Goal: Information Seeking & Learning: Check status

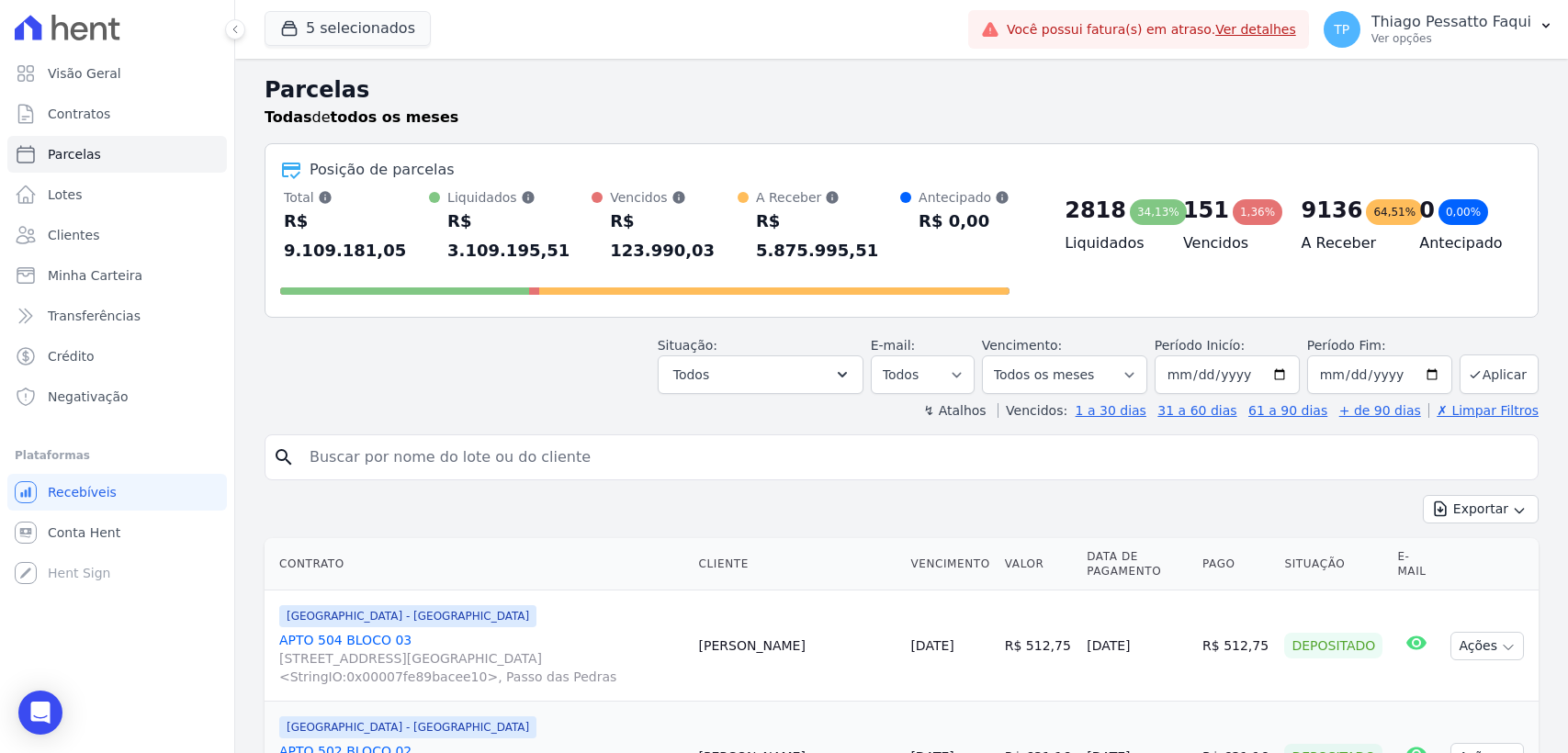
select select
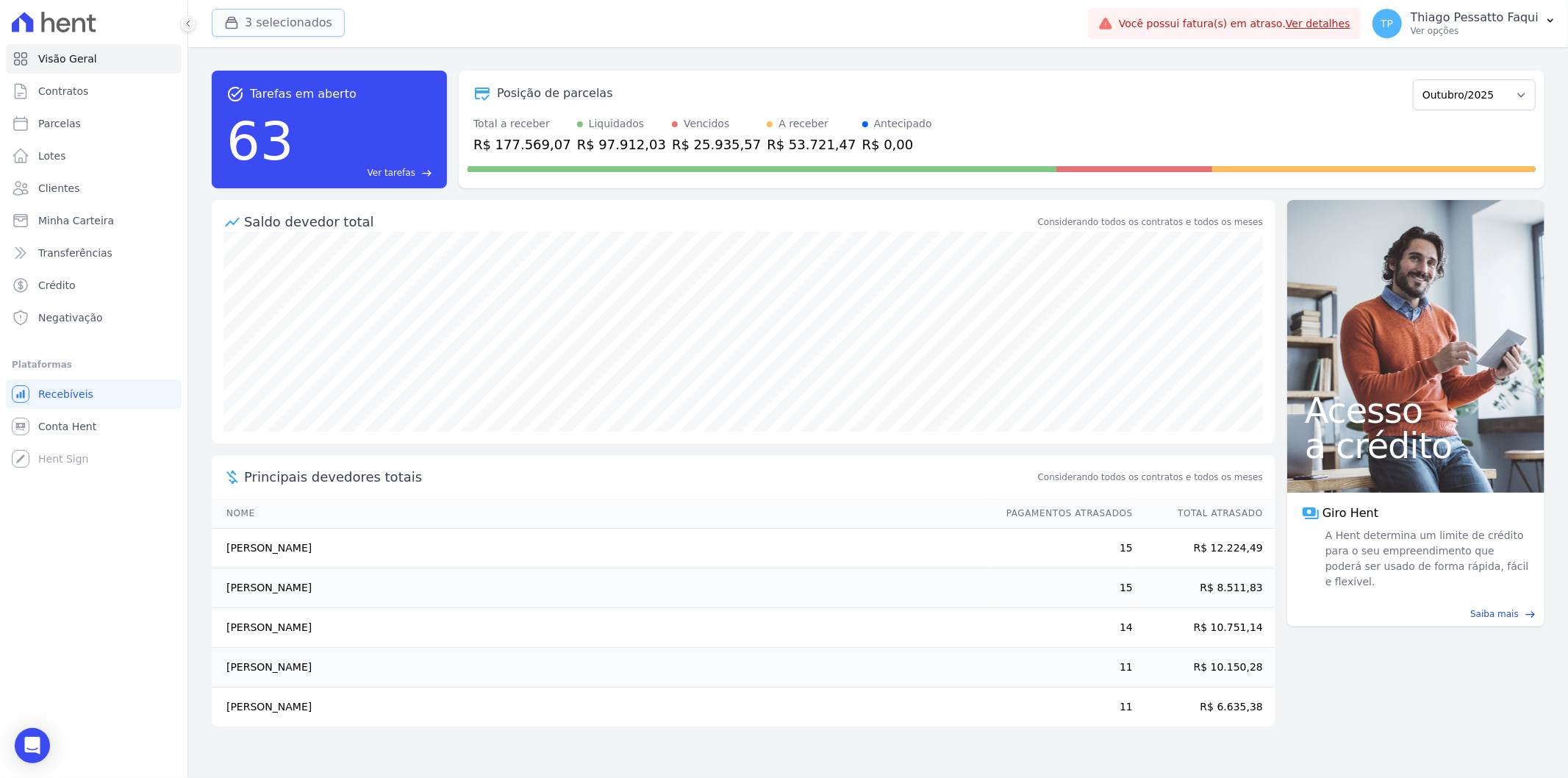
click at [289, 9] on button "3 selecionados" at bounding box center [278, 23] width 133 height 28
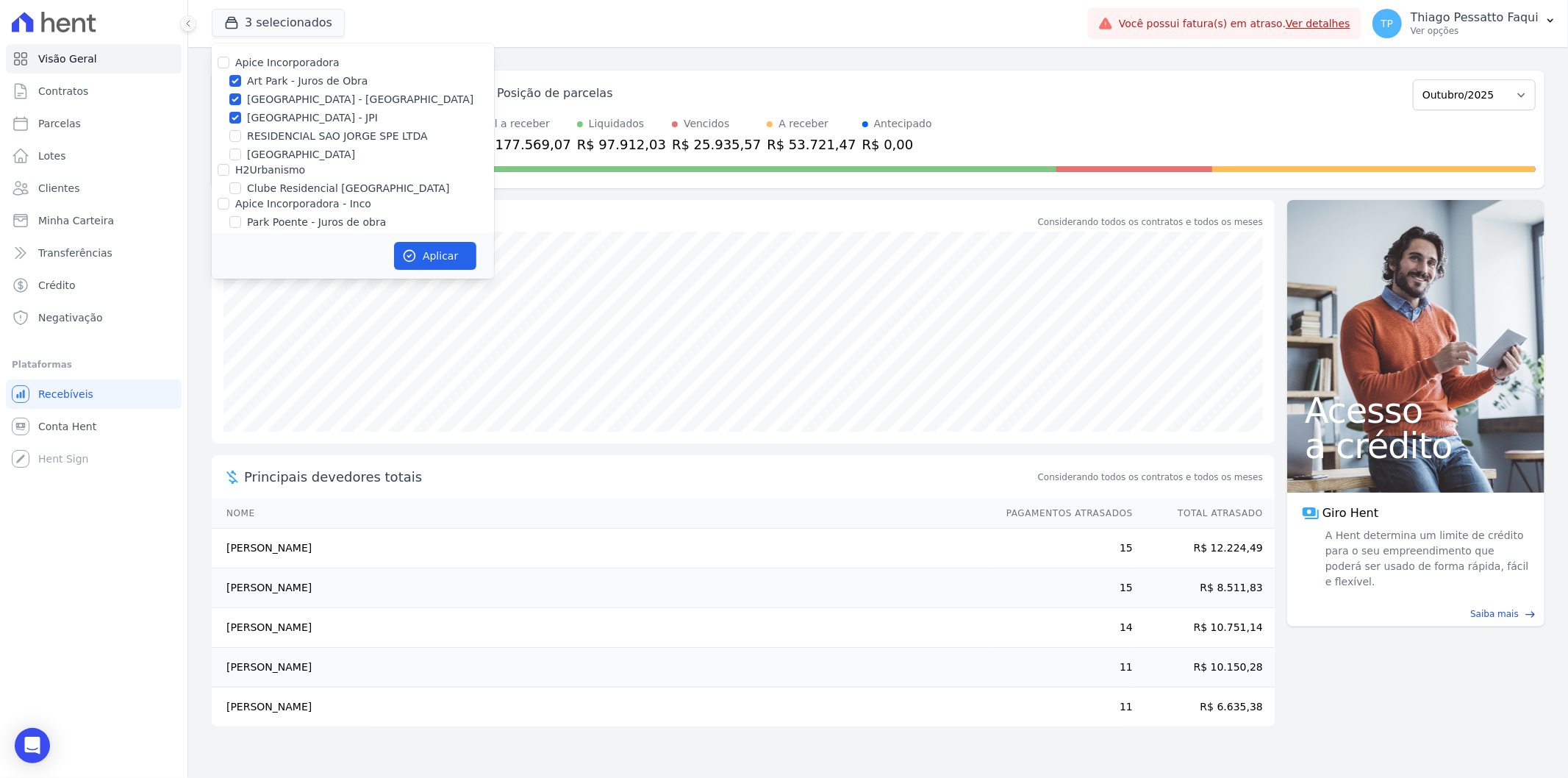
click at [270, 83] on label "Art Park - Juros de Obra" at bounding box center [307, 81] width 121 height 15
click at [241, 83] on input "Art Park - Juros de Obra" at bounding box center [235, 80] width 11 height 11
checkbox input "false"
drag, startPoint x: 277, startPoint y: 96, endPoint x: 277, endPoint y: 105, distance: 9.0
click at [277, 99] on label "[GEOGRAPHIC_DATA] - [GEOGRAPHIC_DATA]" at bounding box center [360, 99] width 226 height 15
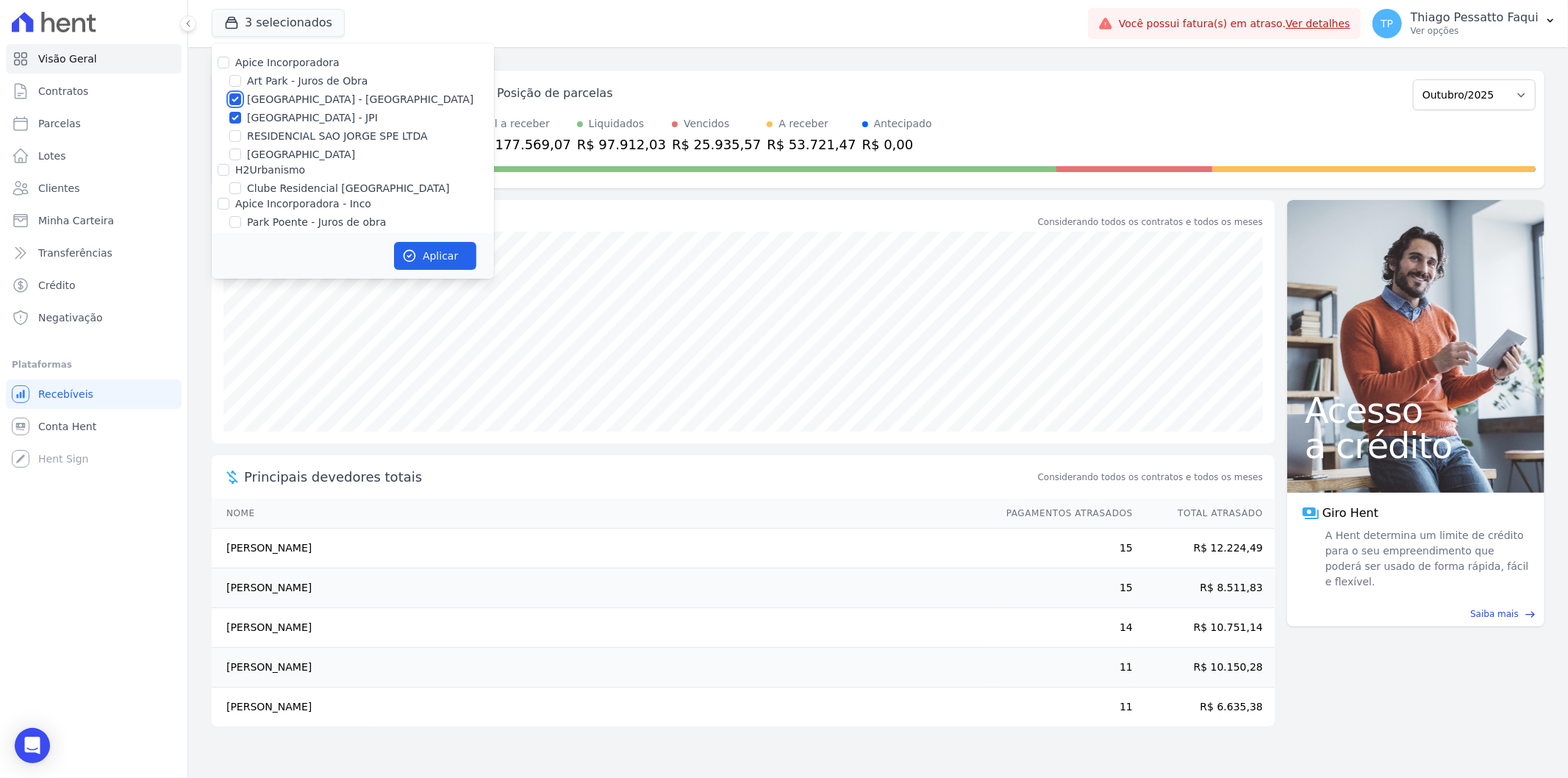
click at [241, 99] on input "[GEOGRAPHIC_DATA] - [GEOGRAPHIC_DATA]" at bounding box center [235, 99] width 11 height 11
click at [277, 105] on label "[GEOGRAPHIC_DATA] - [GEOGRAPHIC_DATA]" at bounding box center [360, 99] width 226 height 15
click at [241, 105] on input "[GEOGRAPHIC_DATA] - [GEOGRAPHIC_DATA]" at bounding box center [235, 99] width 11 height 11
checkbox input "true"
click at [266, 108] on div "Apice Incorporadora Art Park - Juros de Obra Arty Park - Gravatai Arty Park - J…" at bounding box center [353, 161] width 282 height 235
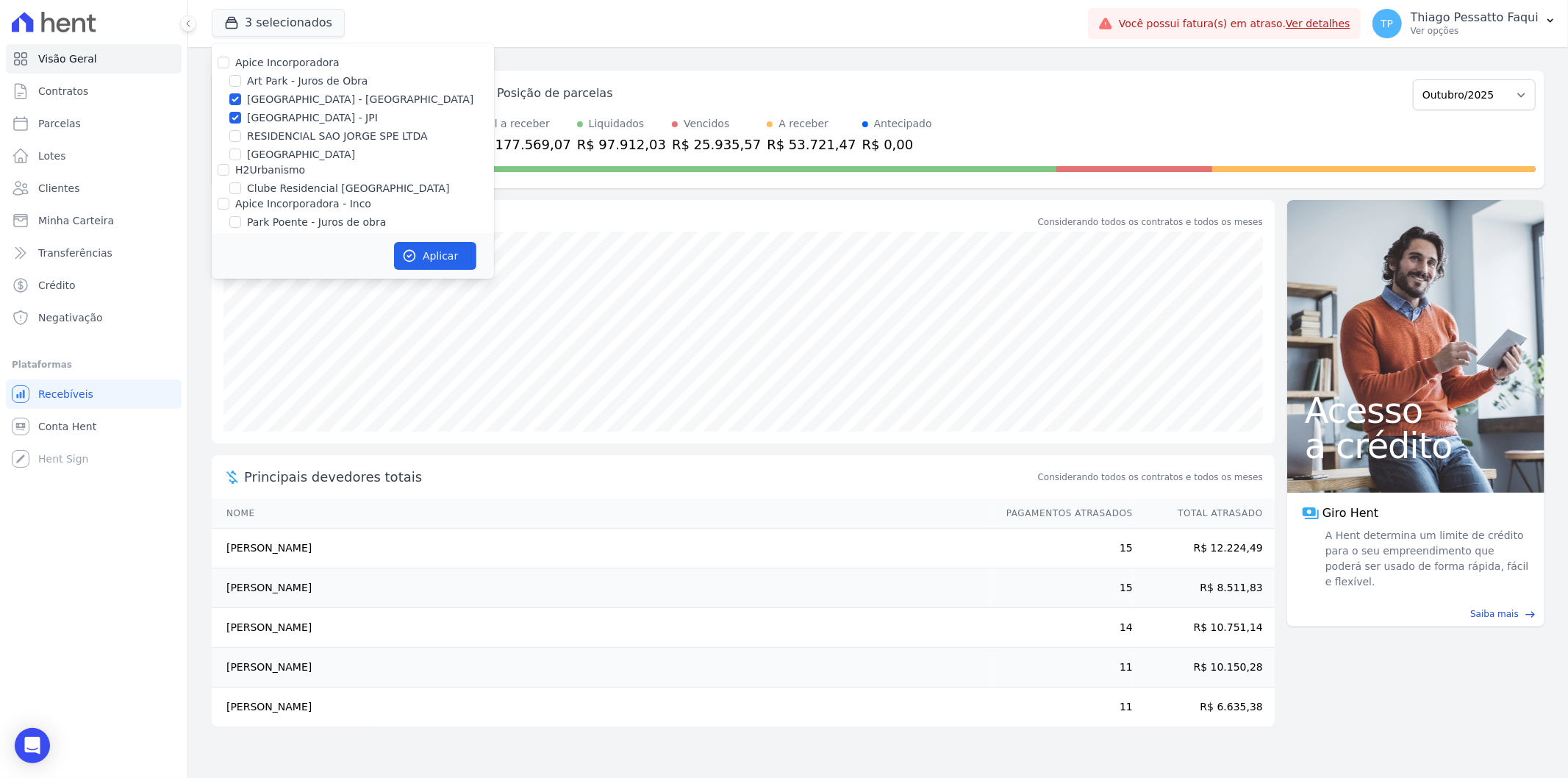
click at [265, 118] on label "[GEOGRAPHIC_DATA] - JPI" at bounding box center [312, 118] width 131 height 15
click at [241, 118] on input "[GEOGRAPHIC_DATA] - JPI" at bounding box center [235, 117] width 11 height 11
checkbox input "false"
click at [269, 94] on label "[GEOGRAPHIC_DATA] - [GEOGRAPHIC_DATA]" at bounding box center [360, 99] width 226 height 15
click at [241, 94] on input "[GEOGRAPHIC_DATA] - [GEOGRAPHIC_DATA]" at bounding box center [235, 99] width 11 height 11
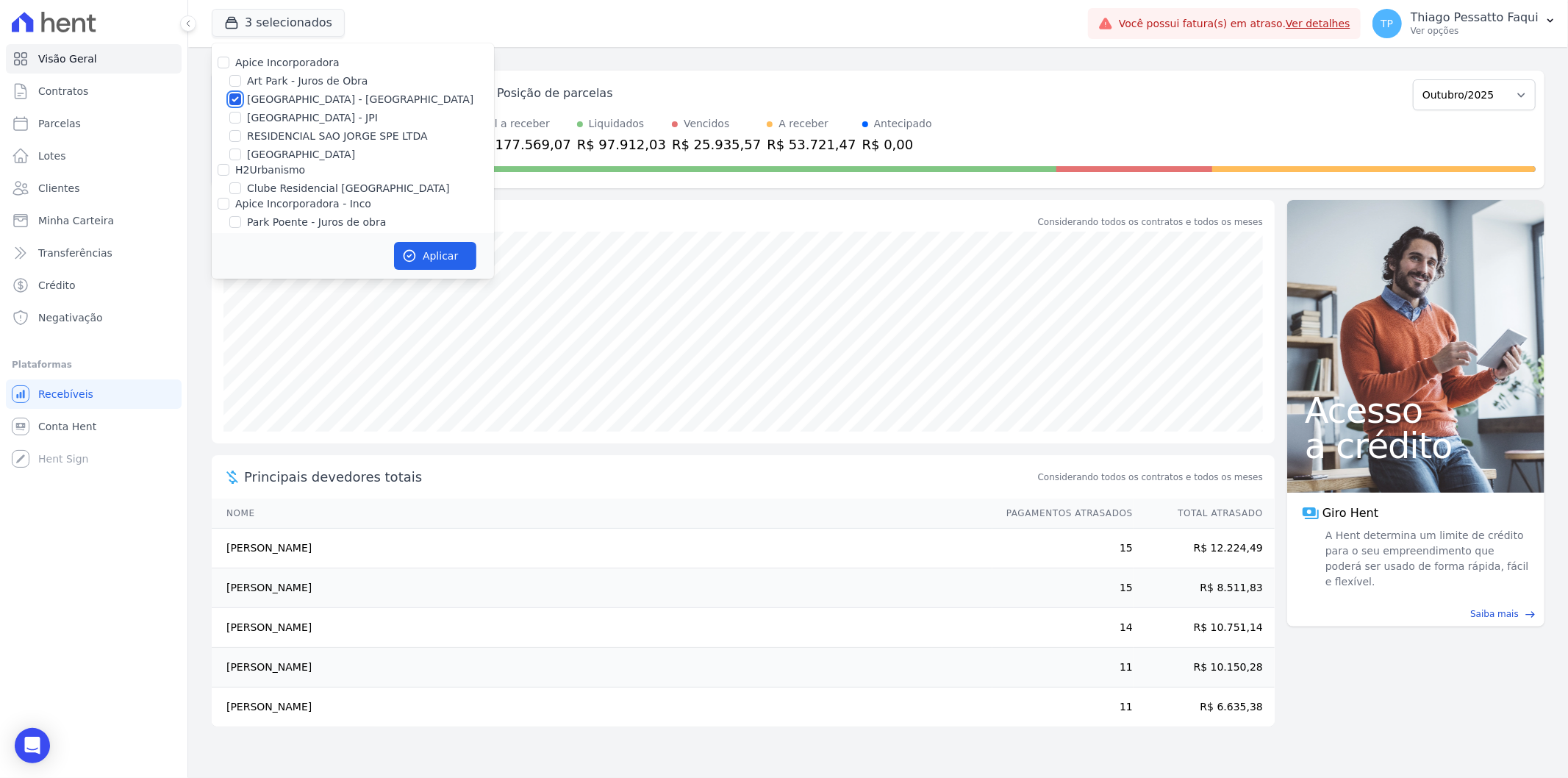
checkbox input "false"
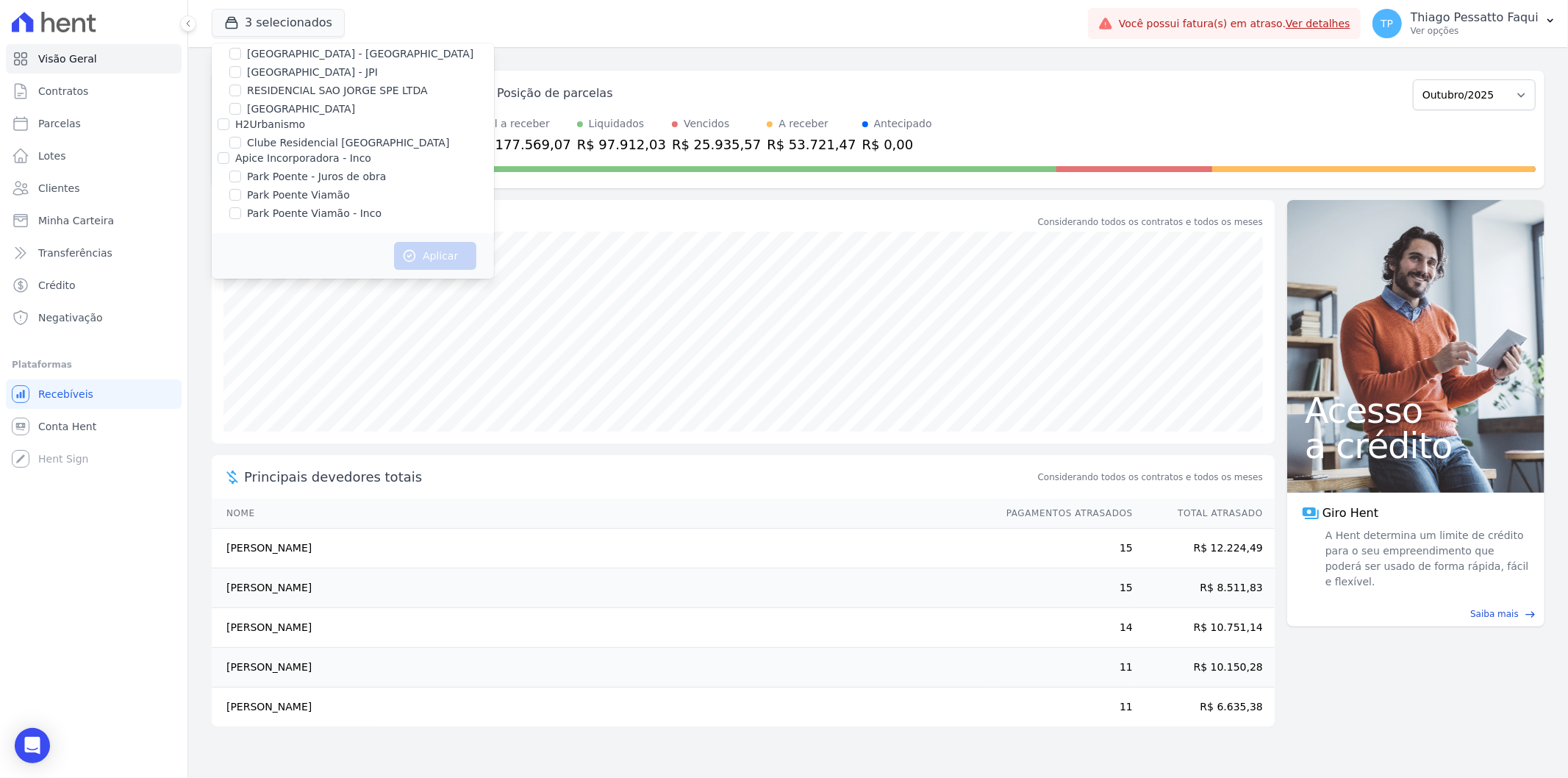
click at [292, 162] on label "Apice Incorporadora - Inco" at bounding box center [303, 157] width 136 height 11
click at [229, 162] on input "Apice Incorporadora - Inco" at bounding box center [223, 157] width 11 height 11
checkbox input "true"
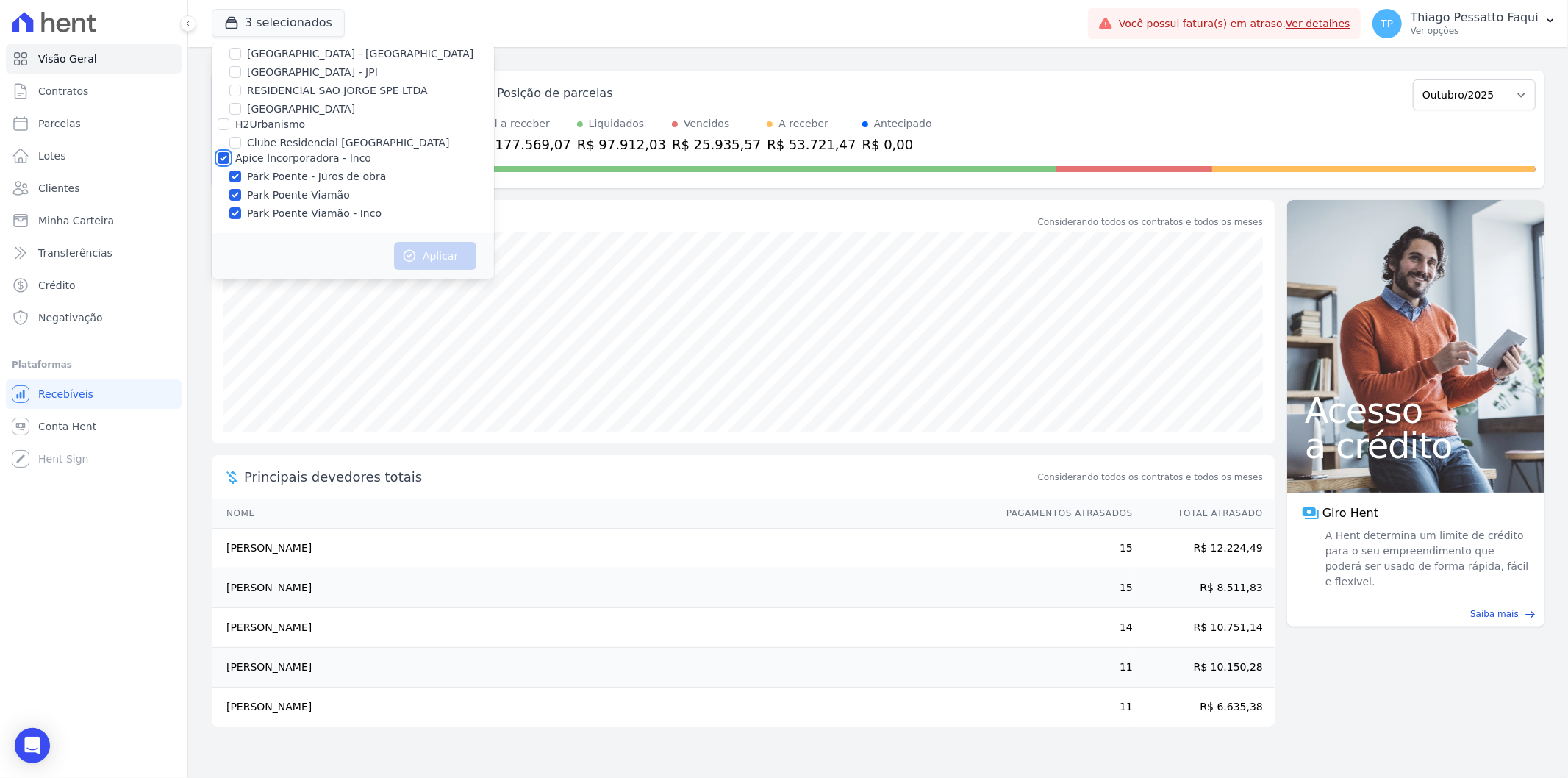
checkbox input "true"
click at [414, 247] on button "Aplicar" at bounding box center [435, 256] width 82 height 28
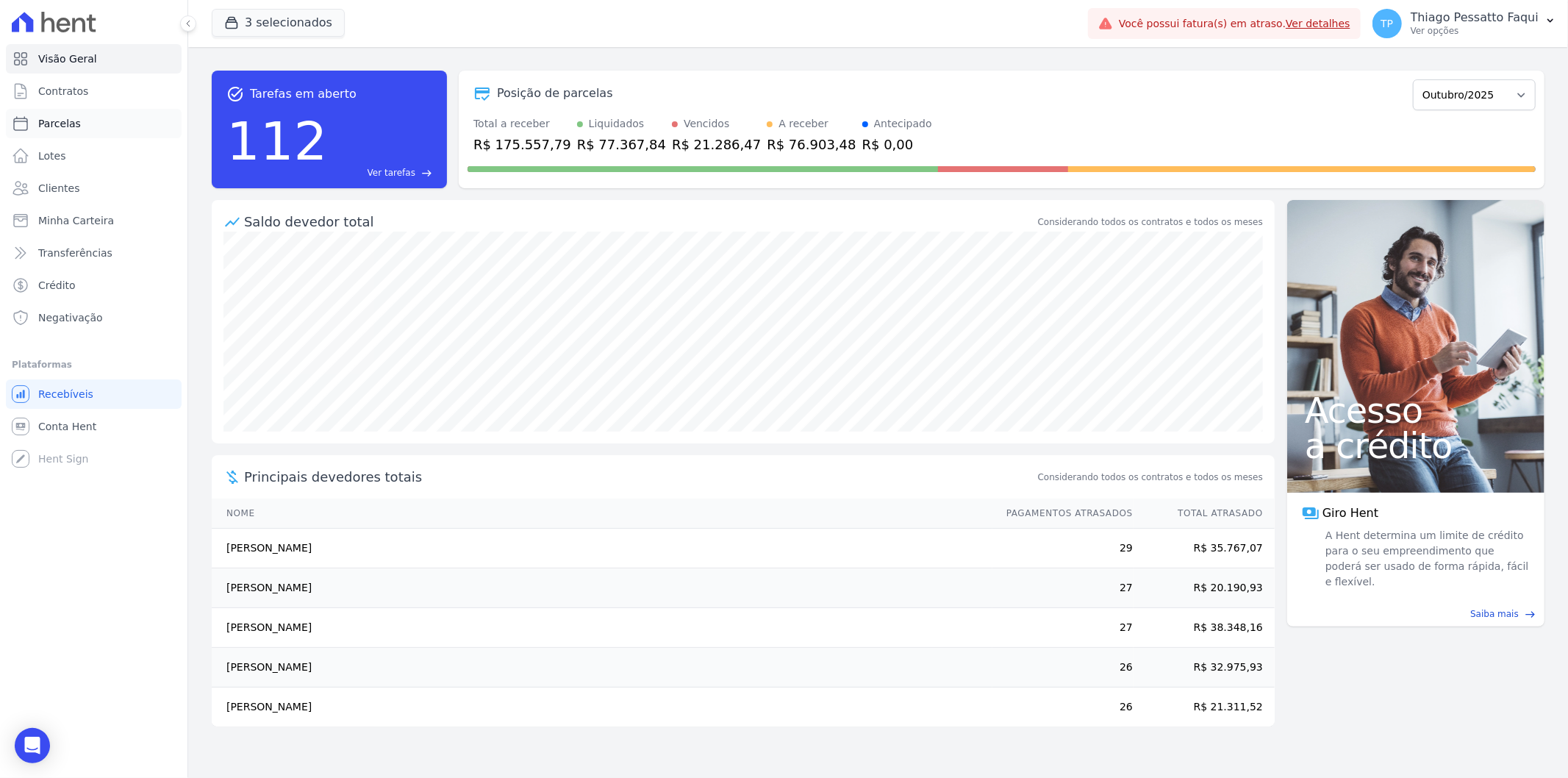
click at [83, 127] on link "Parcelas" at bounding box center [93, 123] width 175 height 30
select select
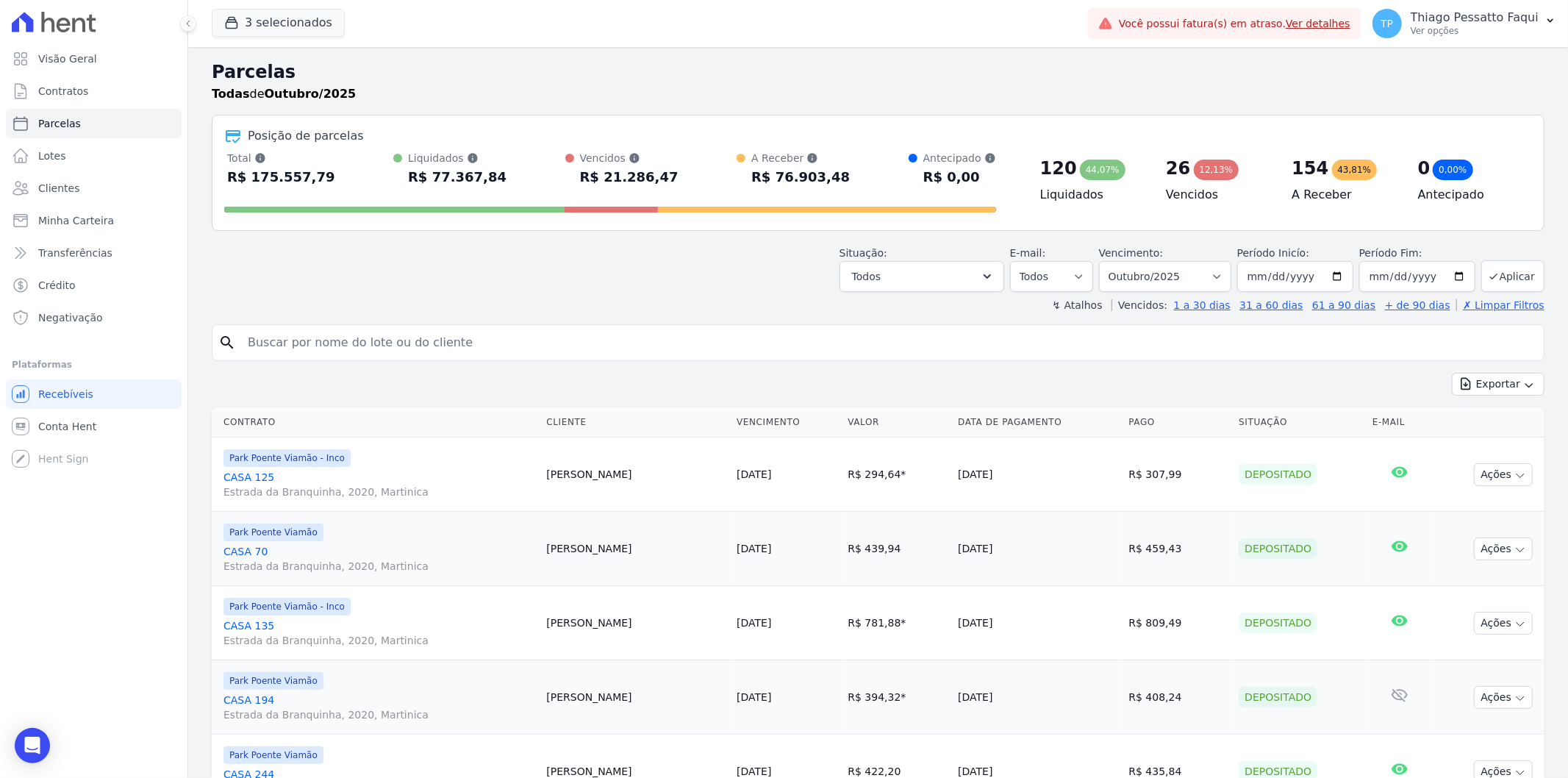
click at [363, 341] on input "search" at bounding box center [888, 342] width 1299 height 30
click at [63, 192] on span "Clientes" at bounding box center [58, 187] width 41 height 14
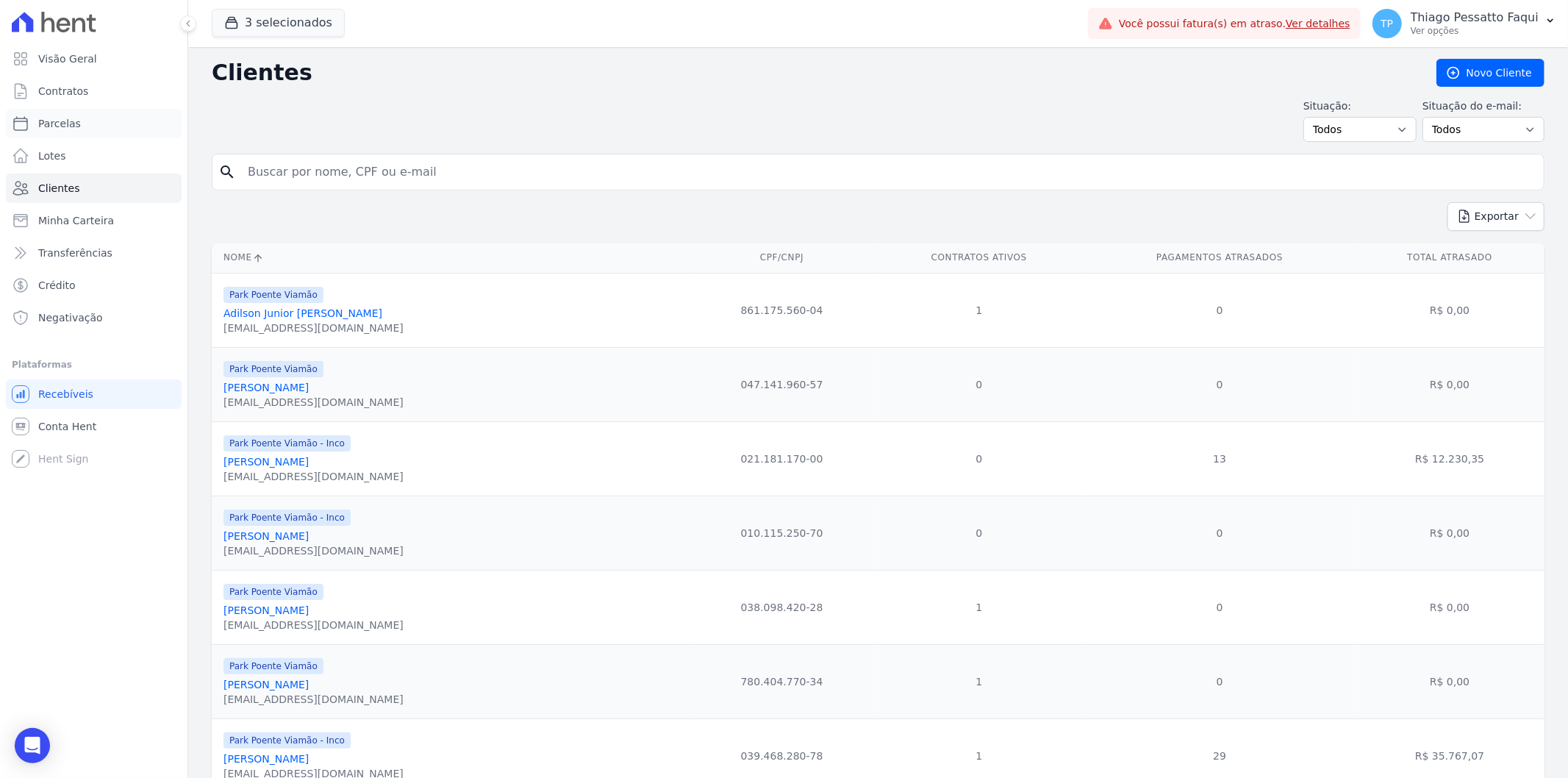
click at [66, 135] on link "Parcelas" at bounding box center [93, 123] width 175 height 30
select select
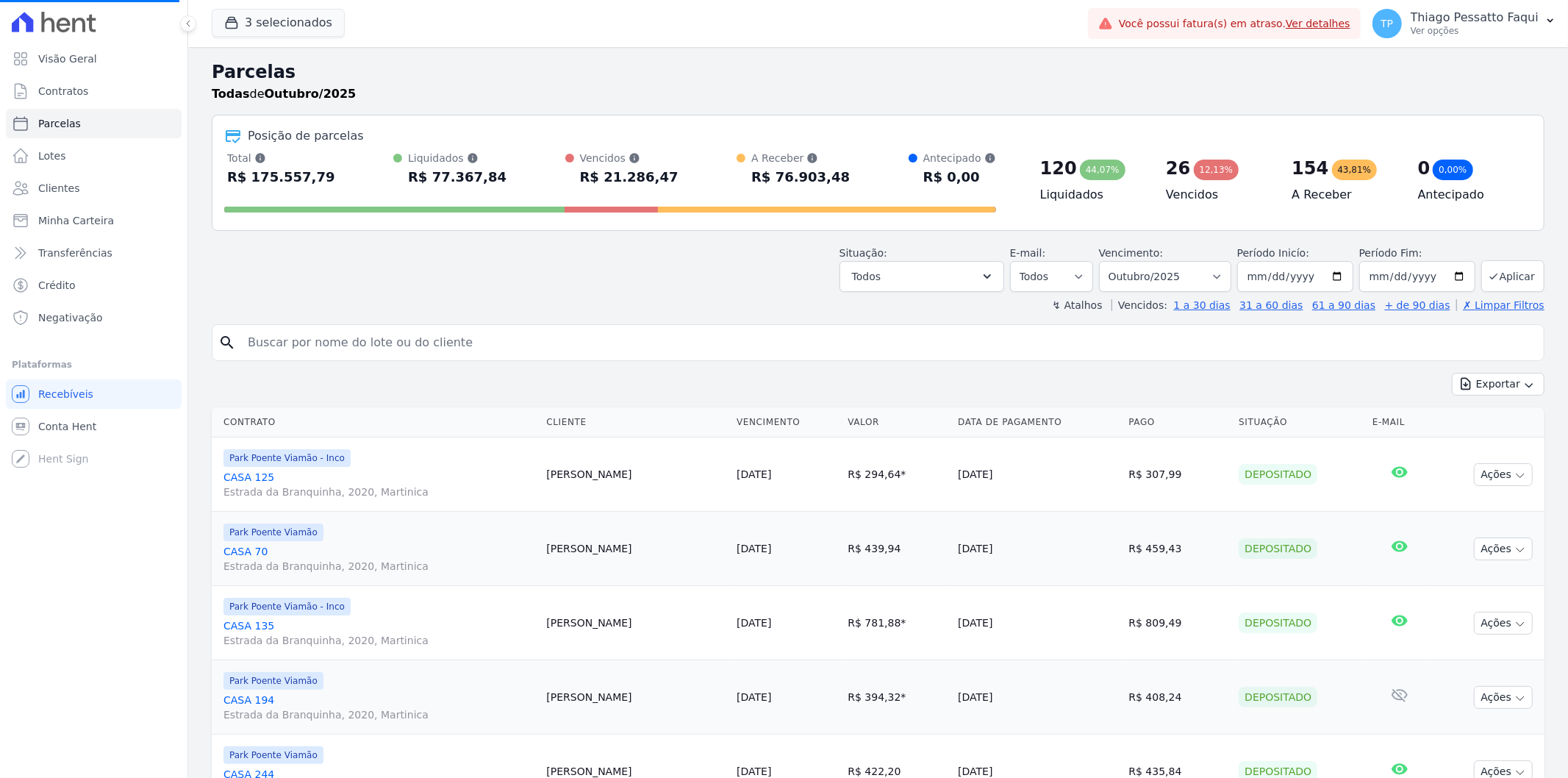
select select
click at [1420, 273] on input "2025-10-31" at bounding box center [1417, 276] width 116 height 31
click at [1444, 276] on input "2025-10-31" at bounding box center [1417, 276] width 116 height 31
type input "2030-01-01"
click at [1489, 276] on button "Aplicar" at bounding box center [1513, 276] width 63 height 32
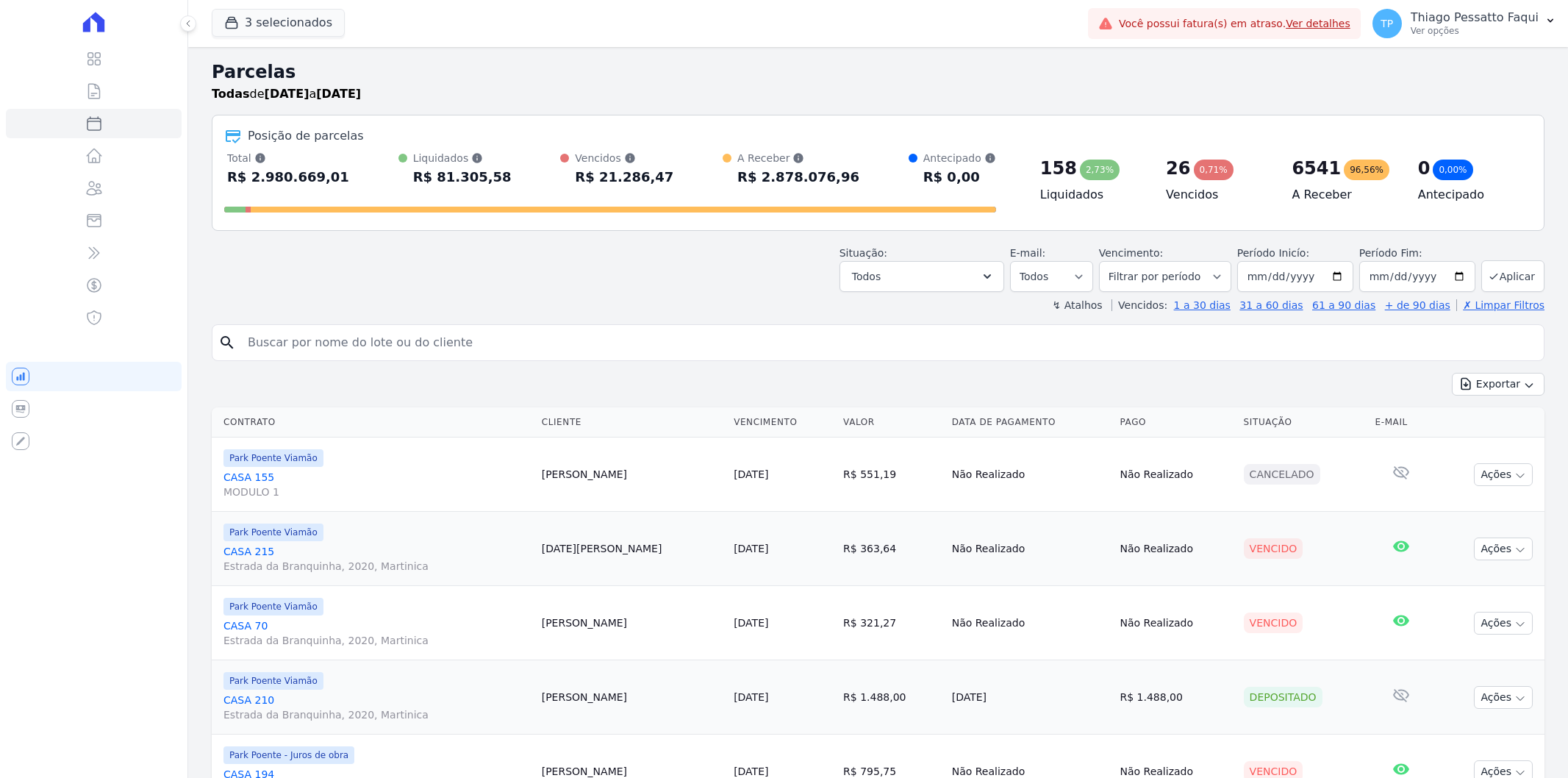
select select
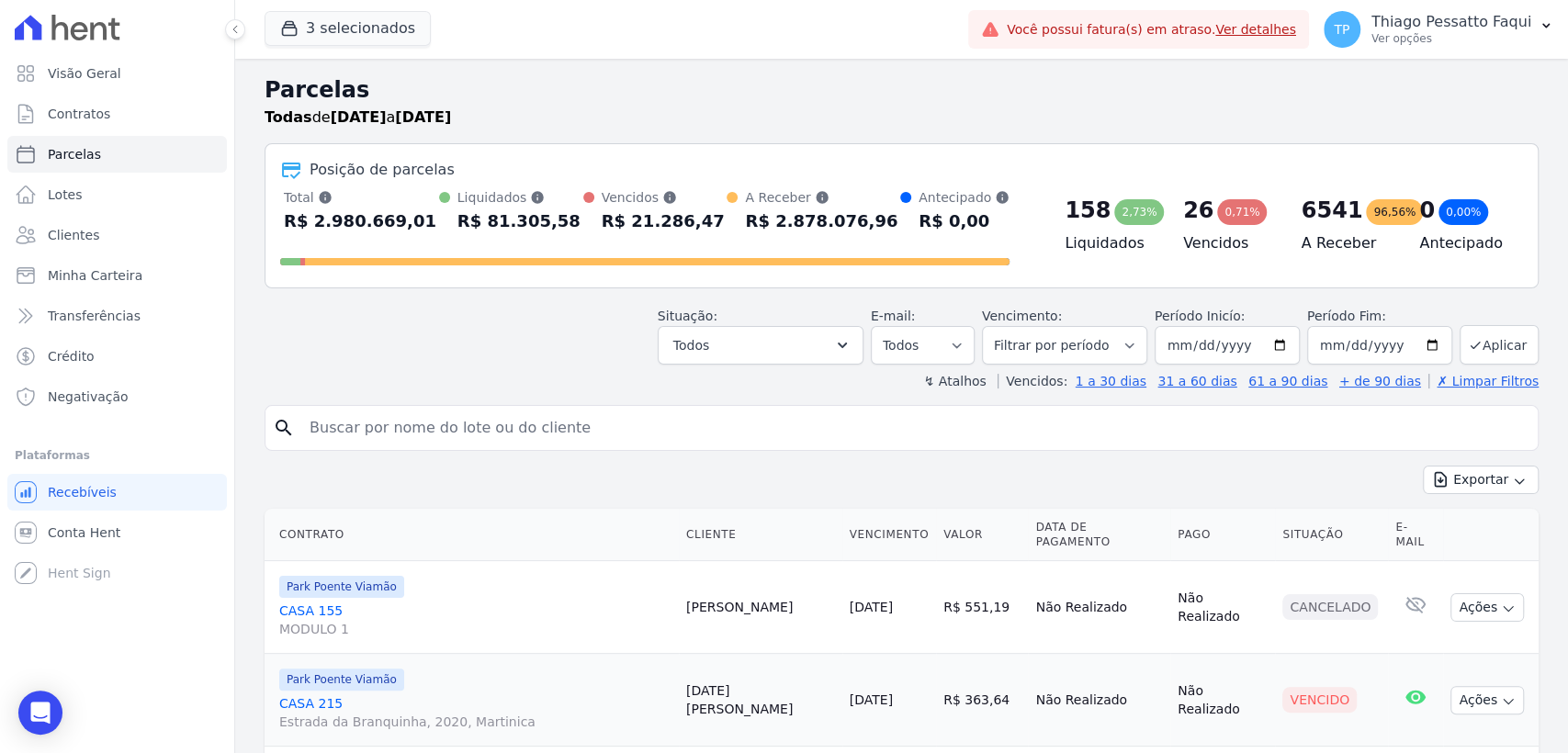
click at [797, 440] on input "search" at bounding box center [914, 428] width 1232 height 37
type input "casa 1"
select select
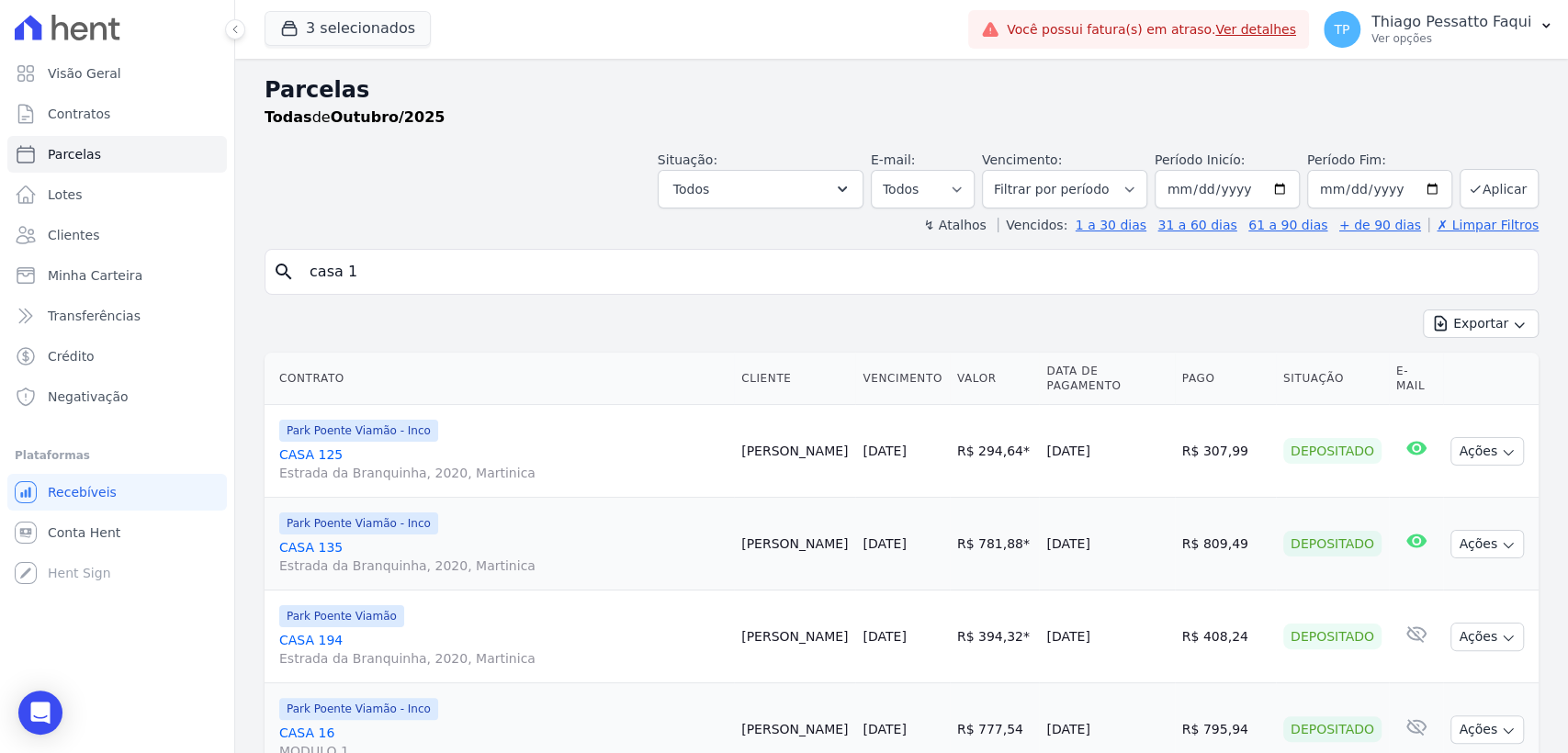
click at [391, 267] on input "casa 1" at bounding box center [914, 271] width 1232 height 37
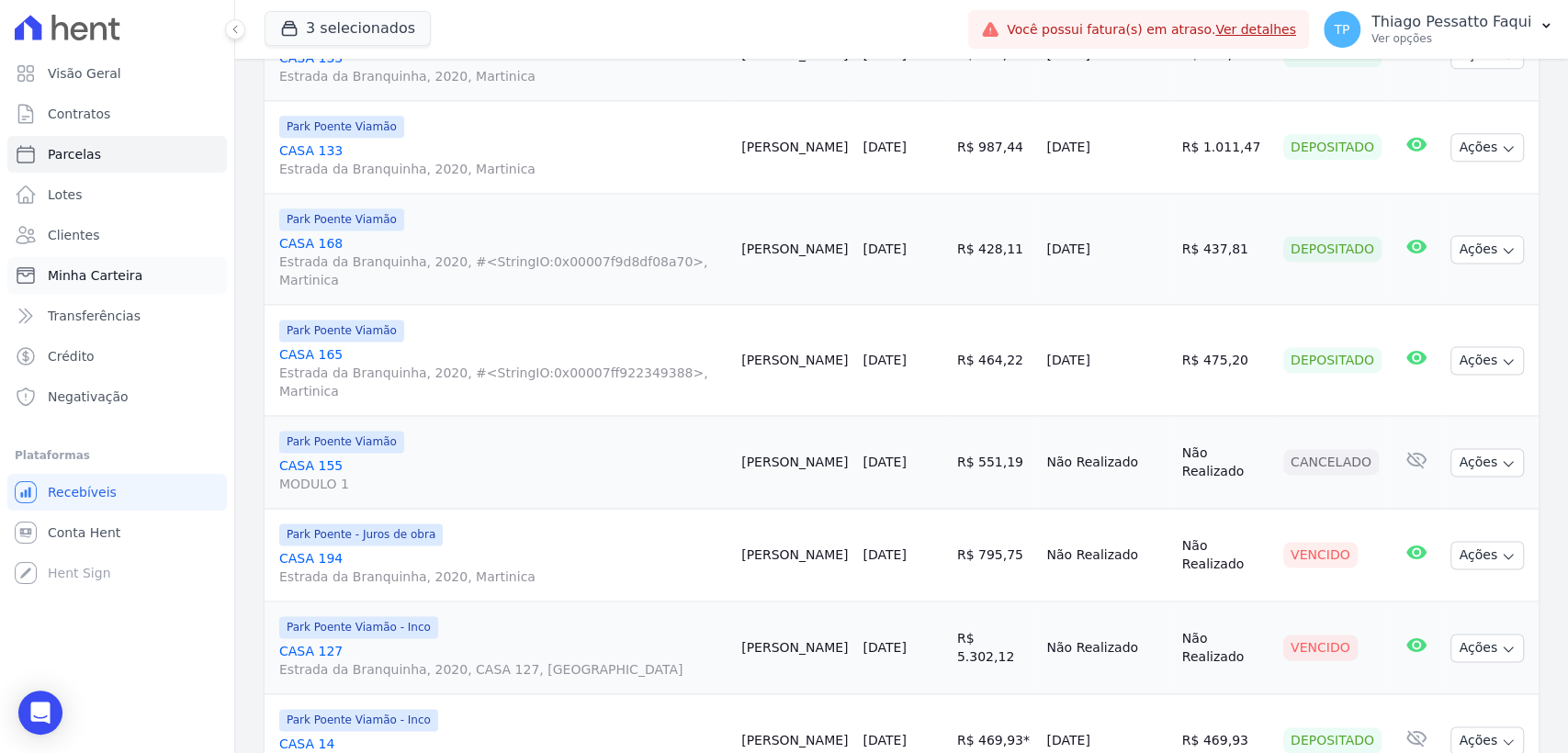
scroll to position [1420, 0]
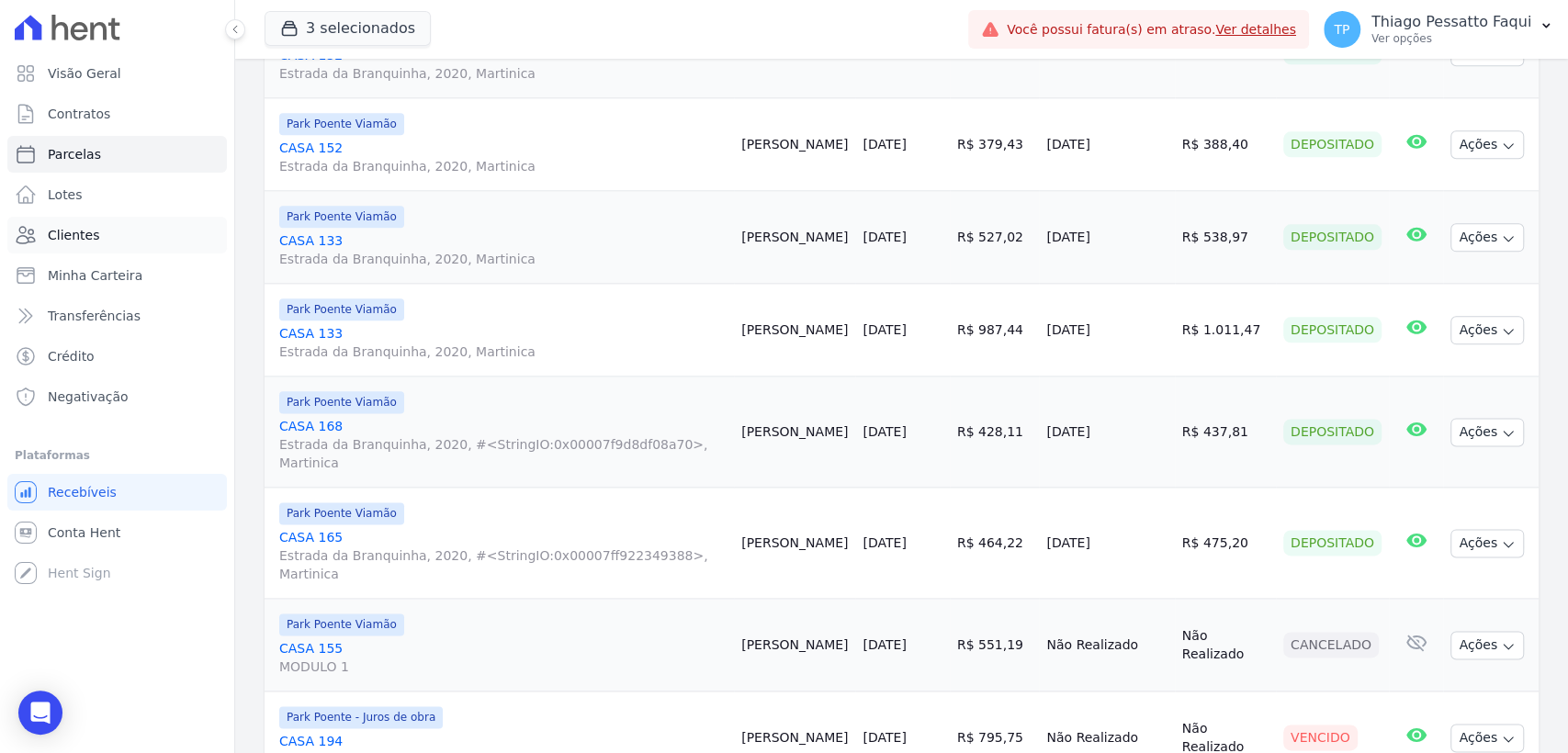
click at [132, 236] on link "Clientes" at bounding box center [117, 235] width 219 height 37
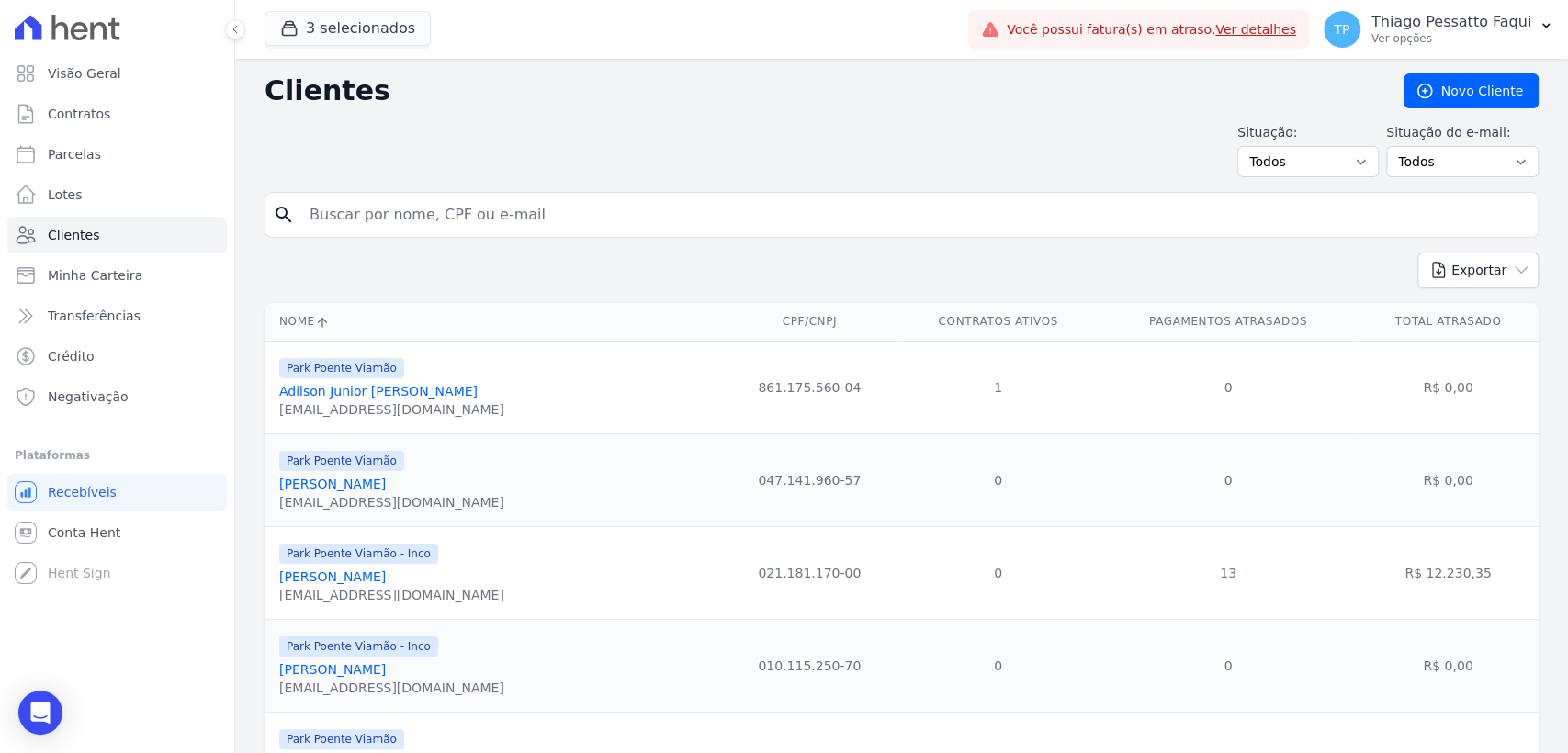
click at [423, 226] on input "search" at bounding box center [914, 214] width 1232 height 37
click at [423, 211] on input "search" at bounding box center [914, 214] width 1232 height 37
type input "casa 1"
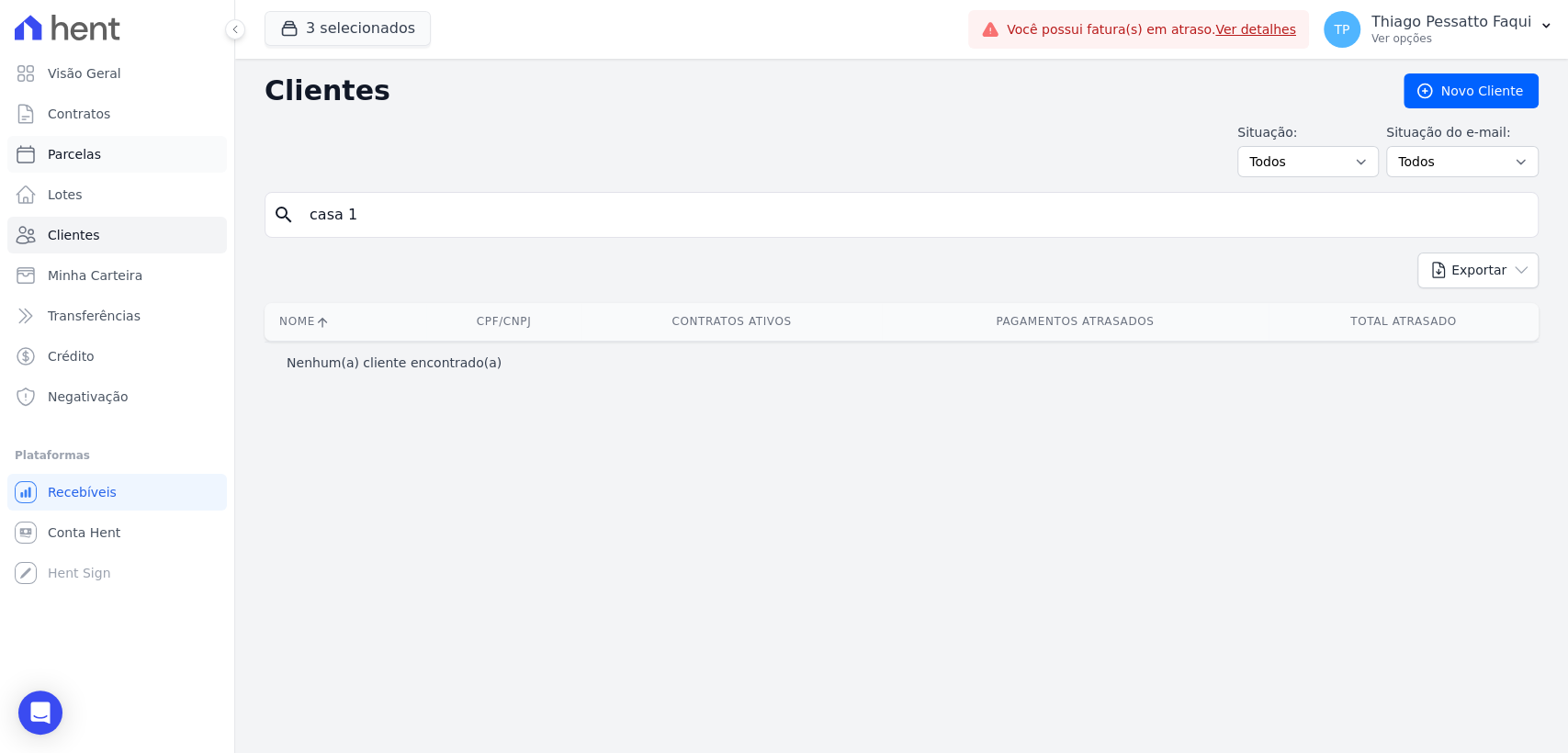
click at [107, 170] on link "Parcelas" at bounding box center [117, 154] width 219 height 37
select select
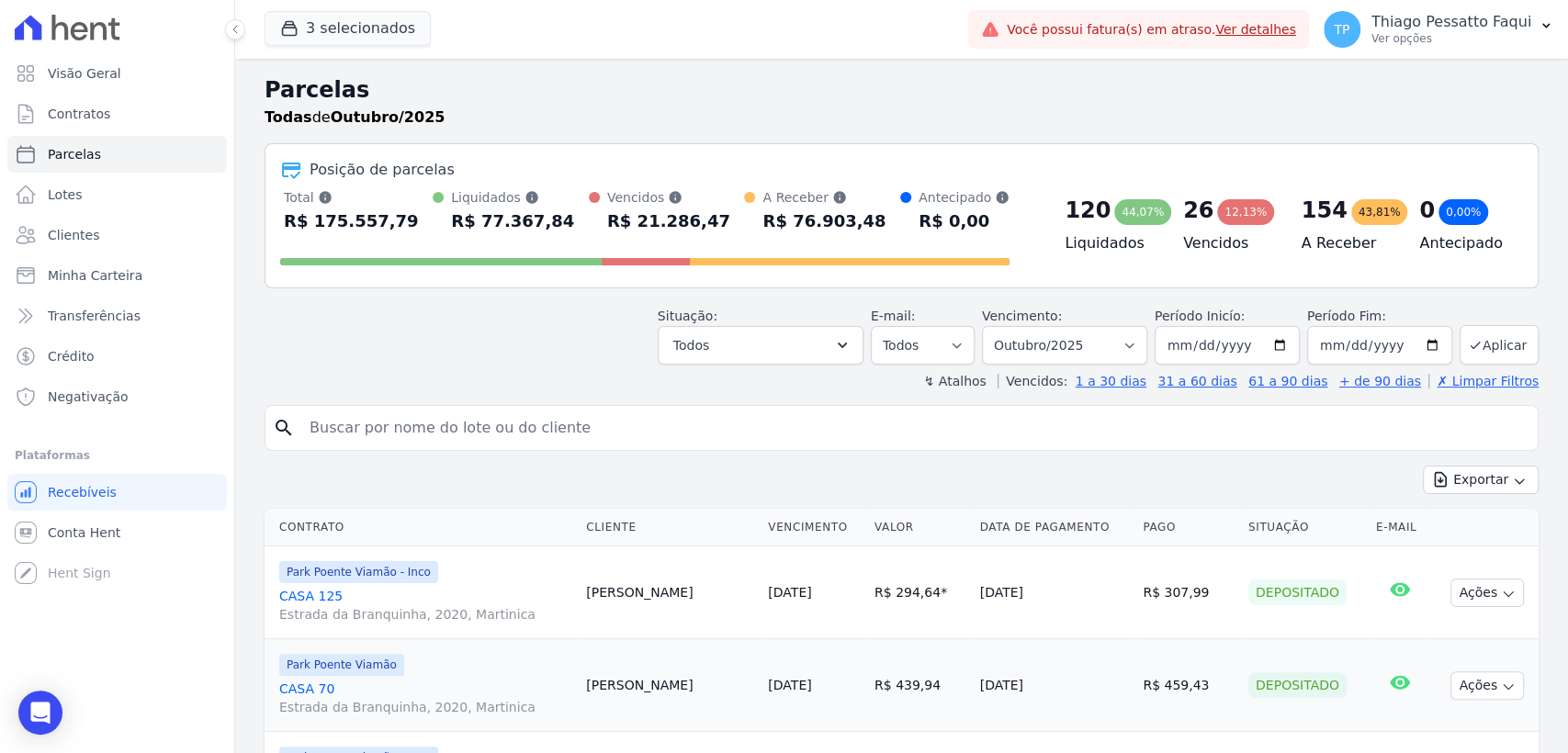
click at [397, 415] on input "search" at bounding box center [914, 428] width 1232 height 37
paste input "[PERSON_NAME]"
type input "[PERSON_NAME]"
select select
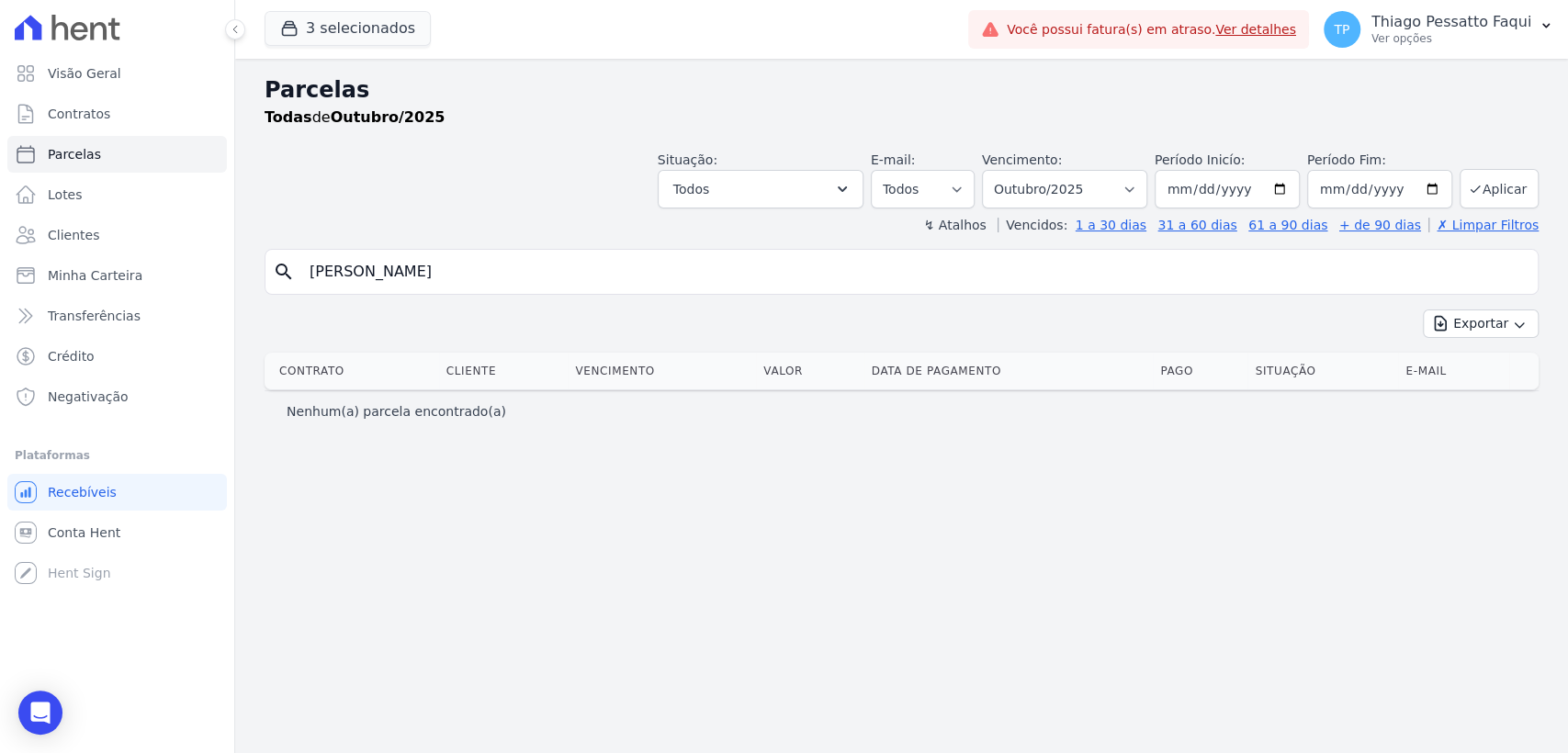
drag, startPoint x: 377, startPoint y: 271, endPoint x: 584, endPoint y: 270, distance: 207.0
click at [584, 270] on input "[PERSON_NAME]" at bounding box center [914, 271] width 1232 height 37
type input "EDEMAR"
click at [1086, 182] on select "Filtrar por período ──────── Todos os meses Novembro/2022 Dezembro/2022 Janeiro…" at bounding box center [1064, 189] width 165 height 39
select select "all"
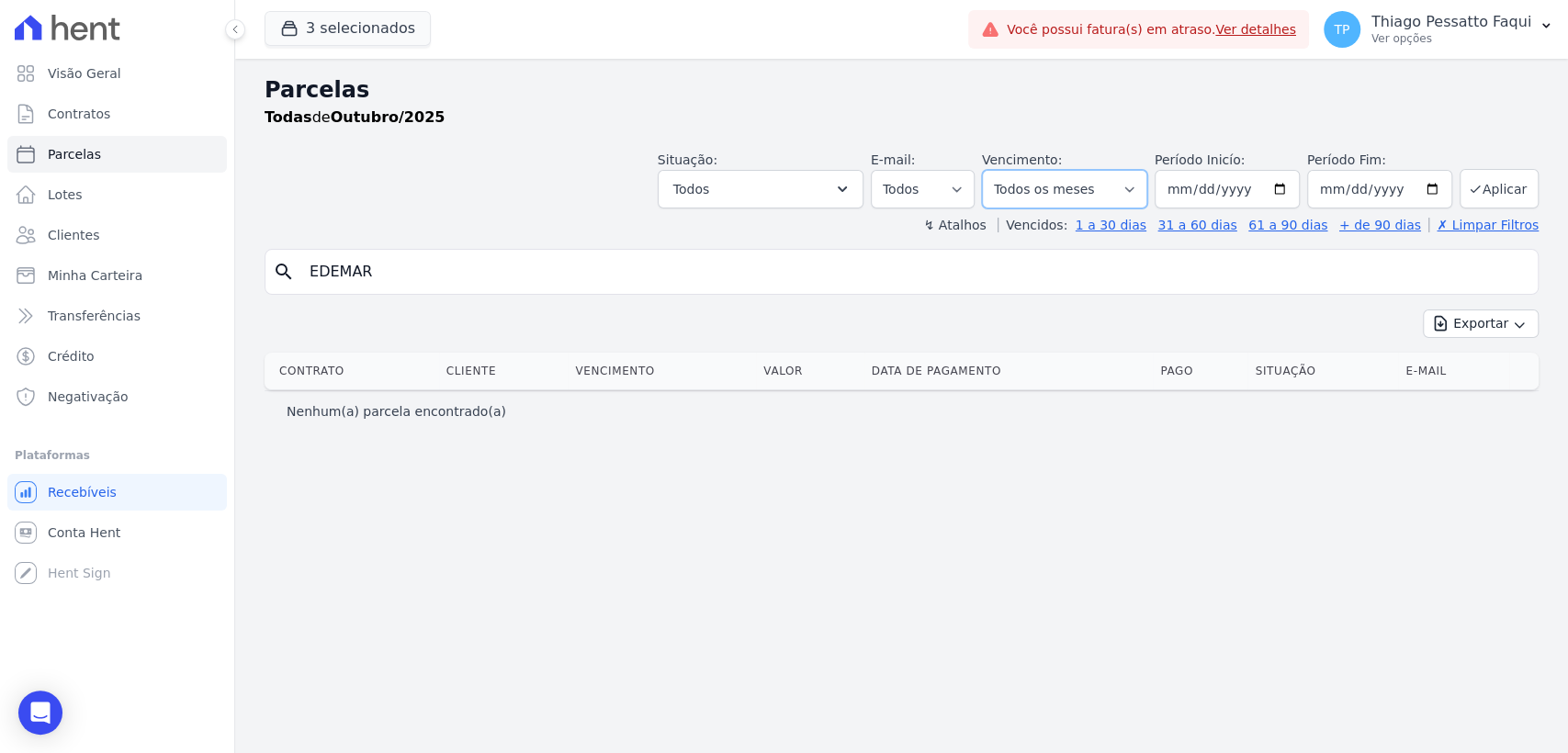
click at [1008, 170] on select "Filtrar por período ──────── Todos os meses Novembro/2022 Dezembro/2022 Janeiro…" at bounding box center [1064, 189] width 165 height 39
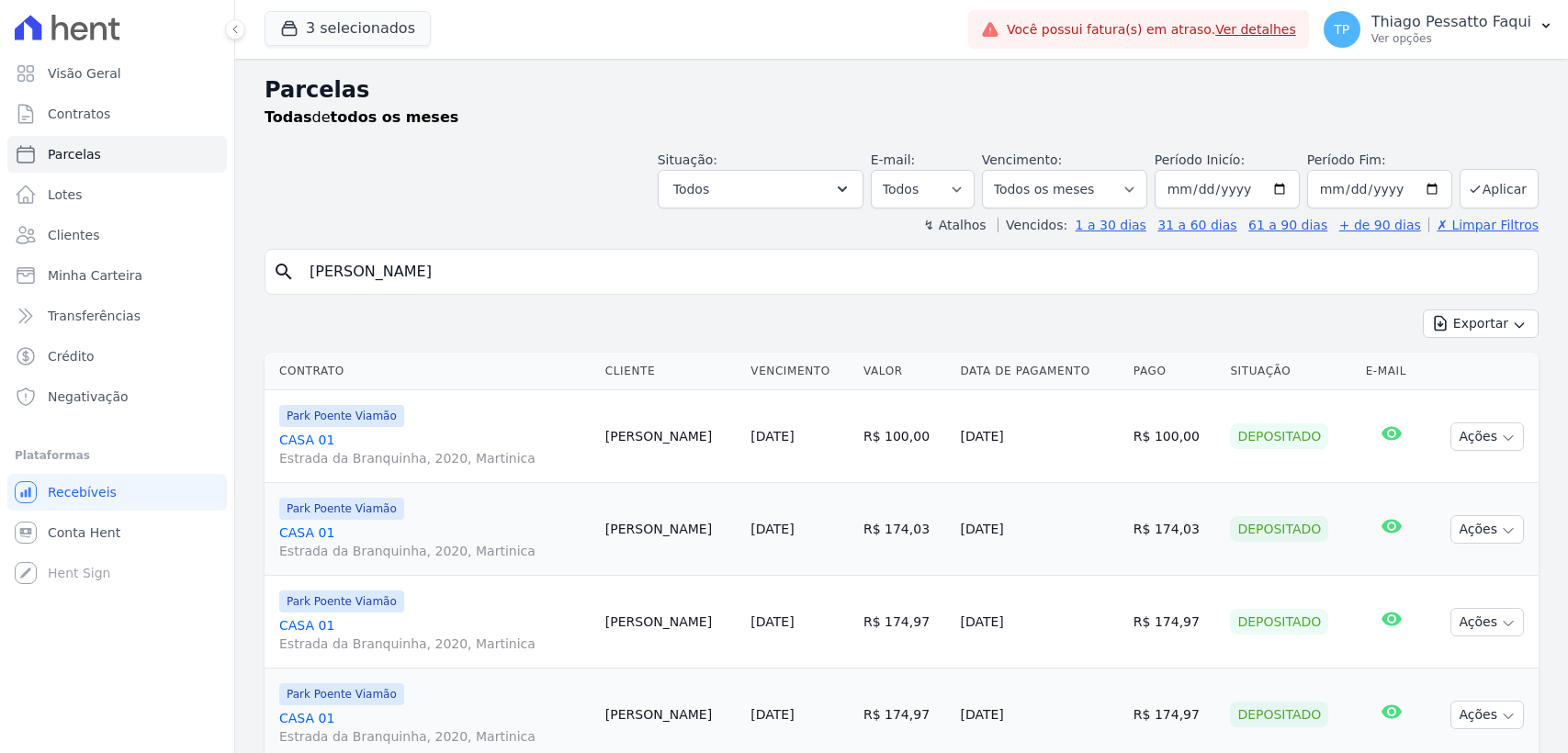
select select
click at [437, 281] on input "[PERSON_NAME]" at bounding box center [914, 271] width 1232 height 37
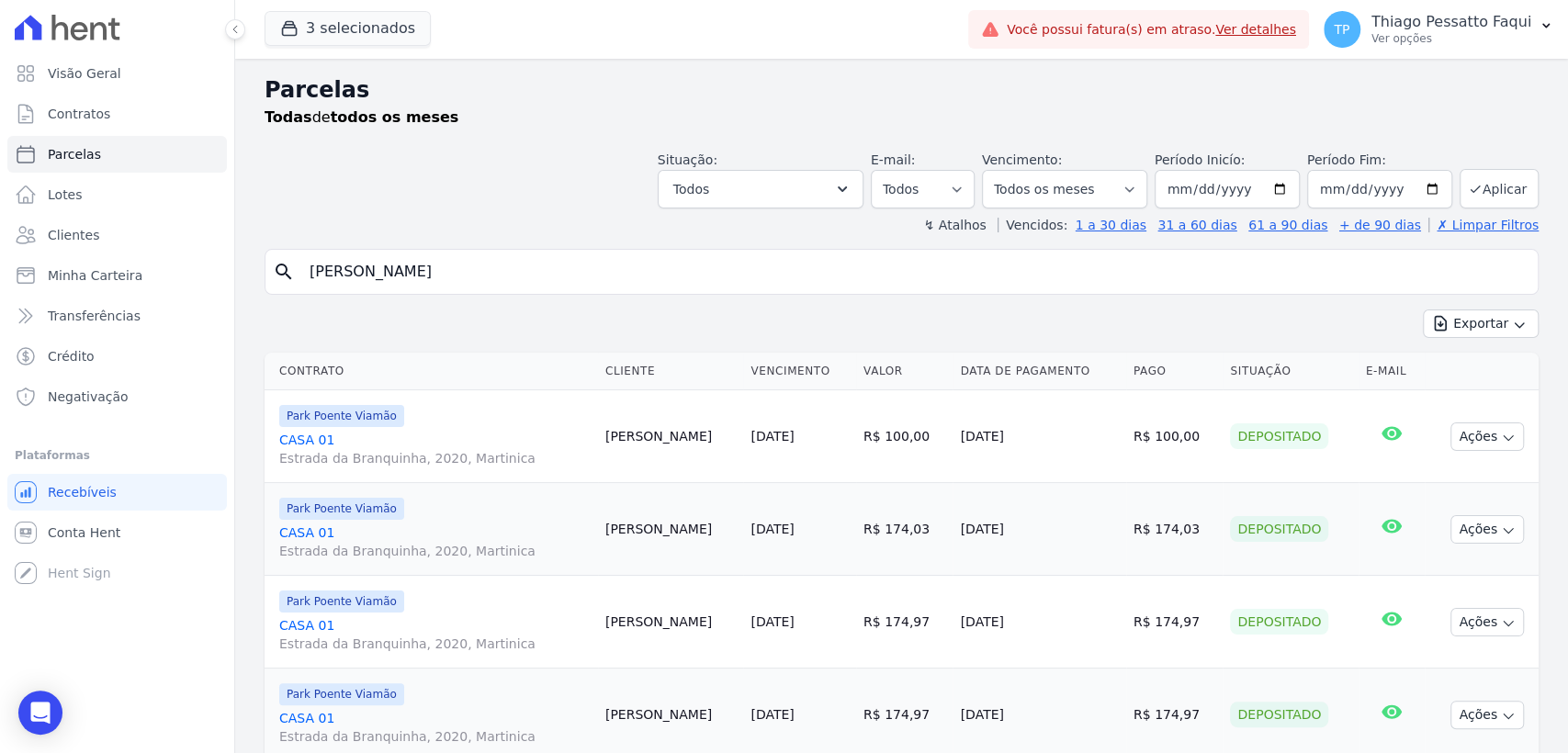
click at [441, 273] on input "[PERSON_NAME]" at bounding box center [914, 271] width 1232 height 37
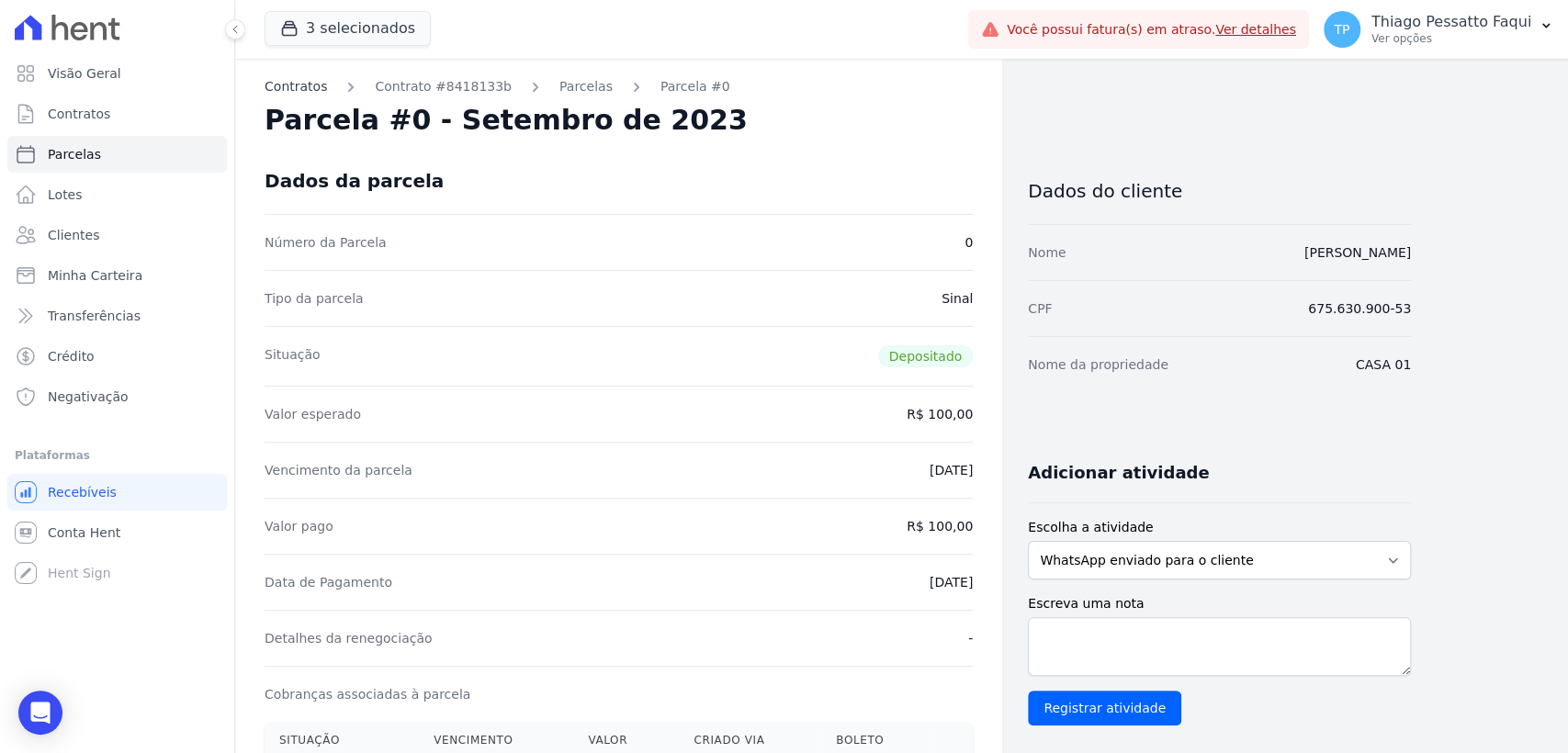
click at [316, 90] on link "Contratos" at bounding box center [296, 86] width 63 height 19
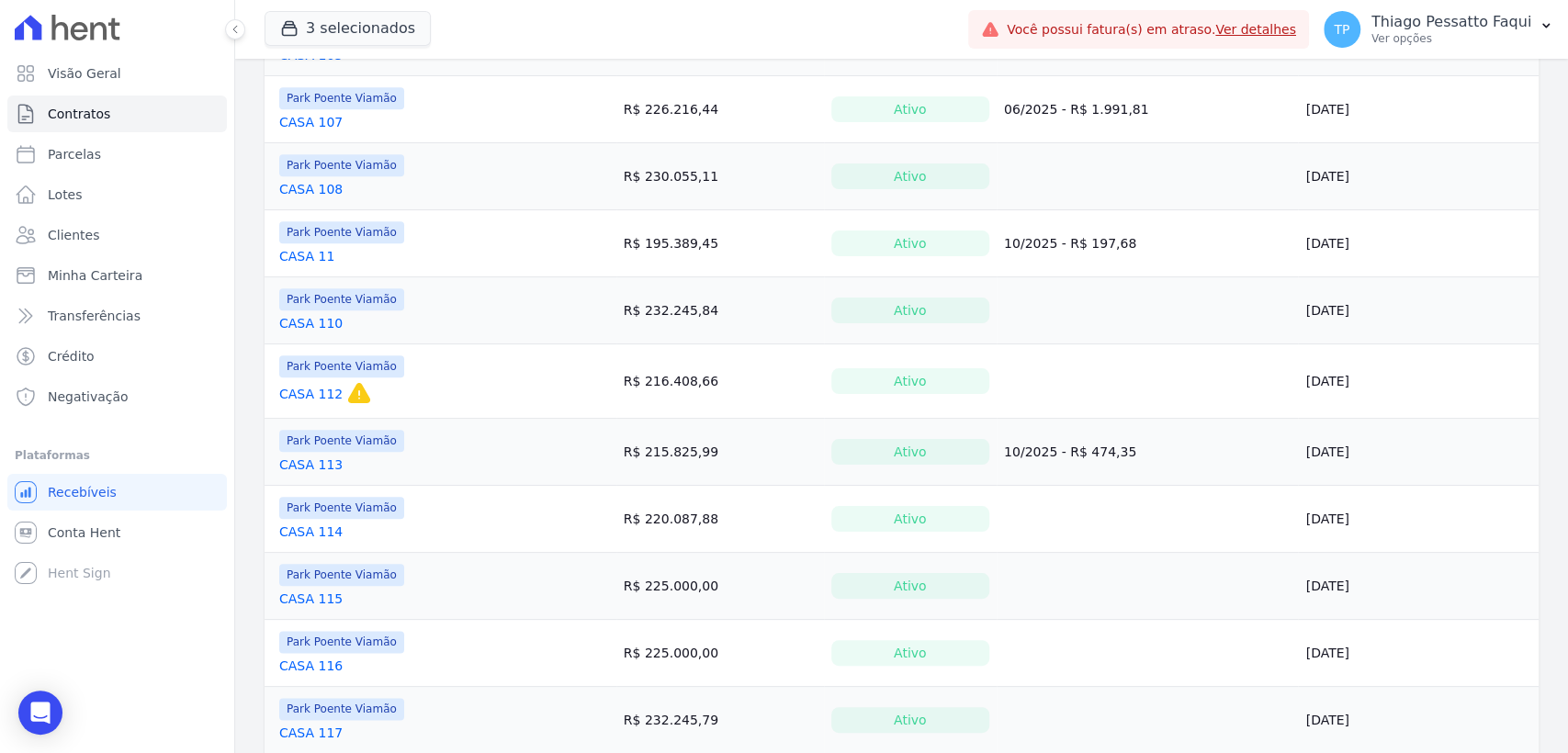
scroll to position [1368, 0]
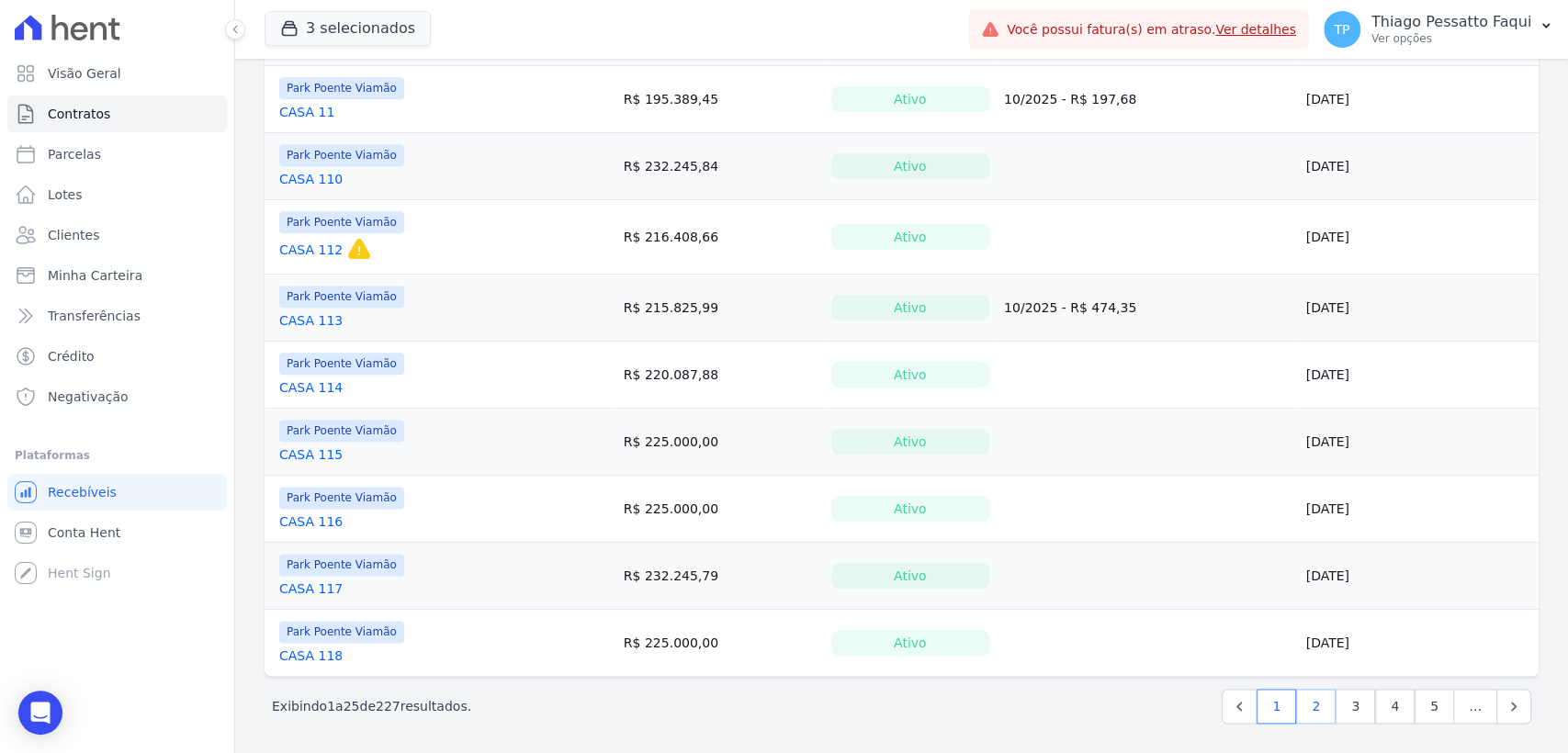
click at [1297, 704] on link "2" at bounding box center [1317, 706] width 40 height 35
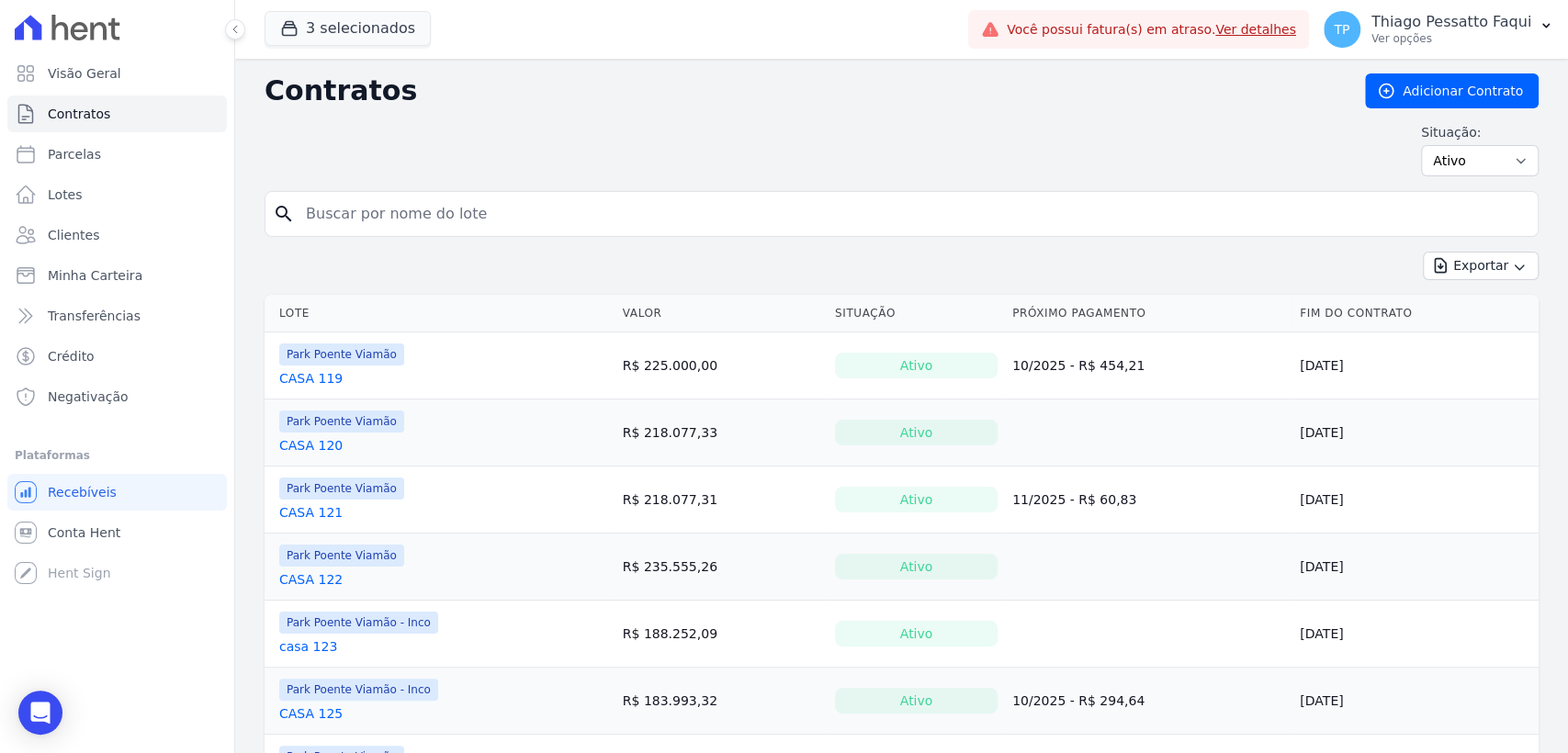
click at [390, 223] on input "search" at bounding box center [913, 213] width 1236 height 37
type input "casa 24"
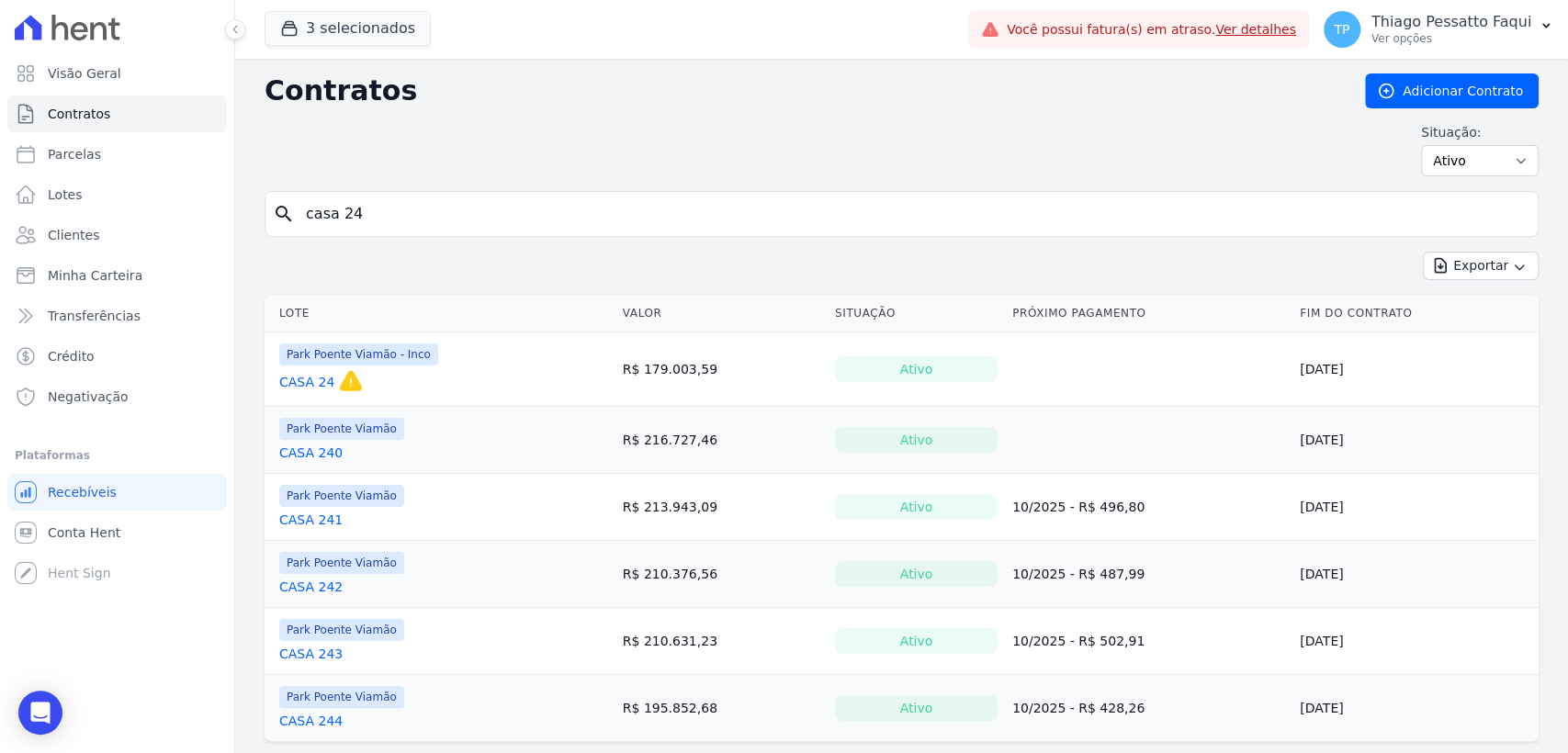
click at [388, 208] on input "casa 24" at bounding box center [913, 213] width 1236 height 37
type input "casa 36"
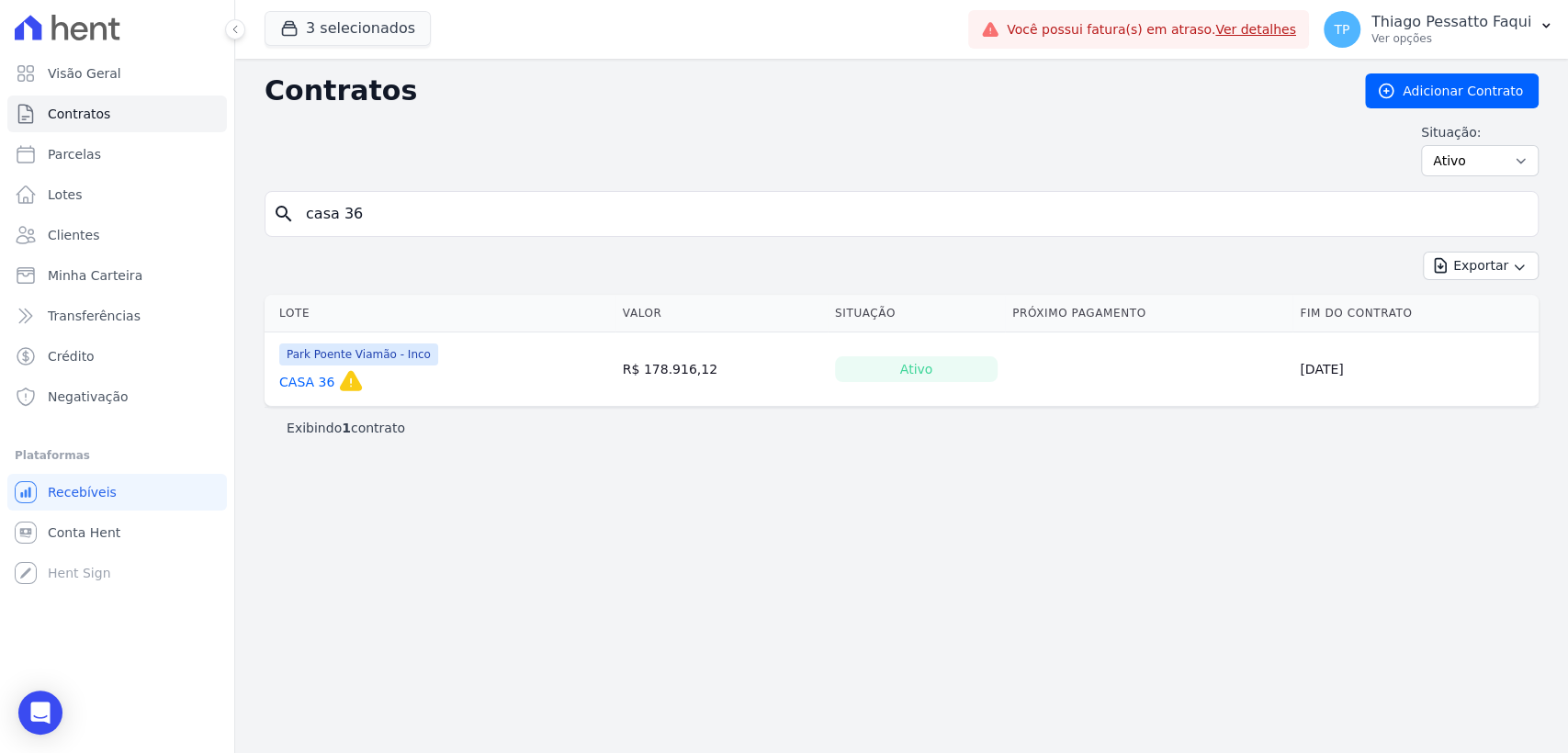
click at [488, 214] on input "casa 36" at bounding box center [913, 213] width 1236 height 37
type input "casa 38"
click at [406, 215] on input "casa 38" at bounding box center [913, 213] width 1236 height 37
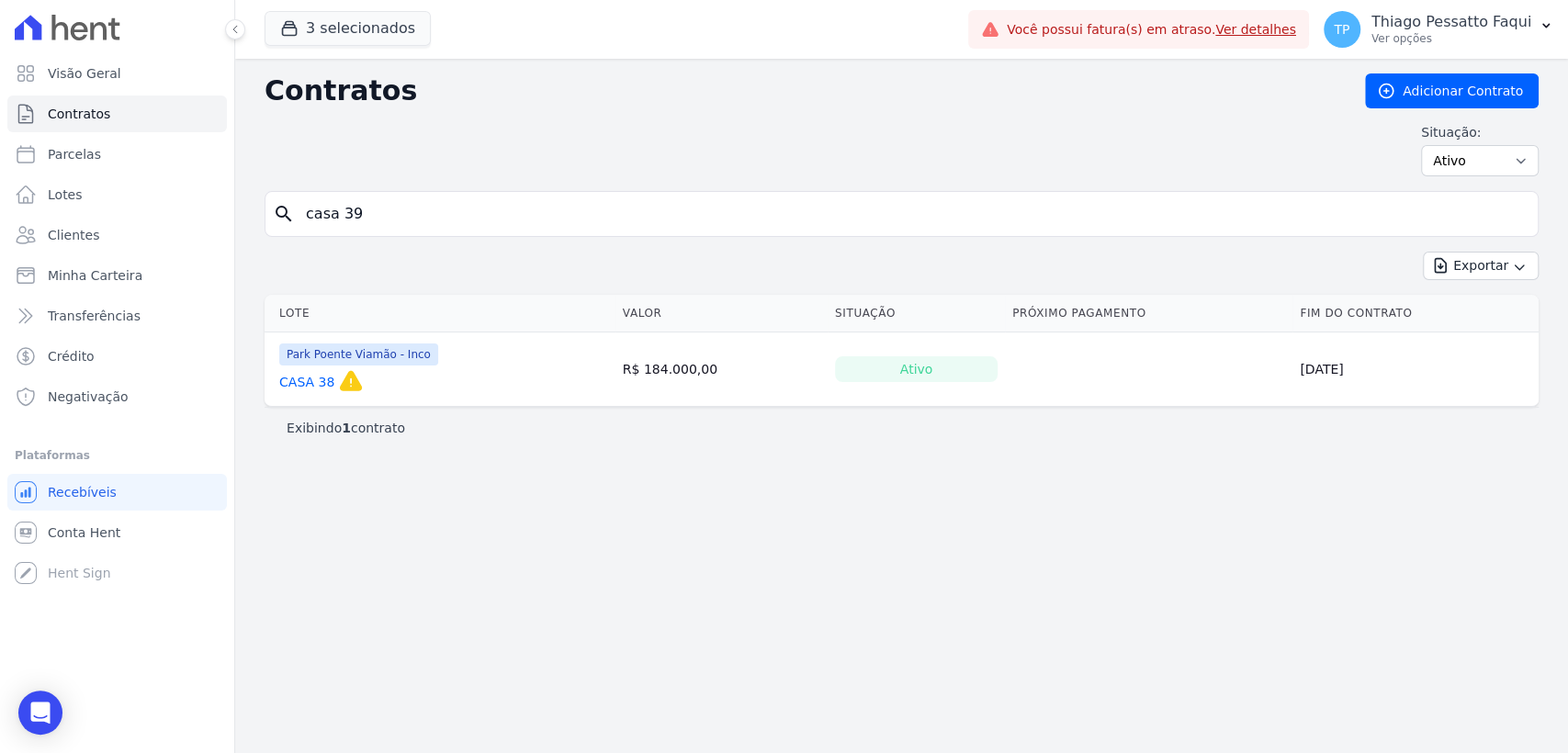
type input "casa 39"
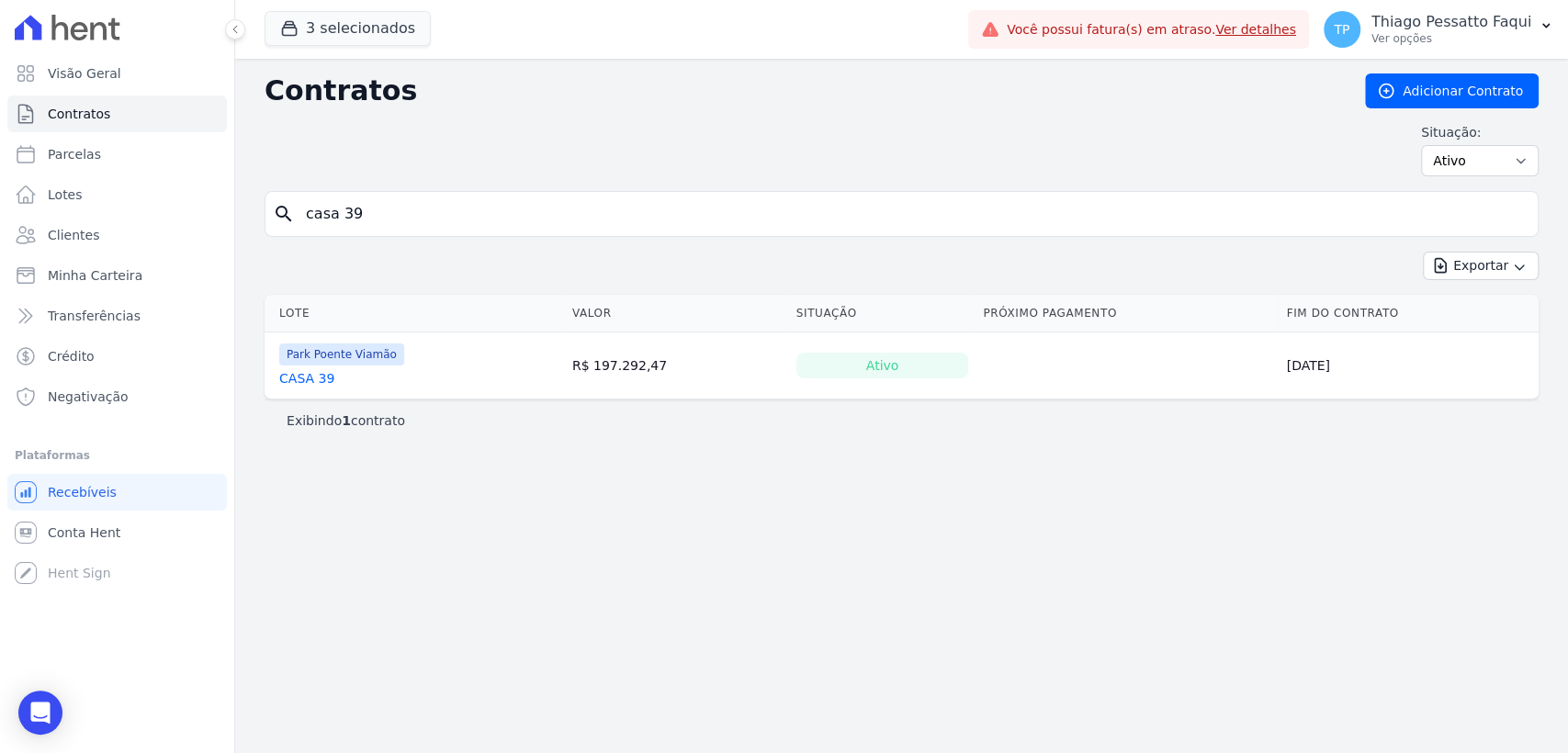
click at [404, 225] on input "casa 39" at bounding box center [913, 213] width 1236 height 37
type input "casa 52"
click at [357, 219] on input "casa 52" at bounding box center [913, 213] width 1236 height 37
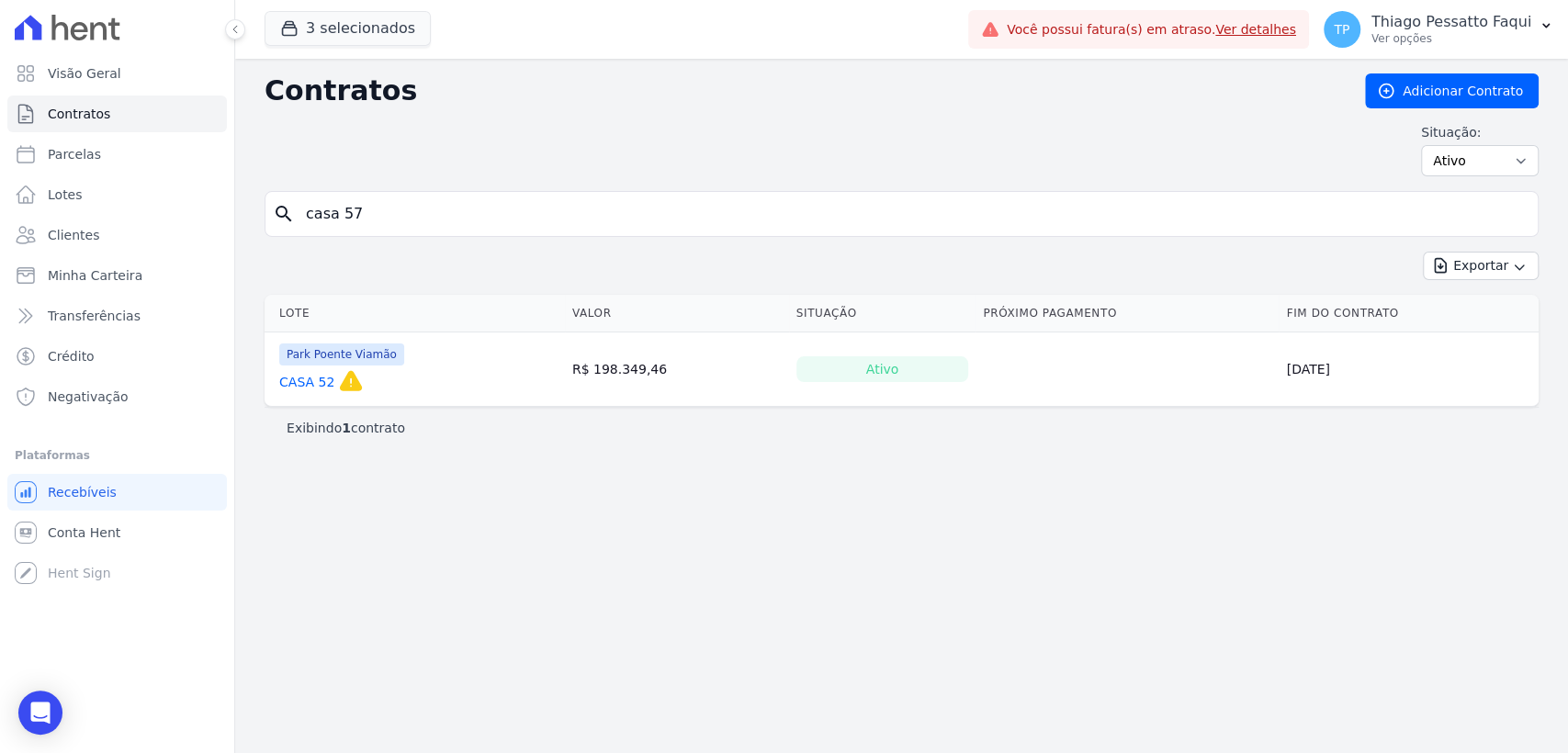
type input "casa 57"
click at [387, 226] on input "casa 57" at bounding box center [913, 213] width 1236 height 37
type input "casa 89"
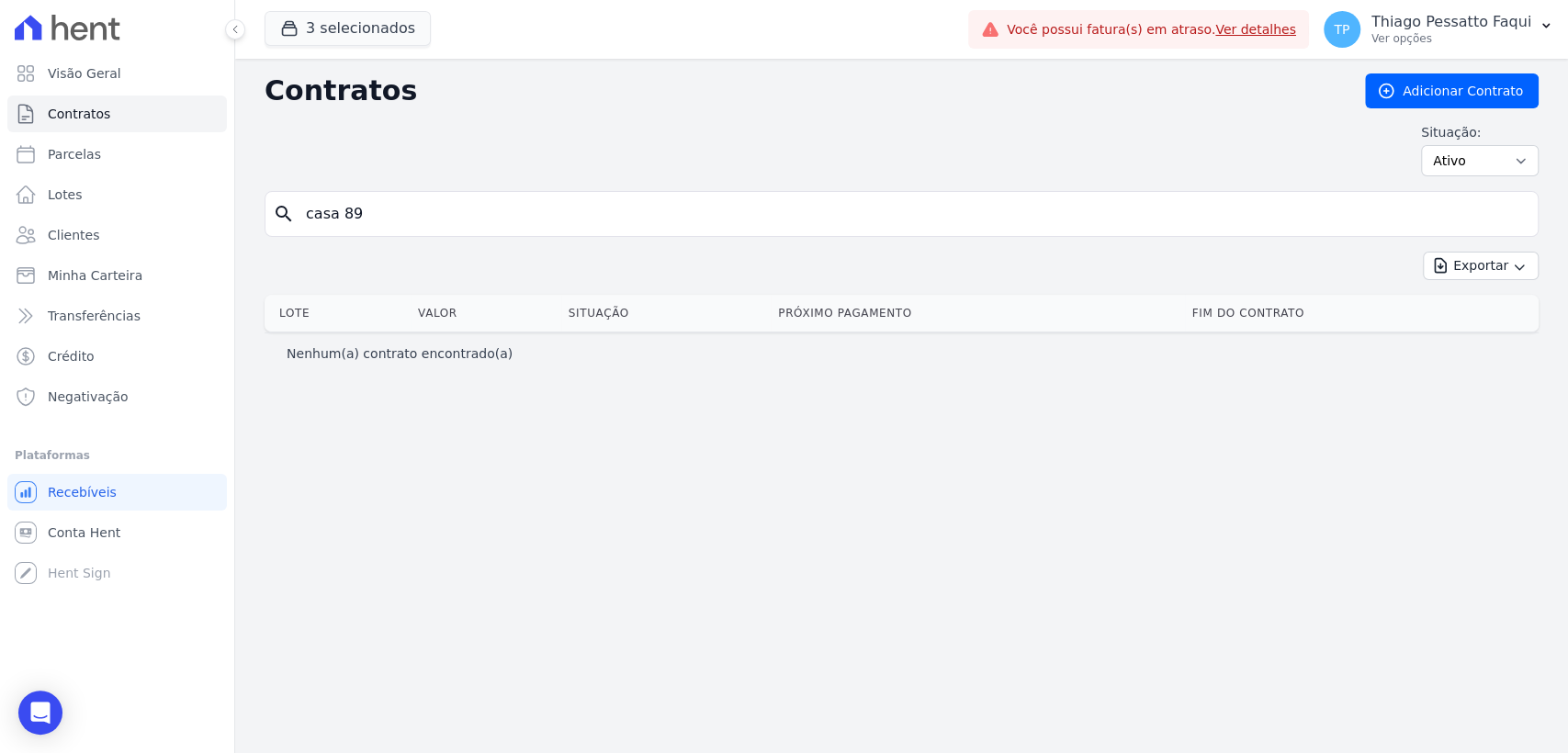
click at [344, 221] on input "casa 89" at bounding box center [913, 213] width 1236 height 37
type input "89"
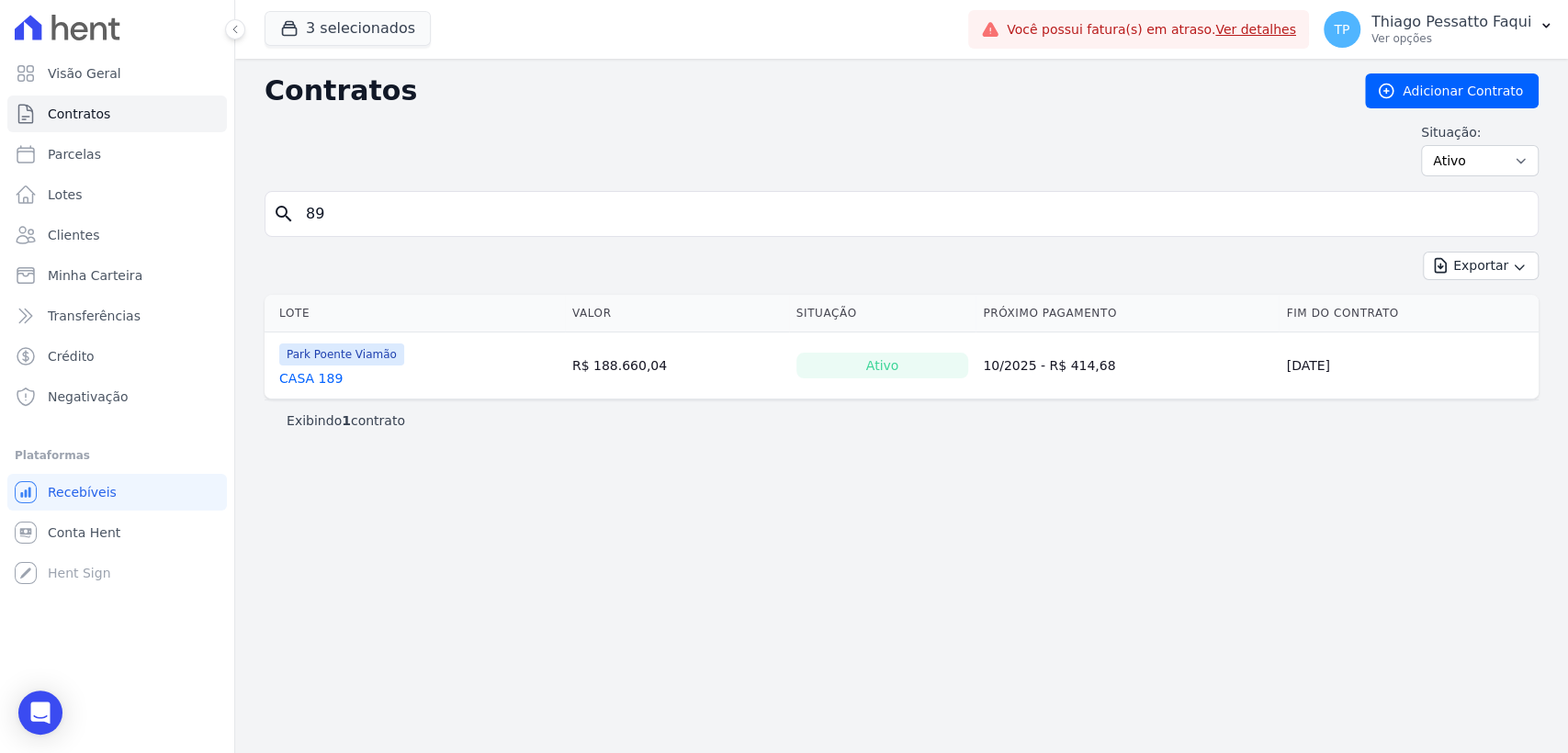
click at [322, 209] on input "89" at bounding box center [913, 213] width 1236 height 37
type input "91"
click at [327, 204] on input "91" at bounding box center [913, 213] width 1236 height 37
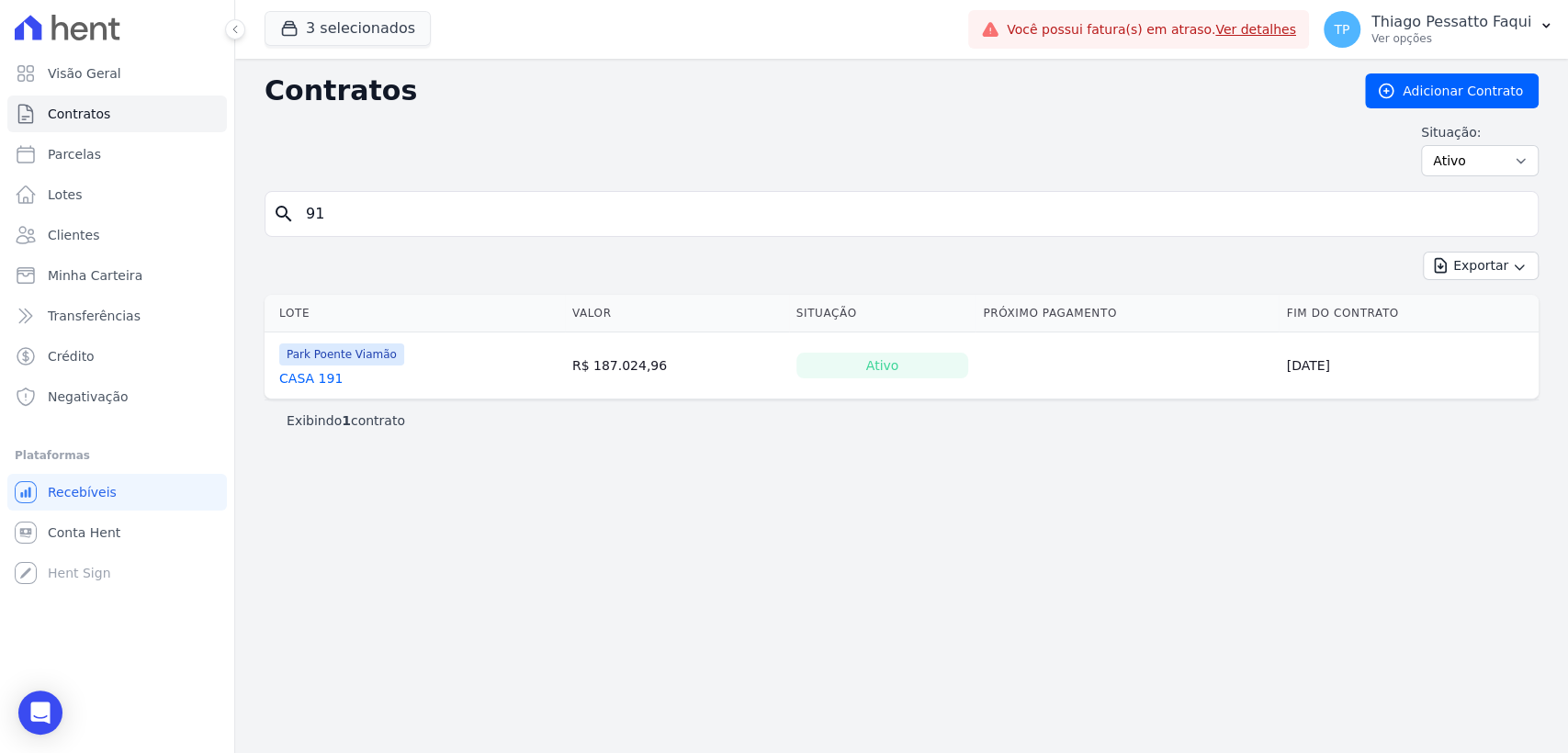
click at [610, 386] on td "R$ 187.024,96" at bounding box center [677, 366] width 224 height 67
click at [419, 211] on input "91" at bounding box center [913, 213] width 1236 height 37
type input "103"
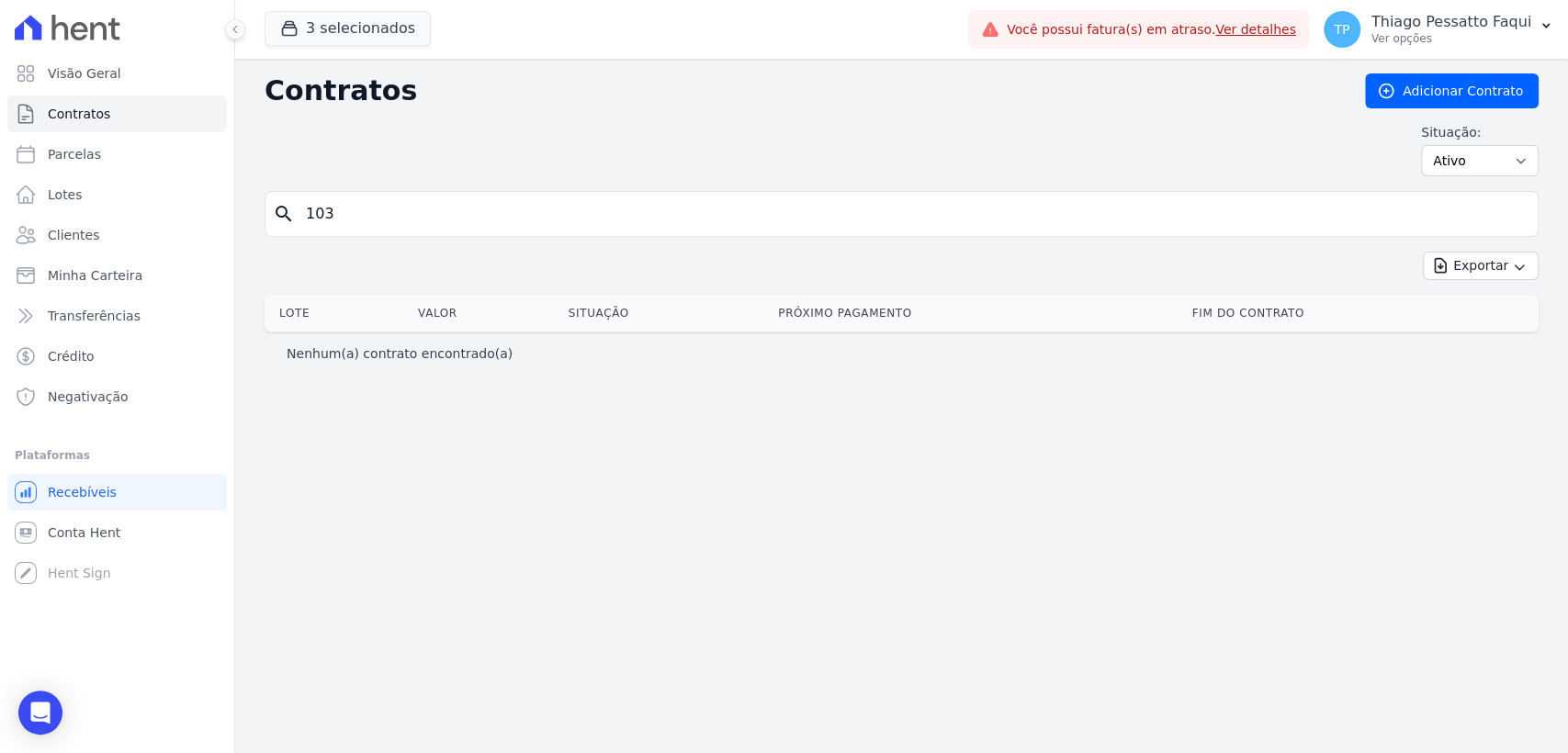
click at [419, 211] on input "103" at bounding box center [913, 213] width 1236 height 37
type input "106"
click at [419, 211] on input "106" at bounding box center [913, 213] width 1236 height 37
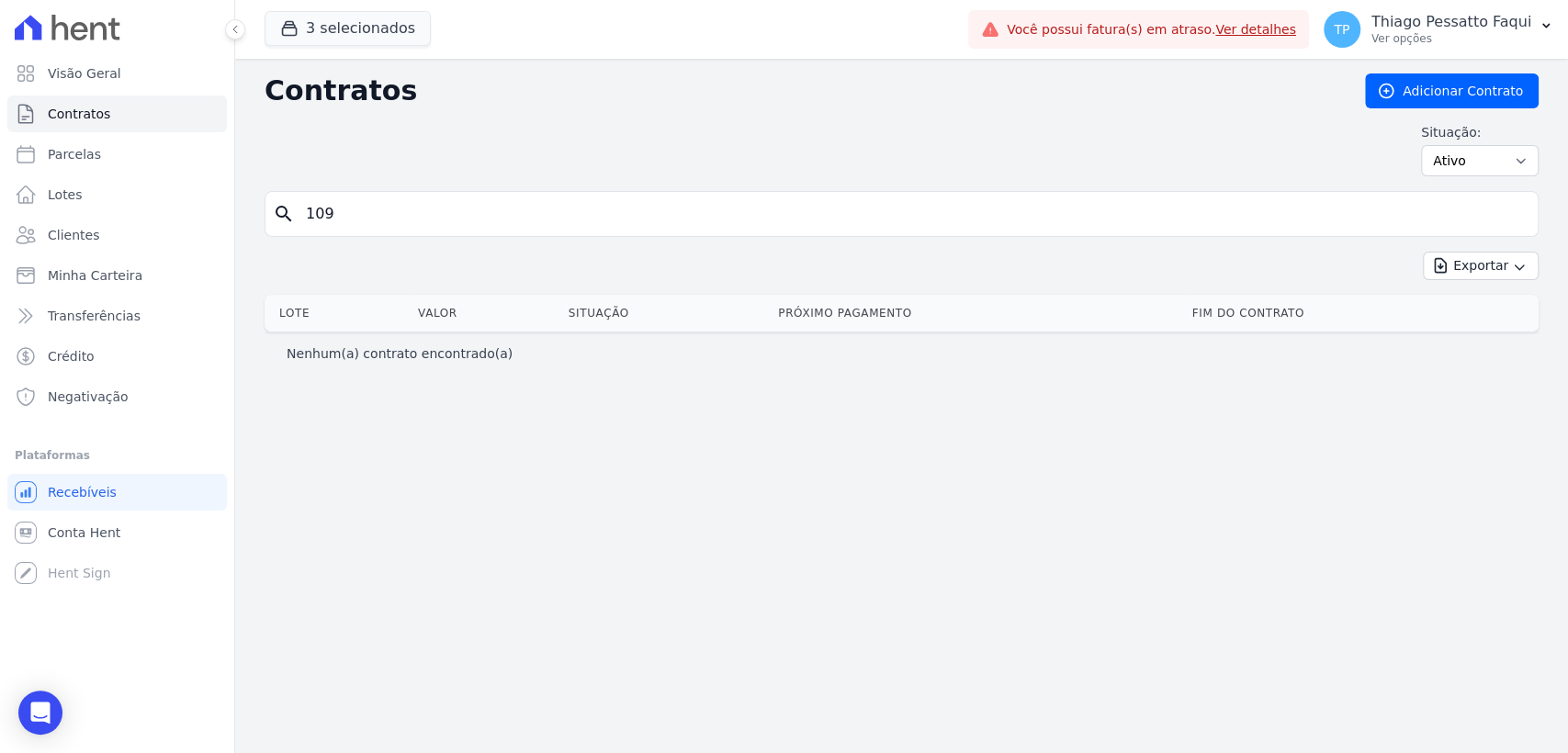
type input "109"
click at [419, 211] on input "109" at bounding box center [913, 213] width 1236 height 37
type input "111"
click at [419, 211] on input "111" at bounding box center [913, 213] width 1236 height 37
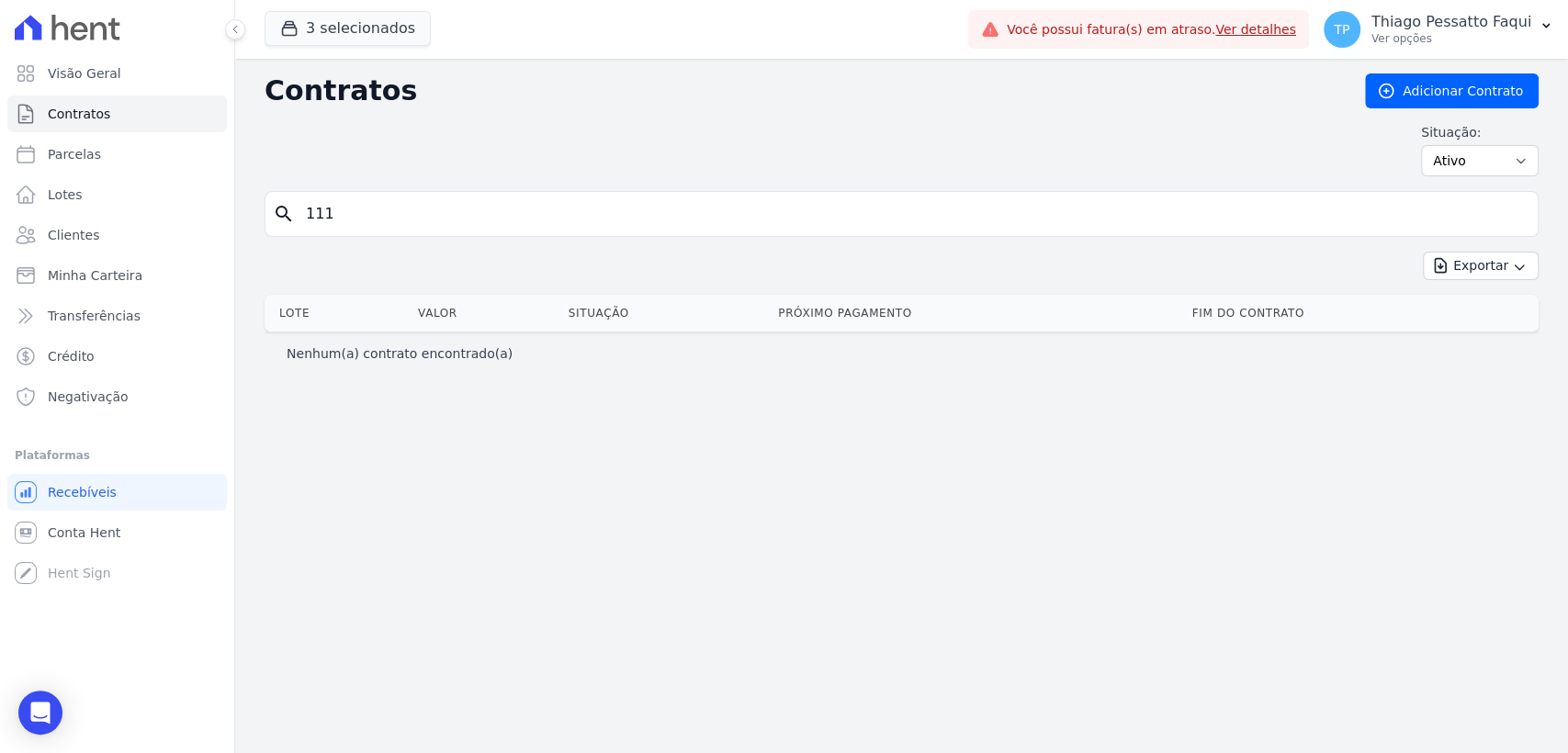
click at [419, 211] on input "111" at bounding box center [913, 213] width 1236 height 37
type input "112"
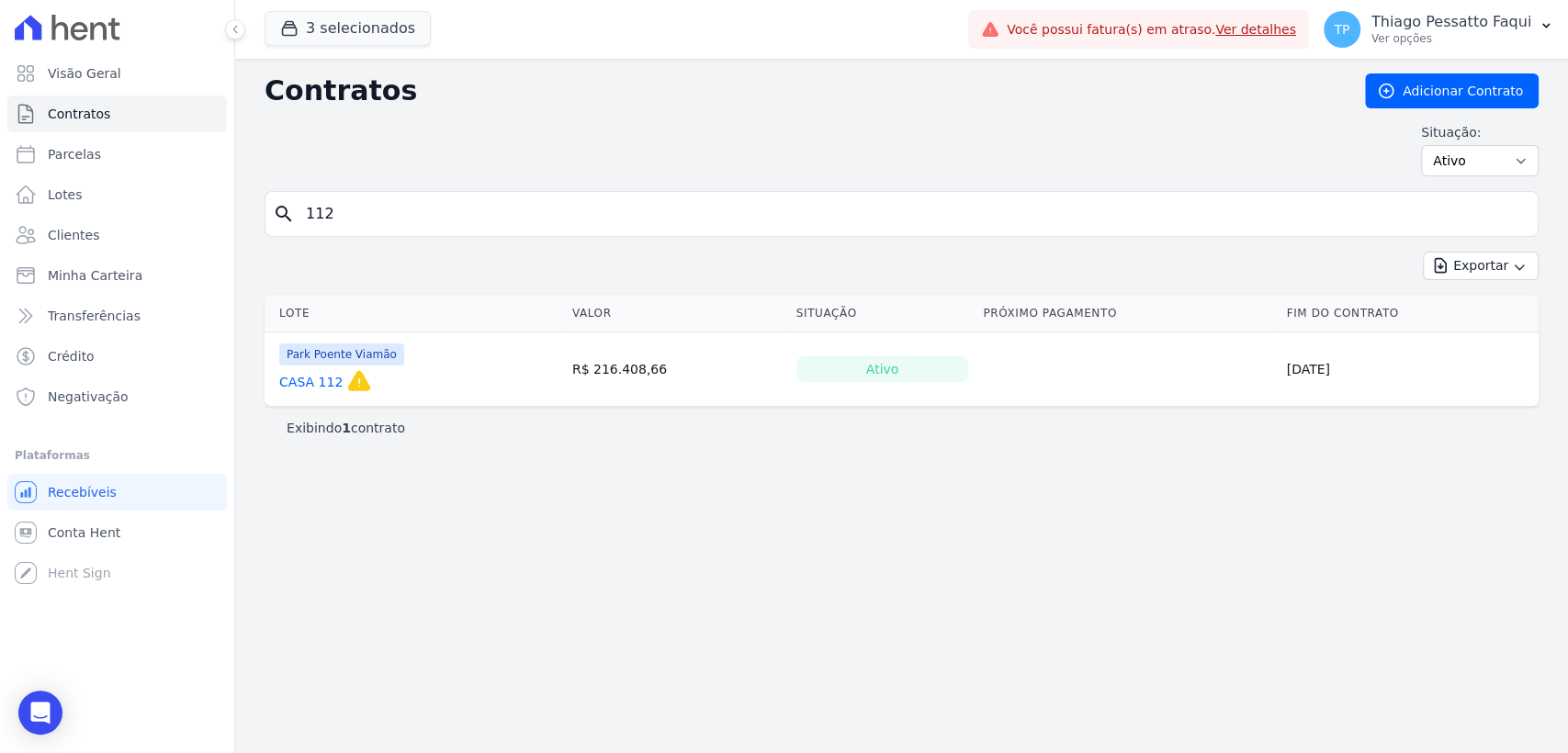
click at [419, 211] on input "112" at bounding box center [913, 213] width 1236 height 37
click at [376, 226] on input "112" at bounding box center [913, 213] width 1236 height 37
click at [376, 225] on input "112" at bounding box center [913, 213] width 1236 height 37
type input "136"
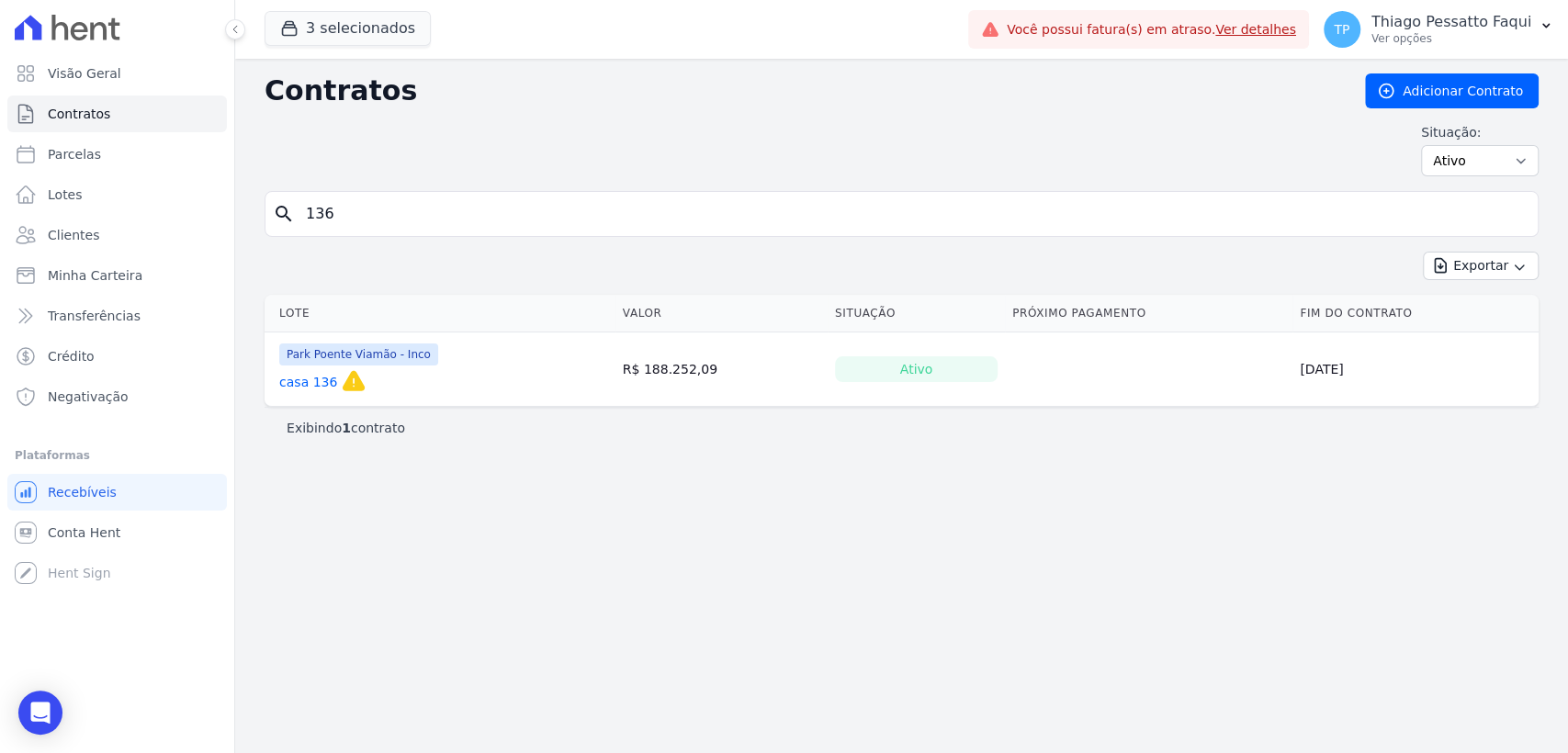
click at [510, 227] on input "136" at bounding box center [913, 213] width 1236 height 37
type input "145"
click at [482, 222] on input "145" at bounding box center [913, 213] width 1236 height 37
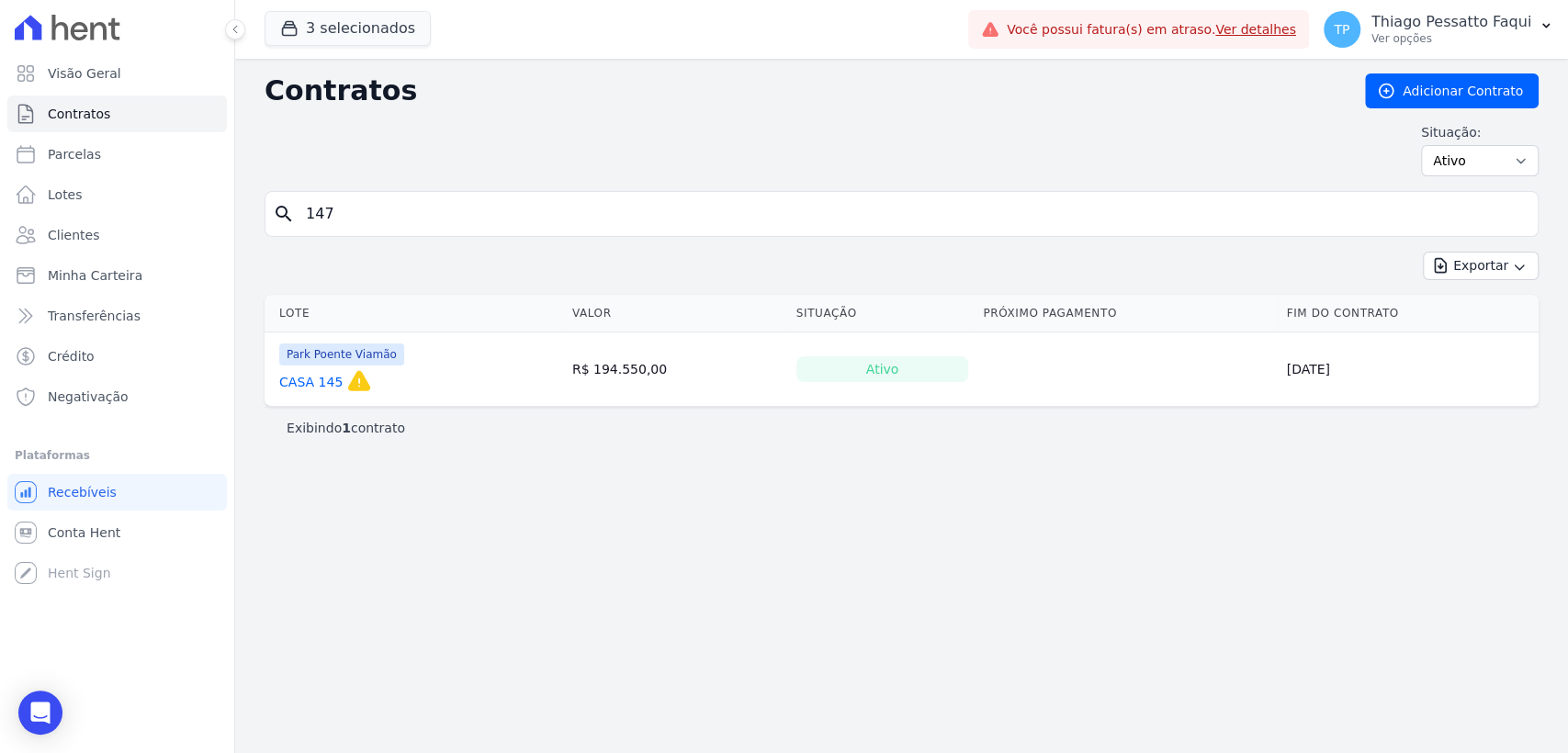
type input "147"
click at [522, 219] on input "147" at bounding box center [913, 213] width 1236 height 37
type input "159"
click at [362, 214] on input "159" at bounding box center [913, 213] width 1236 height 37
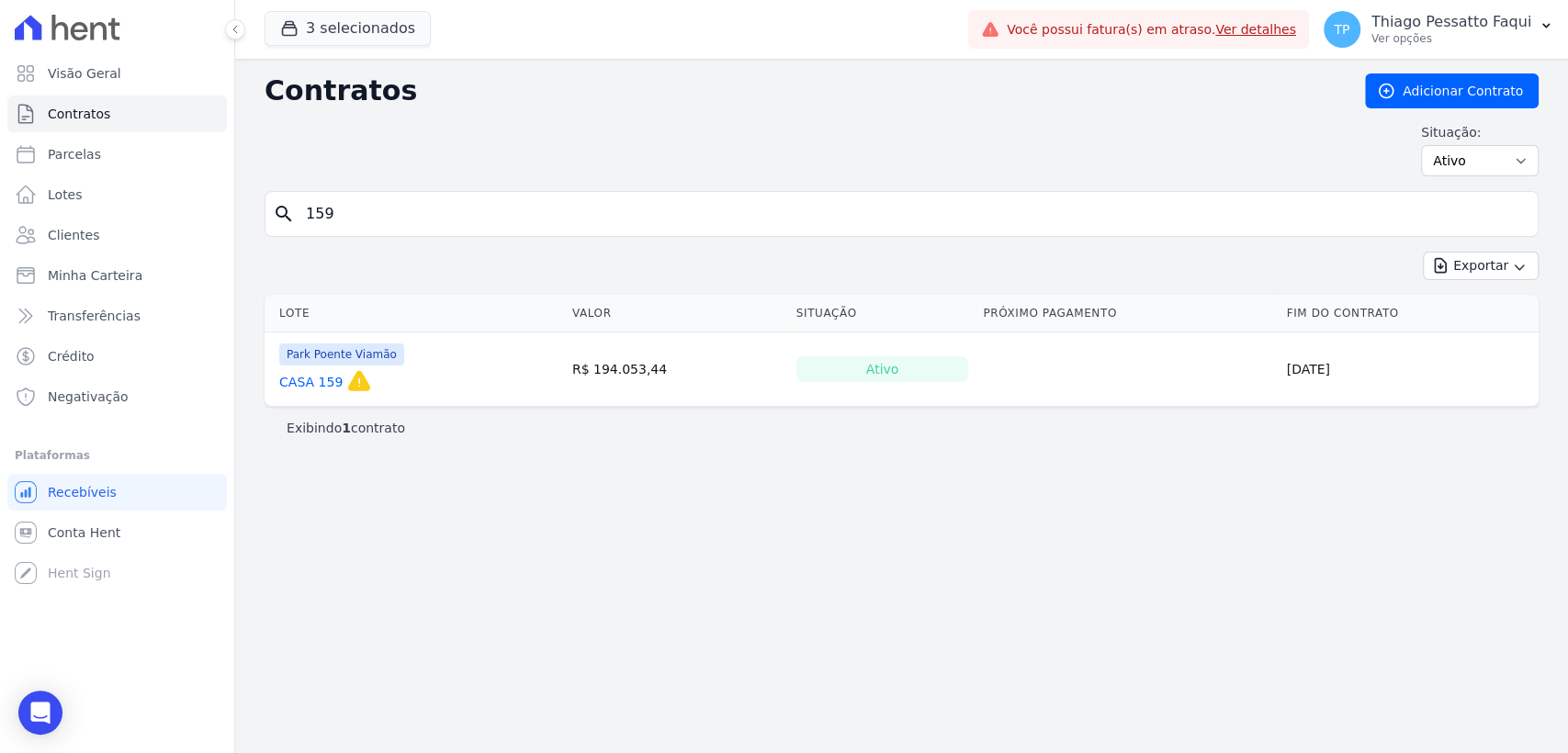
click at [362, 214] on input "159" at bounding box center [913, 213] width 1236 height 37
click at [361, 215] on input "159" at bounding box center [913, 213] width 1236 height 37
type input "161"
click at [421, 227] on input "161" at bounding box center [913, 213] width 1236 height 37
click at [420, 226] on input "161" at bounding box center [913, 213] width 1236 height 37
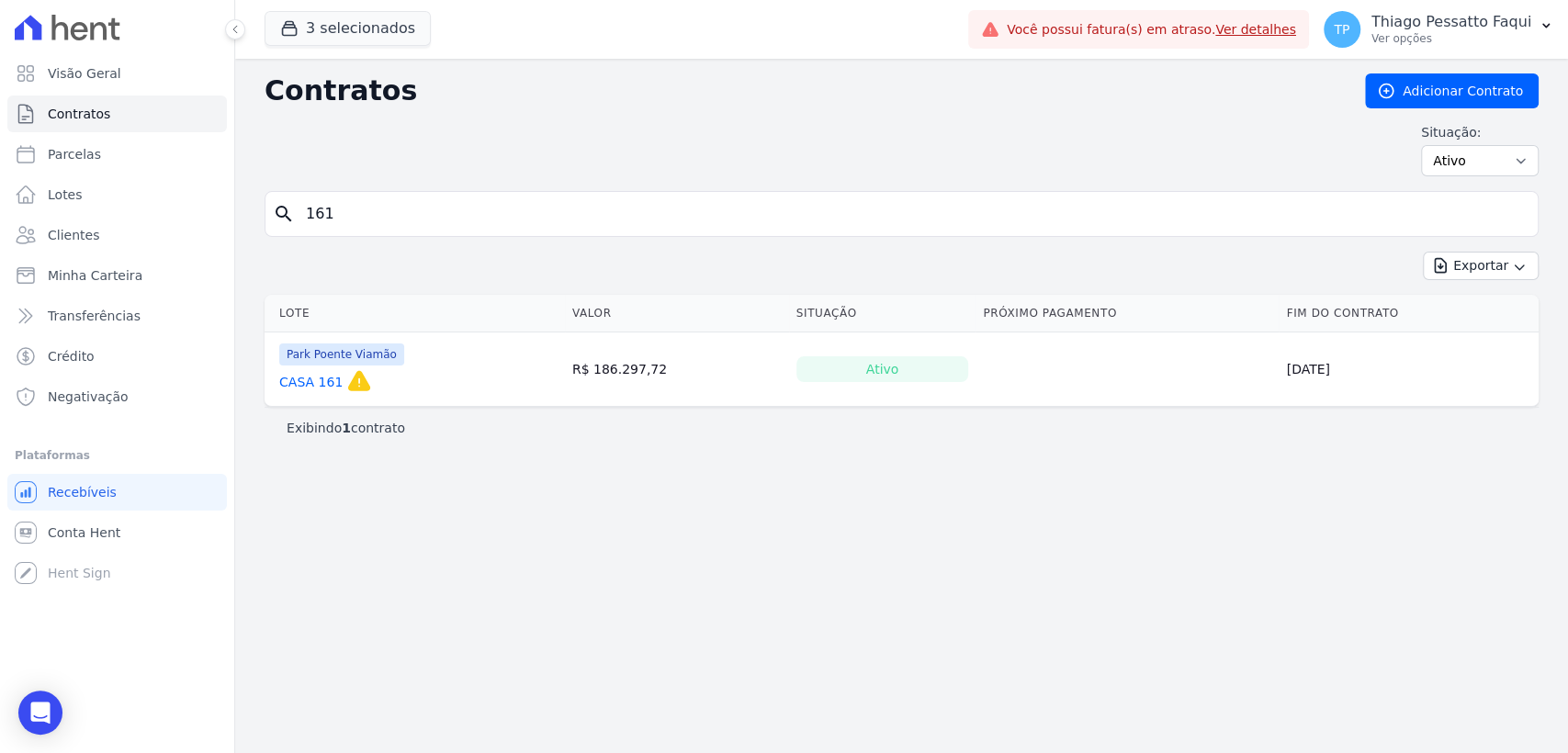
click at [419, 226] on input "161" at bounding box center [913, 213] width 1236 height 37
type input "167"
click at [470, 226] on input "167" at bounding box center [913, 213] width 1236 height 37
click at [469, 225] on input "167" at bounding box center [913, 213] width 1236 height 37
type input "179"
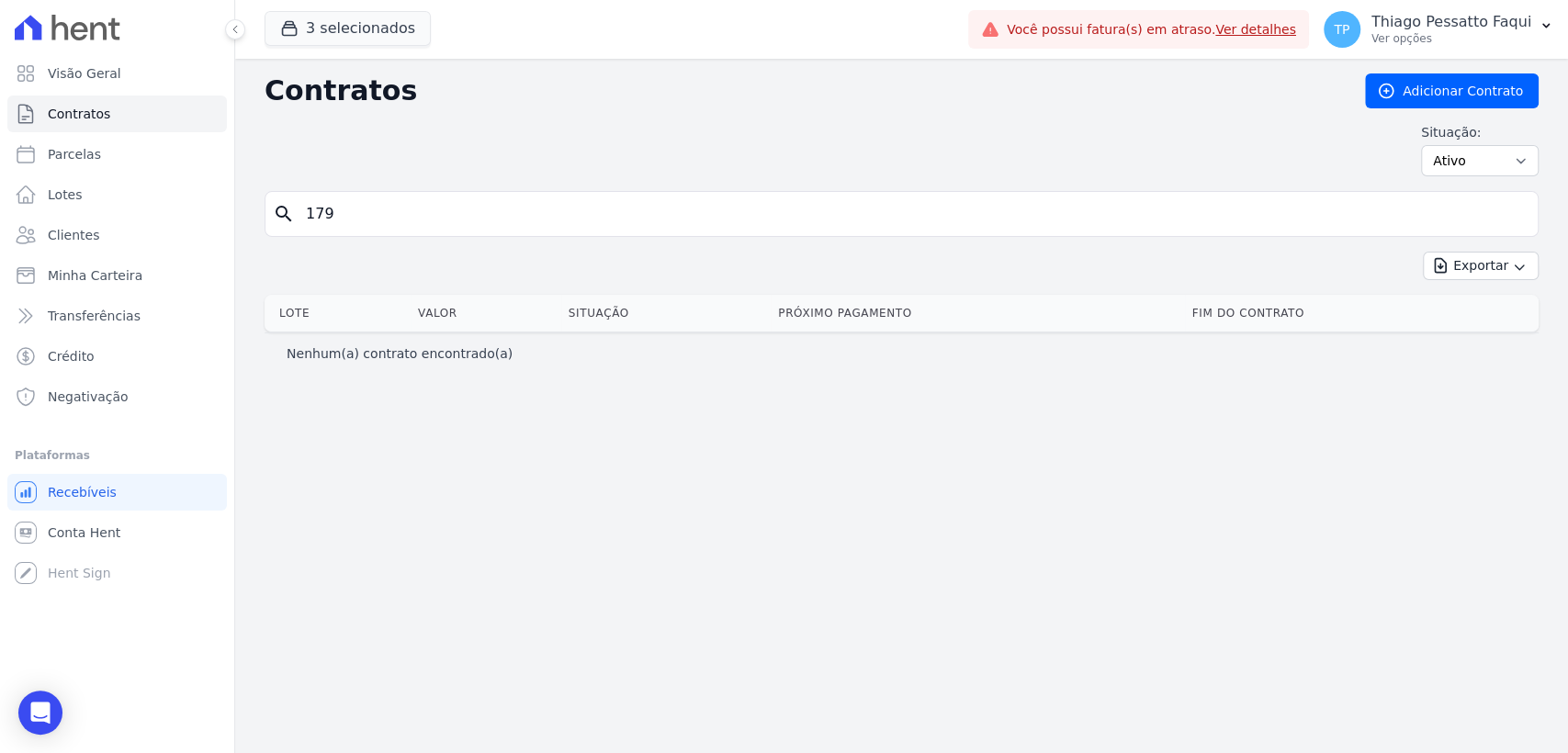
click at [676, 220] on input "179" at bounding box center [913, 213] width 1236 height 37
type input "182"
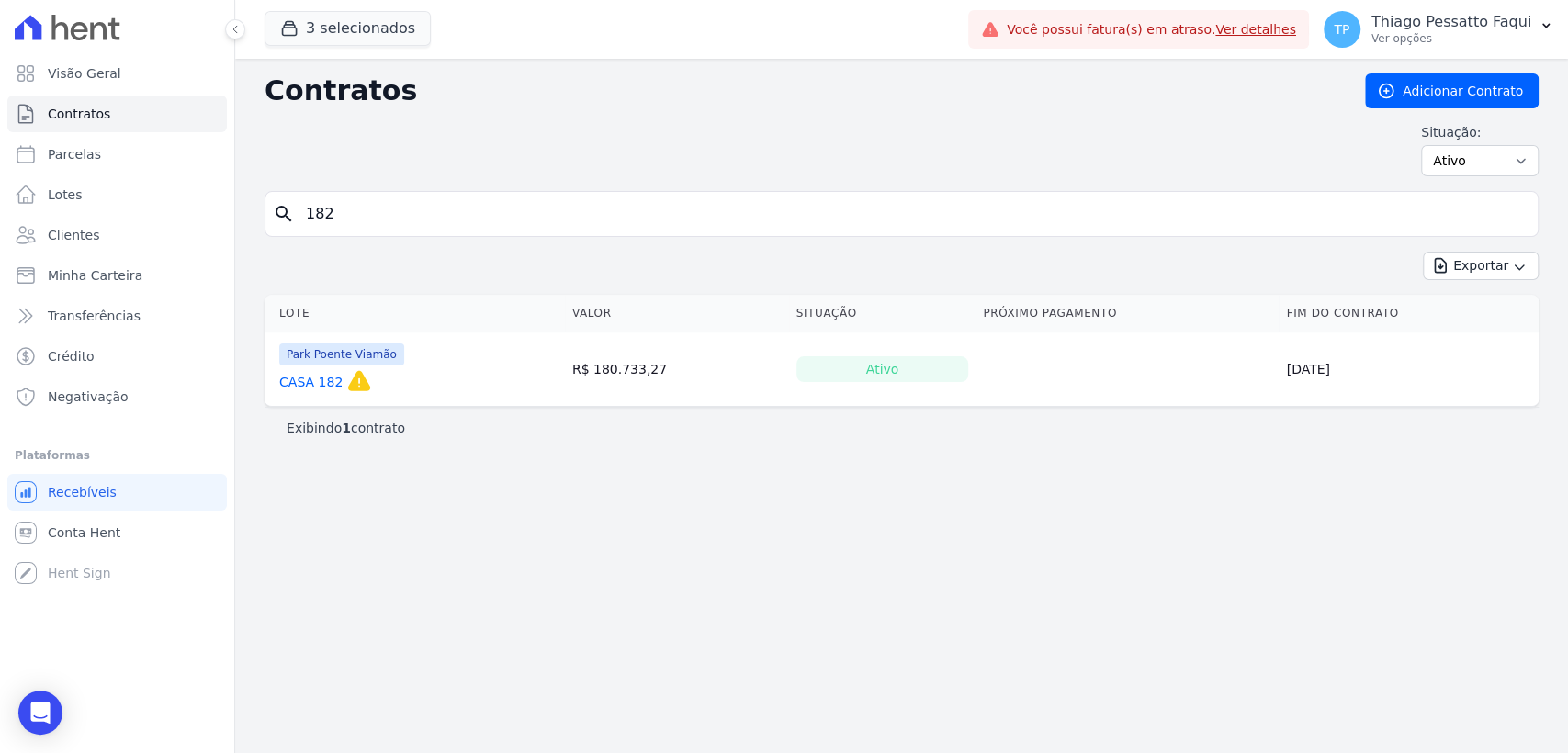
click at [350, 208] on input "182" at bounding box center [913, 213] width 1236 height 37
click at [349, 208] on input "182" at bounding box center [913, 213] width 1236 height 37
type input "199"
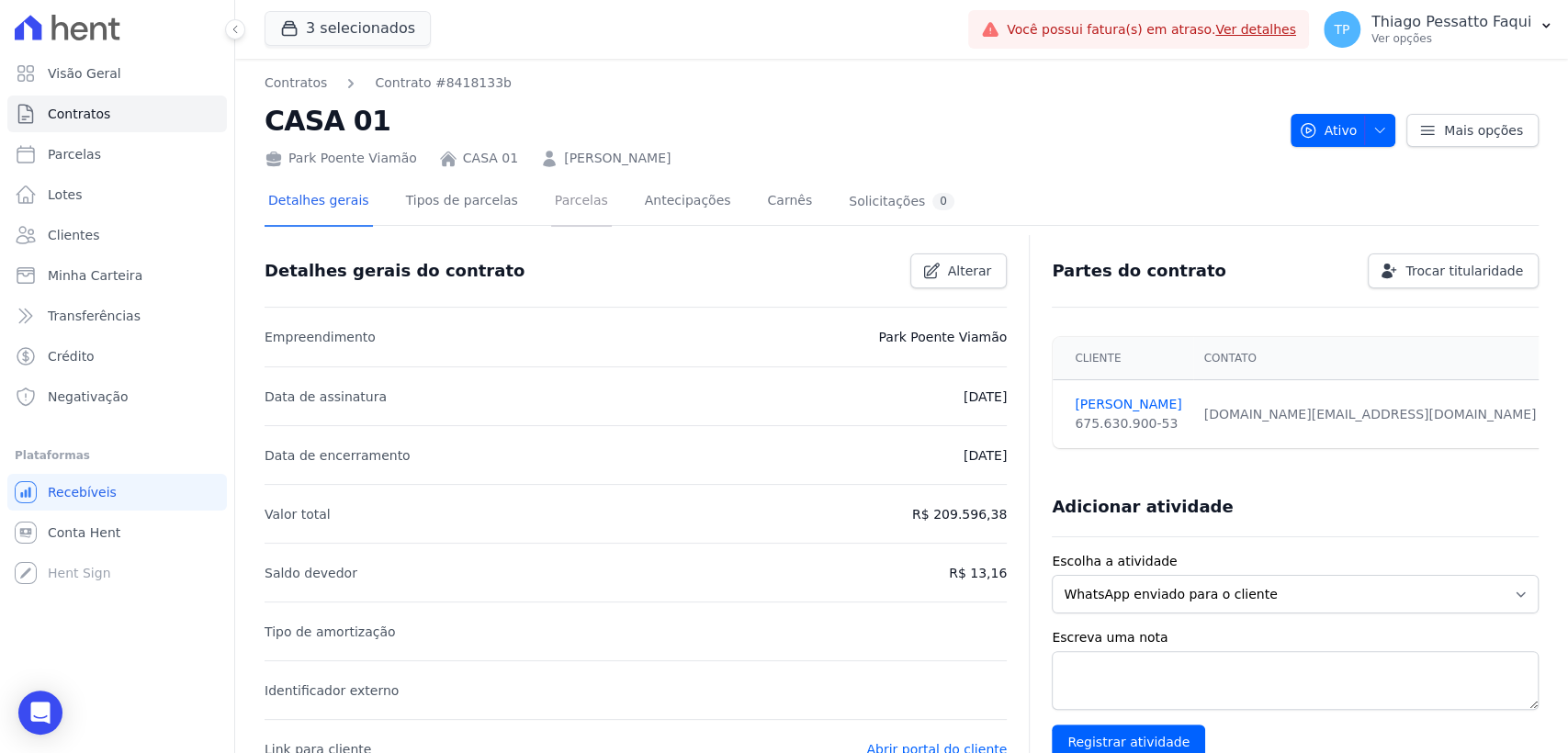
click at [574, 213] on link "Parcelas" at bounding box center [581, 202] width 61 height 48
click at [557, 203] on link "Parcelas" at bounding box center [581, 202] width 61 height 48
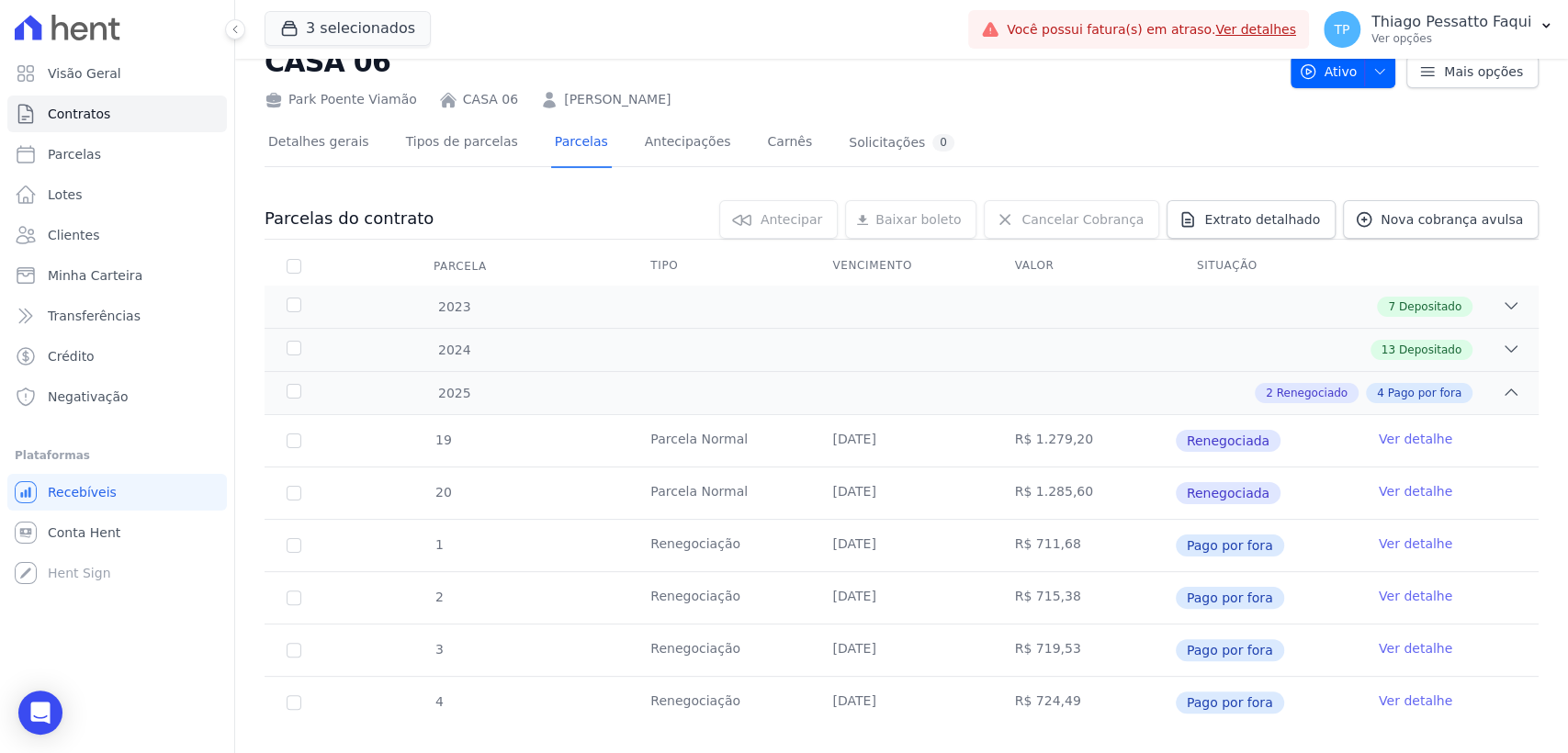
scroll to position [88, 0]
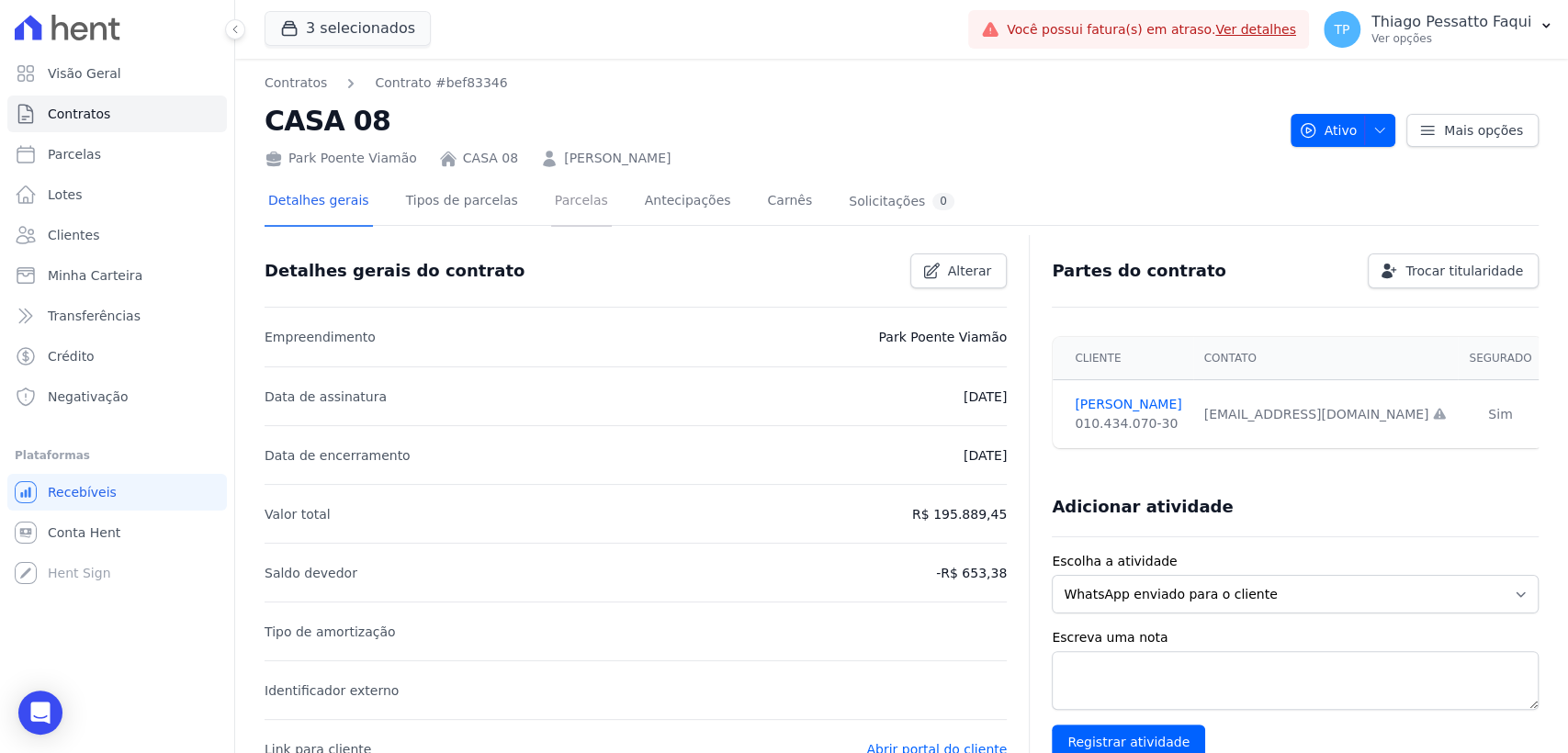
click at [553, 204] on link "Parcelas" at bounding box center [581, 202] width 61 height 48
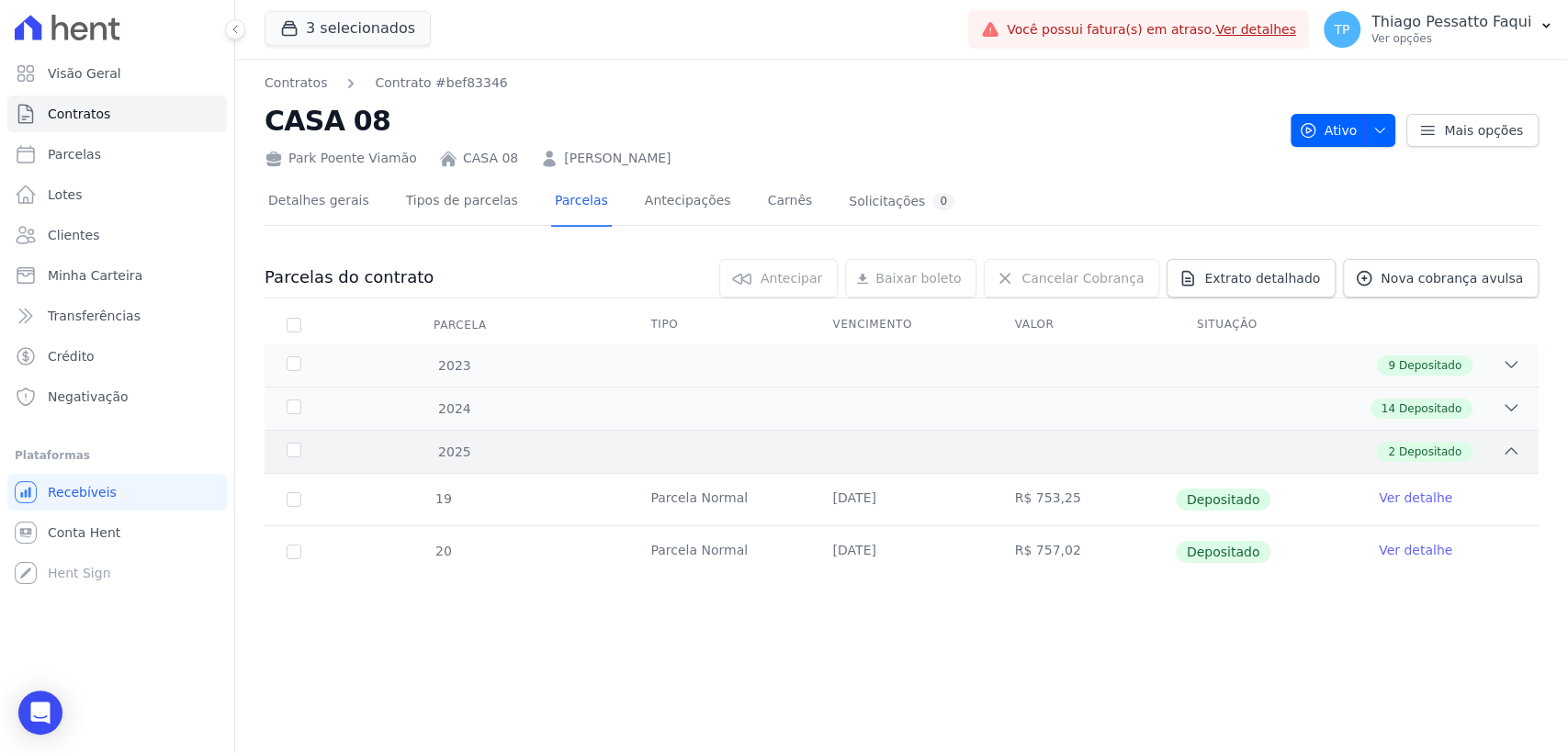
click at [701, 442] on div "2 Depositado" at bounding box center [964, 451] width 1113 height 20
click at [694, 409] on div "14 Depositado" at bounding box center [964, 408] width 1113 height 20
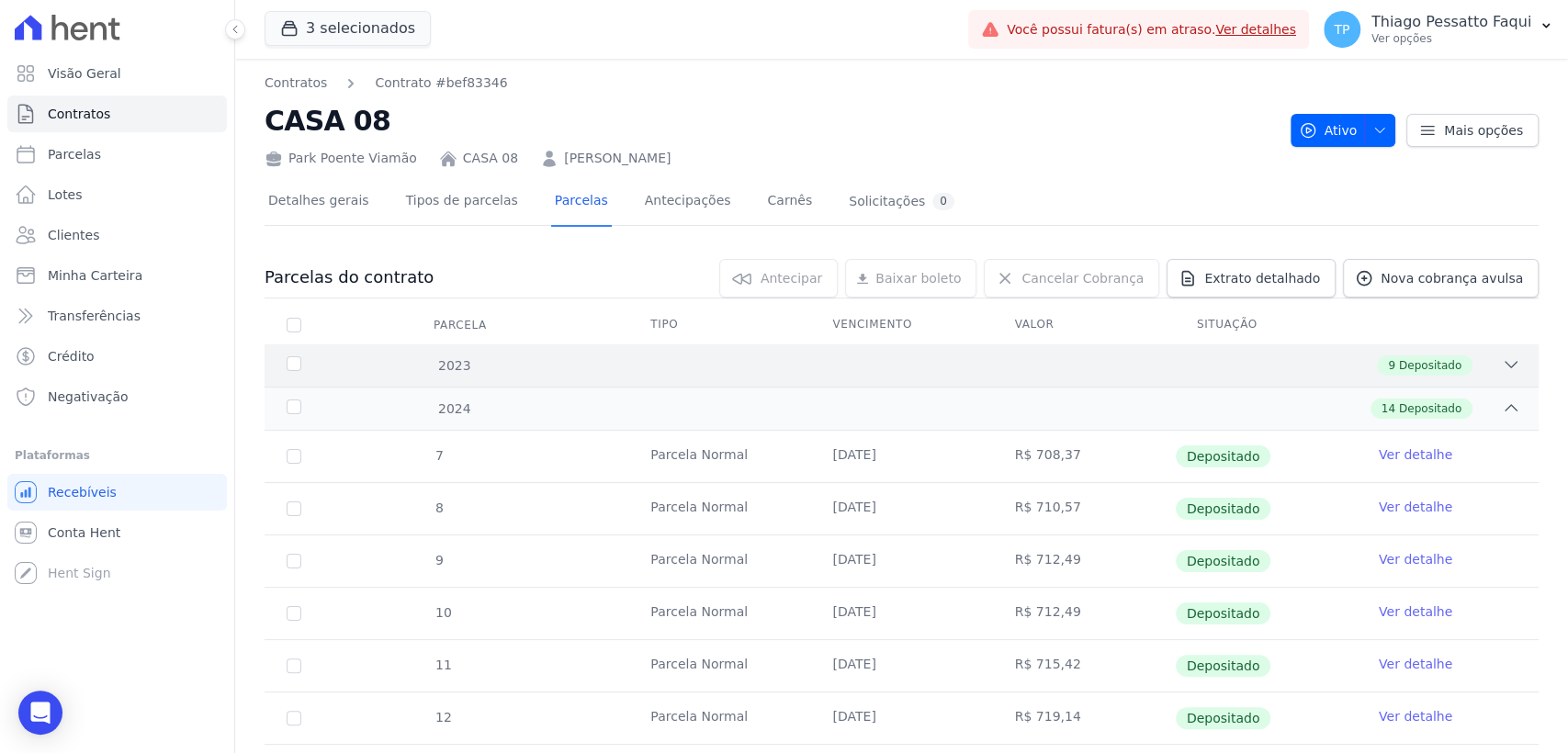
click at [692, 365] on div "9 Depositado" at bounding box center [964, 365] width 1113 height 20
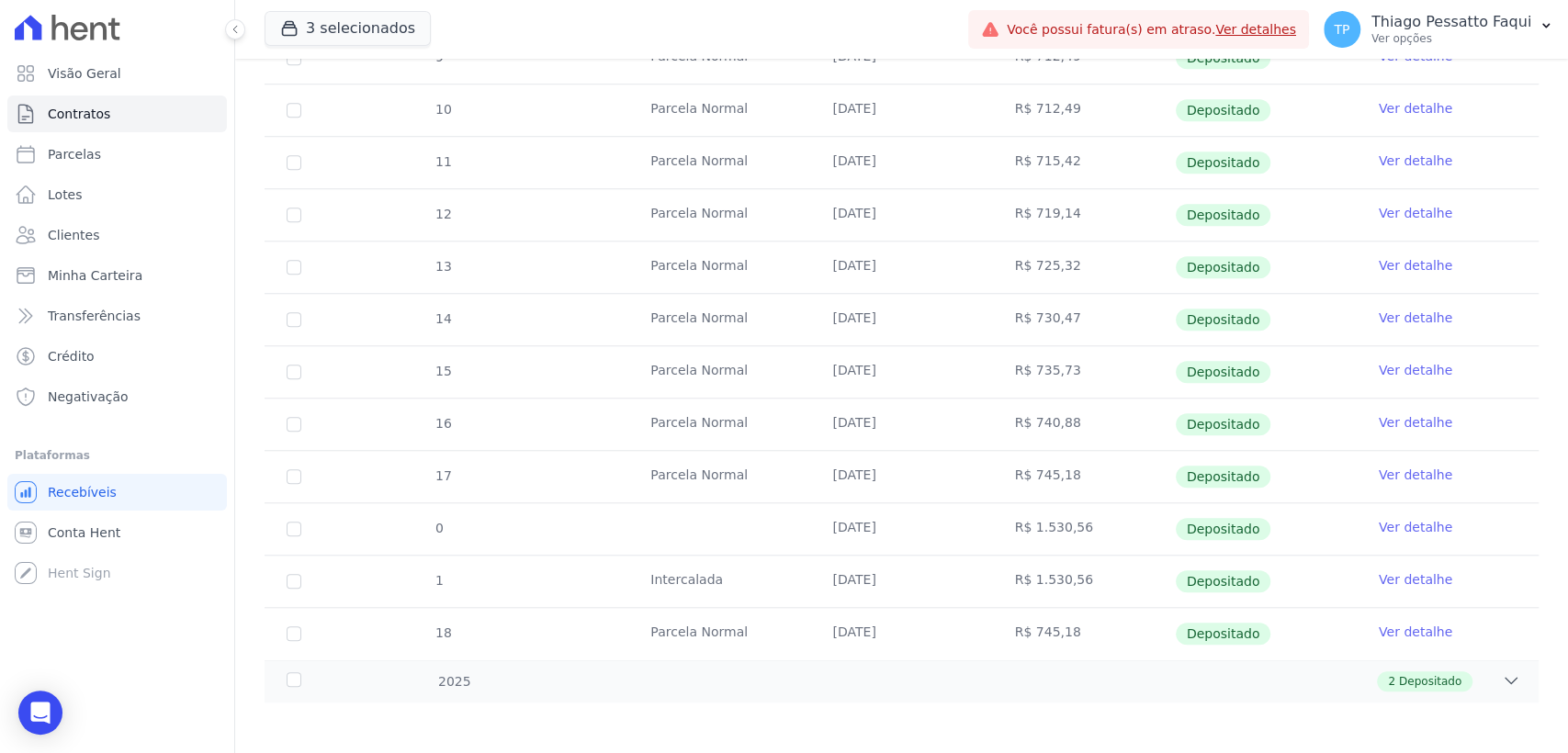
scroll to position [977, 0]
click at [663, 682] on div "2 Depositado" at bounding box center [964, 679] width 1113 height 20
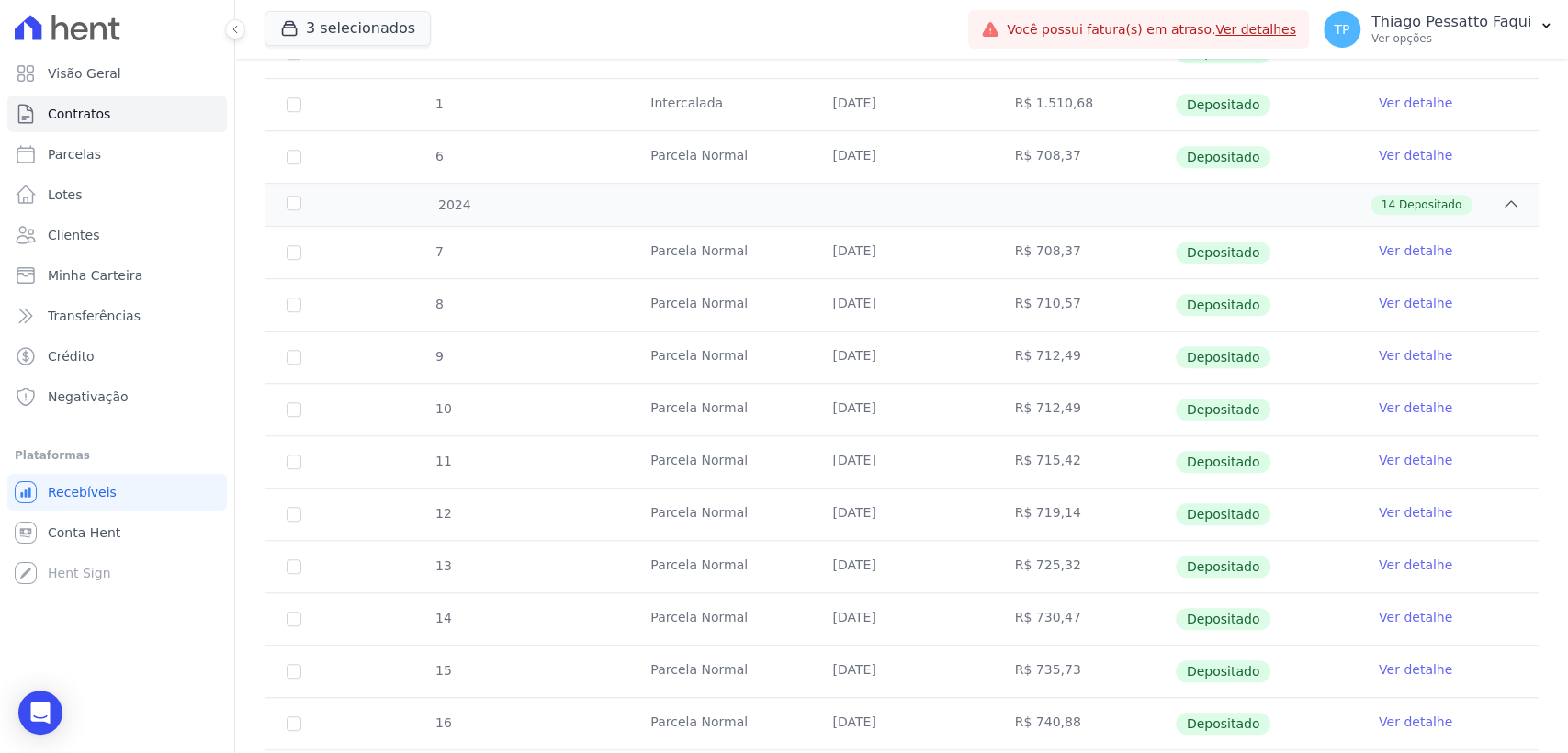
scroll to position [366, 0]
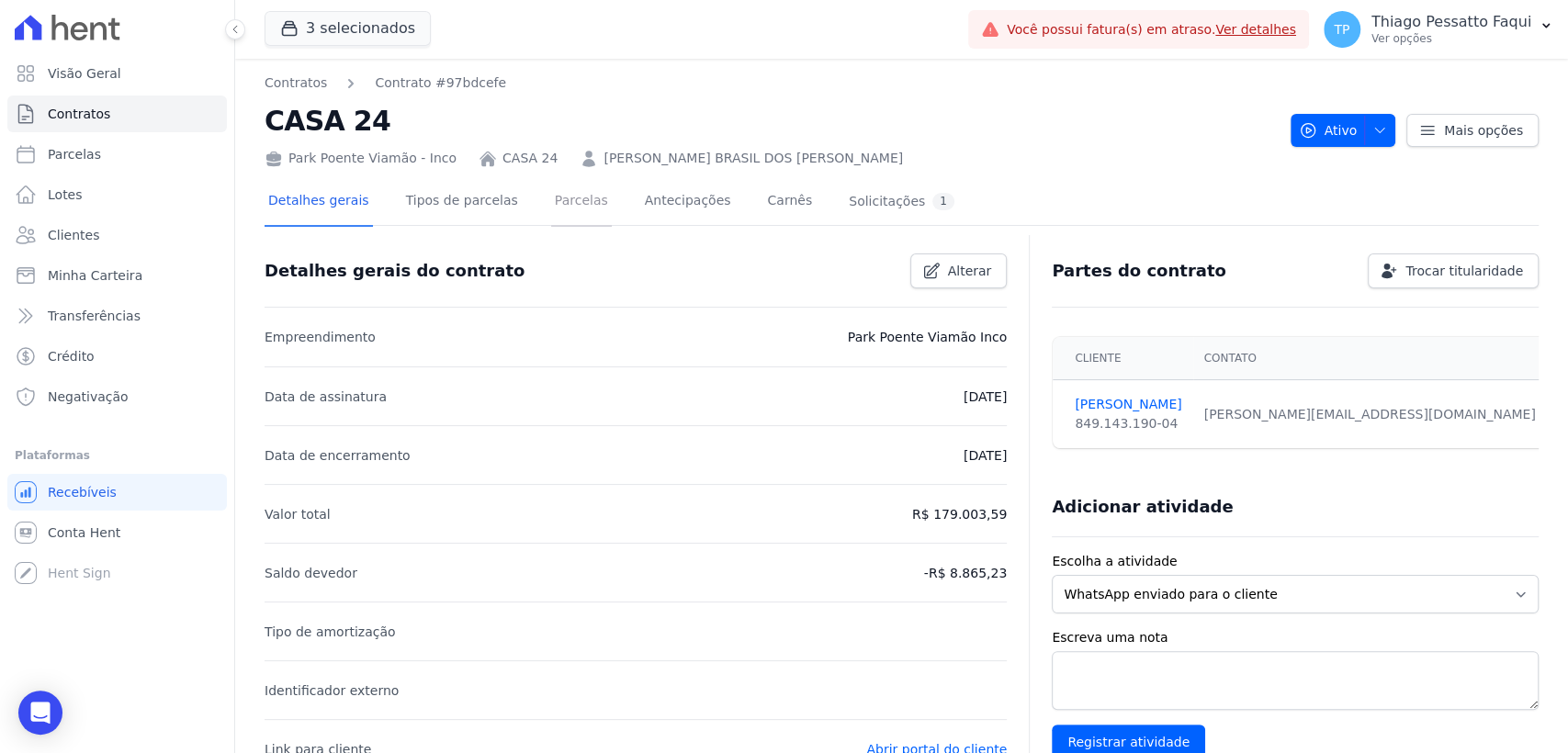
click at [551, 208] on link "Parcelas" at bounding box center [581, 202] width 61 height 48
click at [563, 218] on link "Parcelas" at bounding box center [581, 202] width 61 height 48
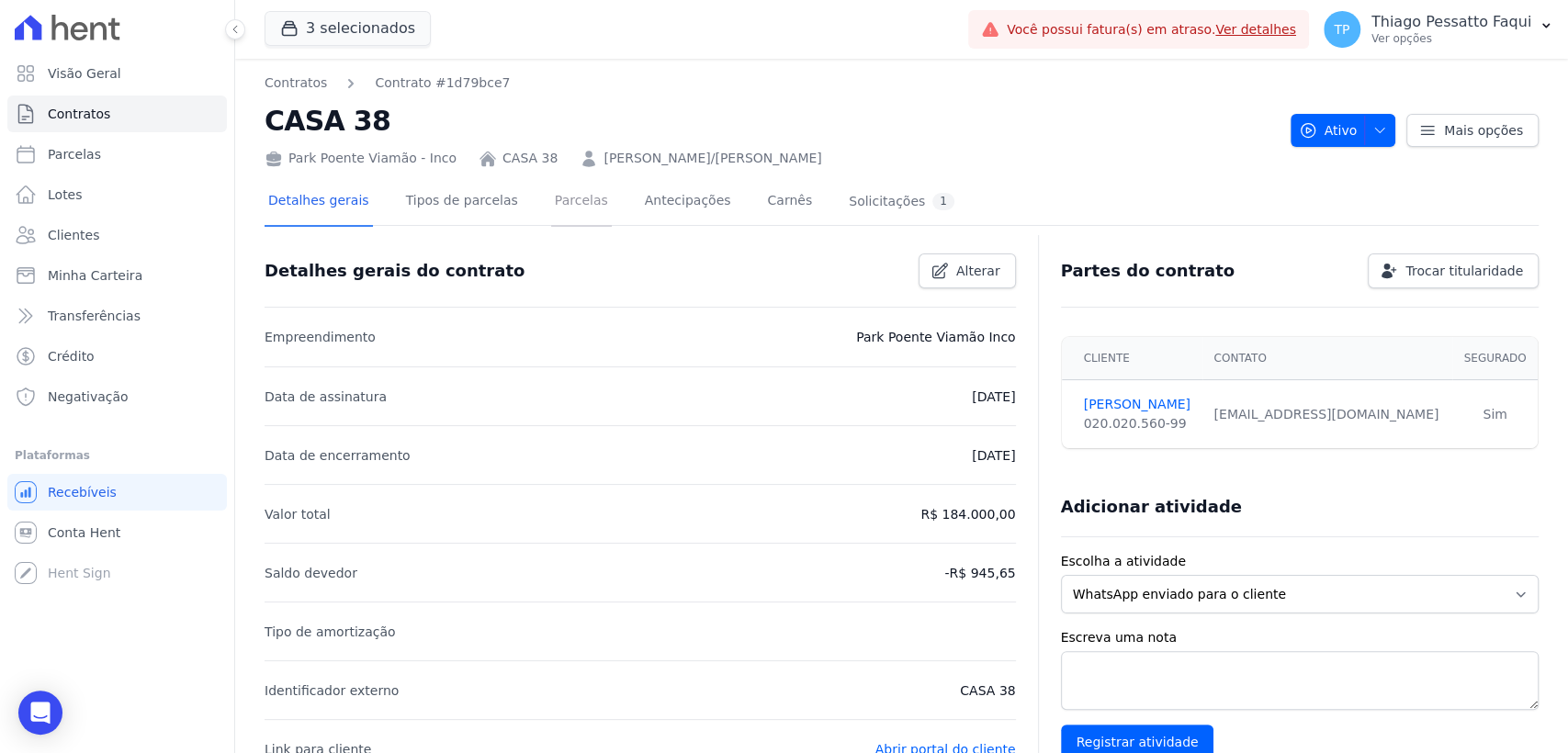
click at [563, 207] on link "Parcelas" at bounding box center [581, 202] width 61 height 48
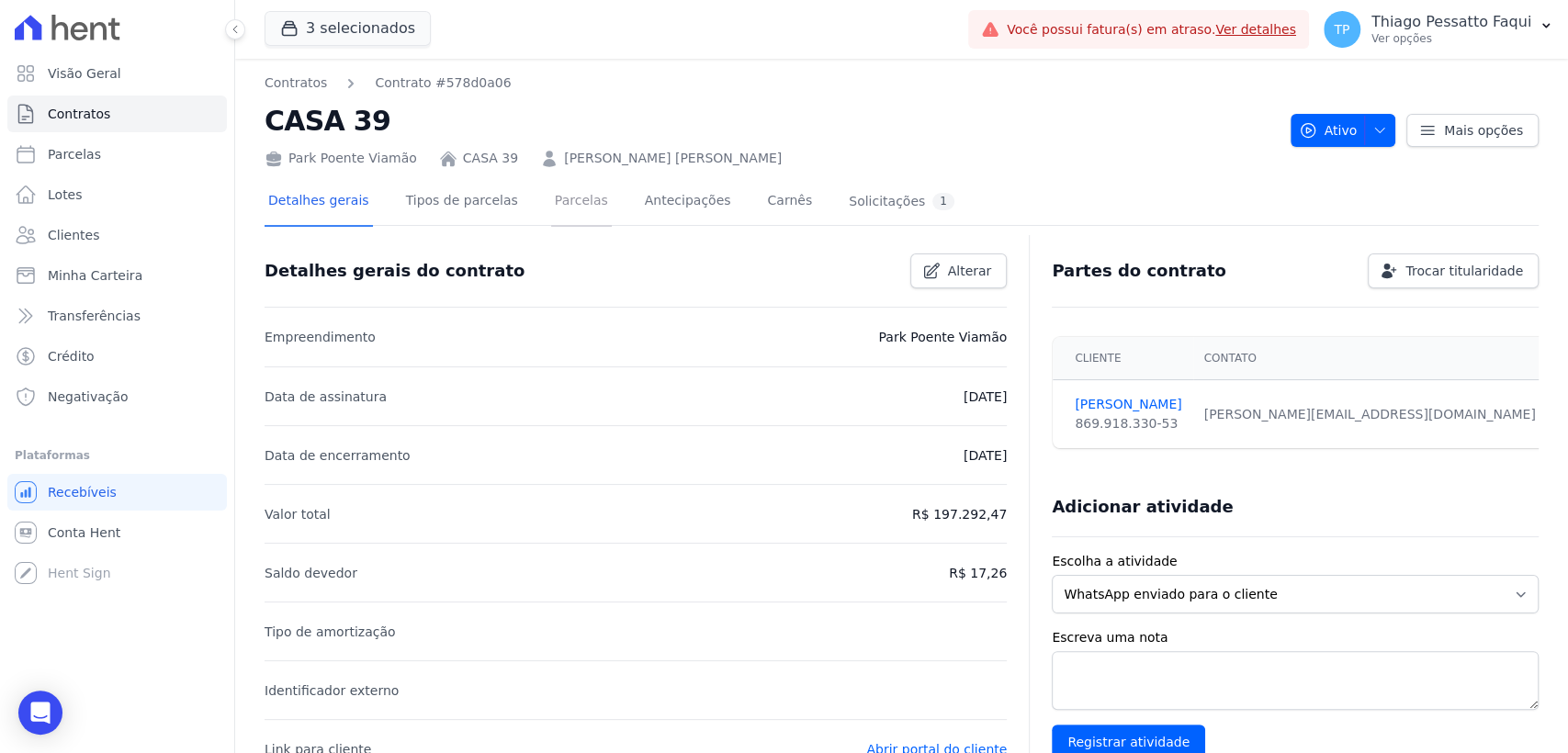
click at [551, 208] on link "Parcelas" at bounding box center [581, 202] width 61 height 48
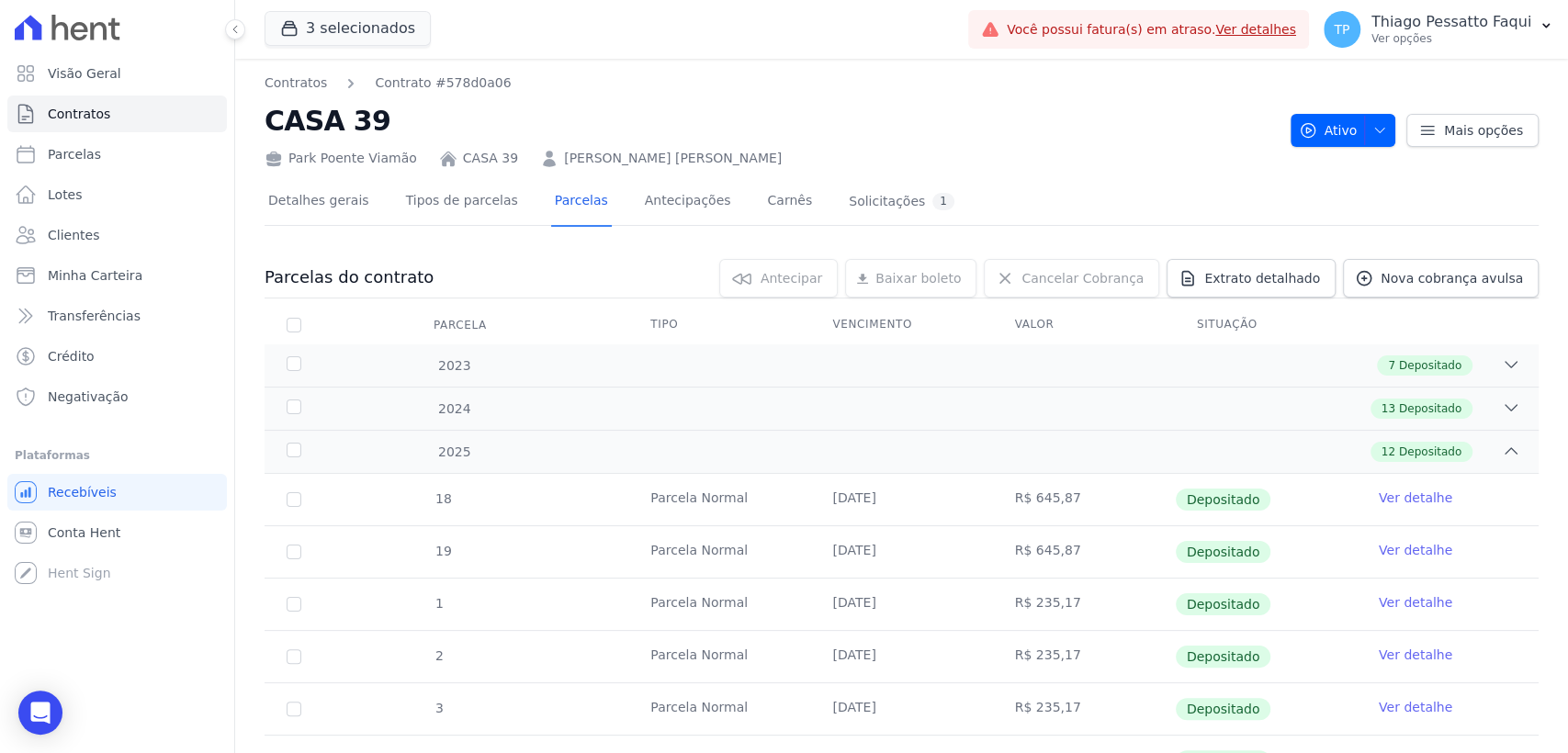
scroll to position [530, 0]
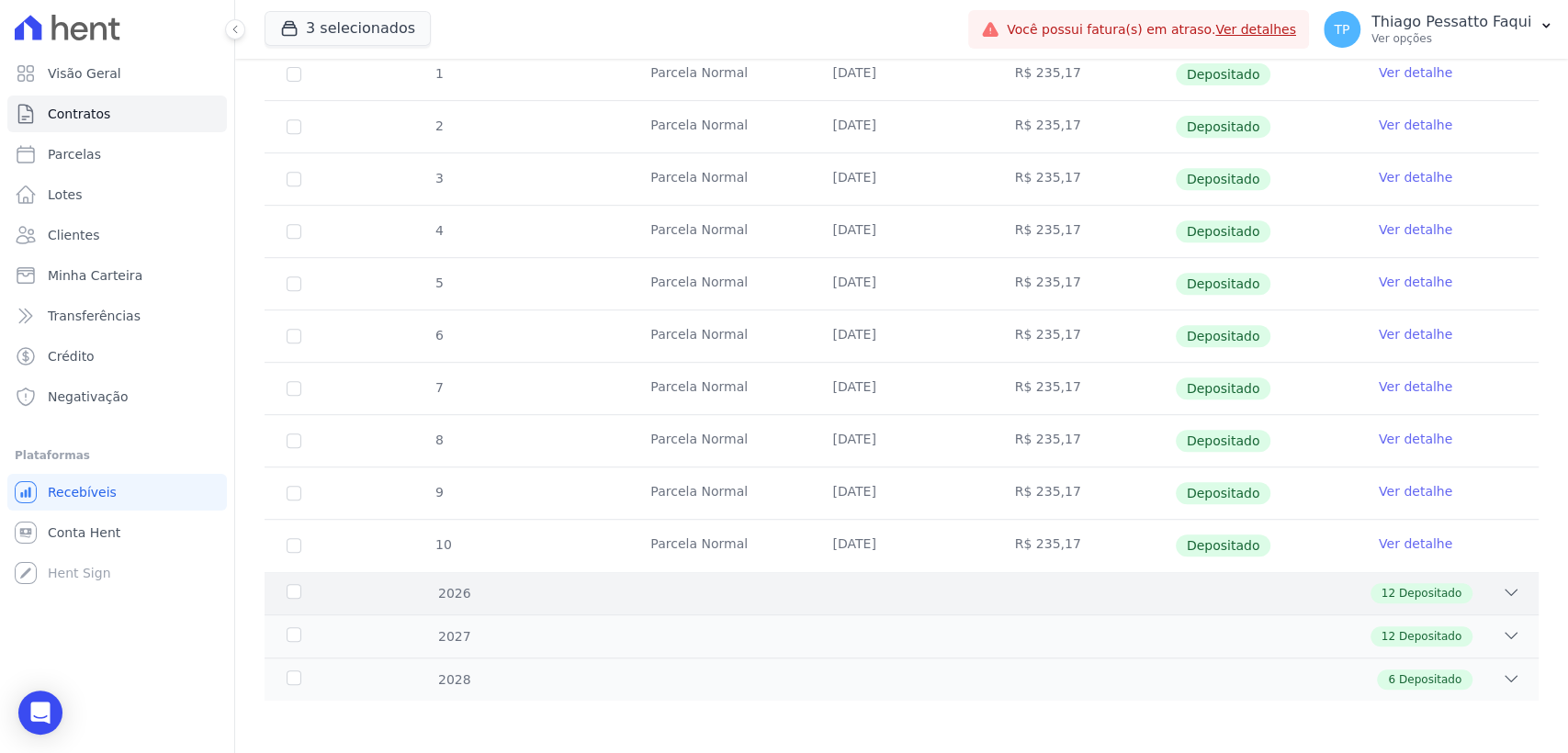
click at [789, 591] on div "12 Depositado" at bounding box center [964, 593] width 1113 height 20
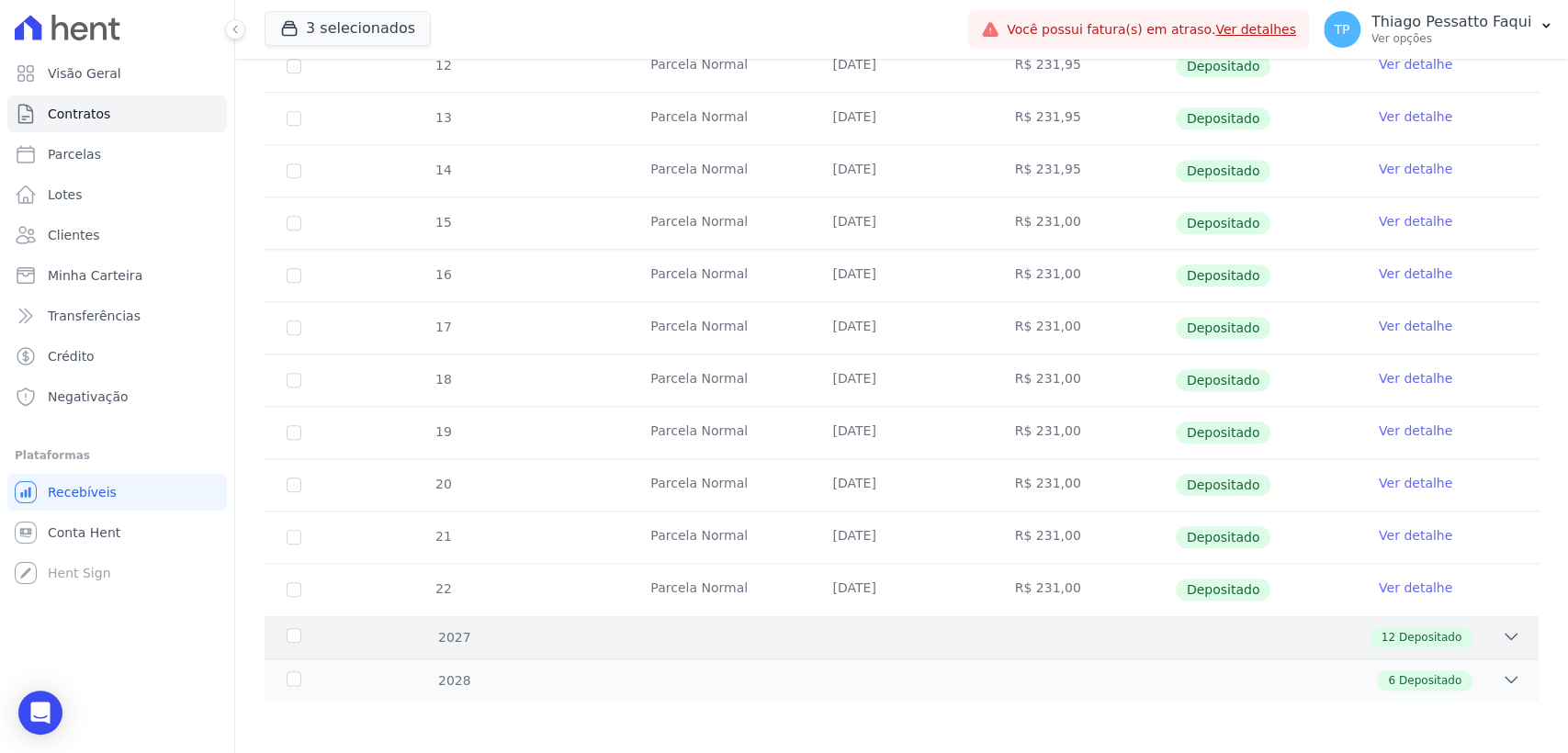
click at [860, 640] on div "12 Depositado" at bounding box center [964, 637] width 1113 height 20
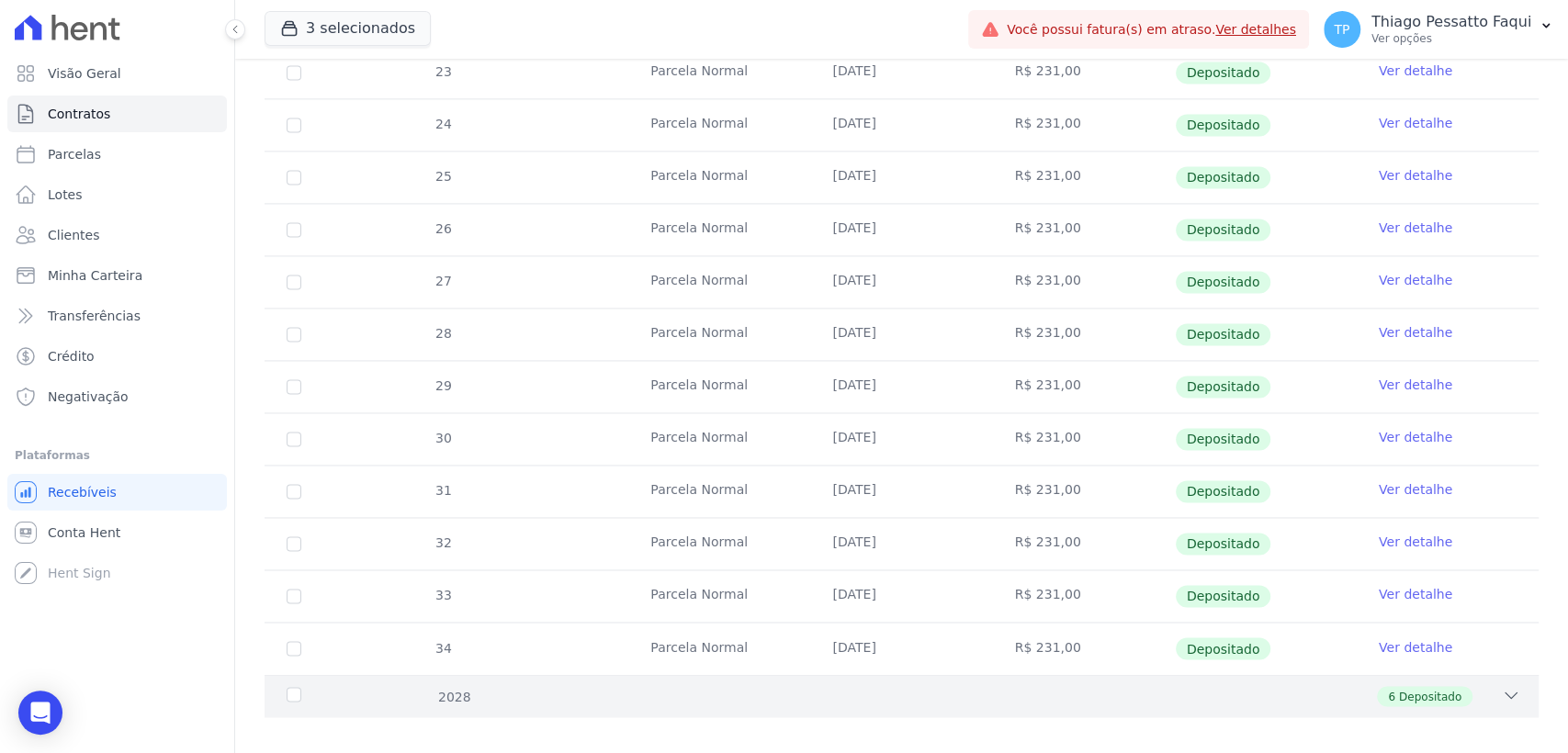
click at [855, 701] on div "2028 6 Depositado" at bounding box center [901, 696] width 1274 height 44
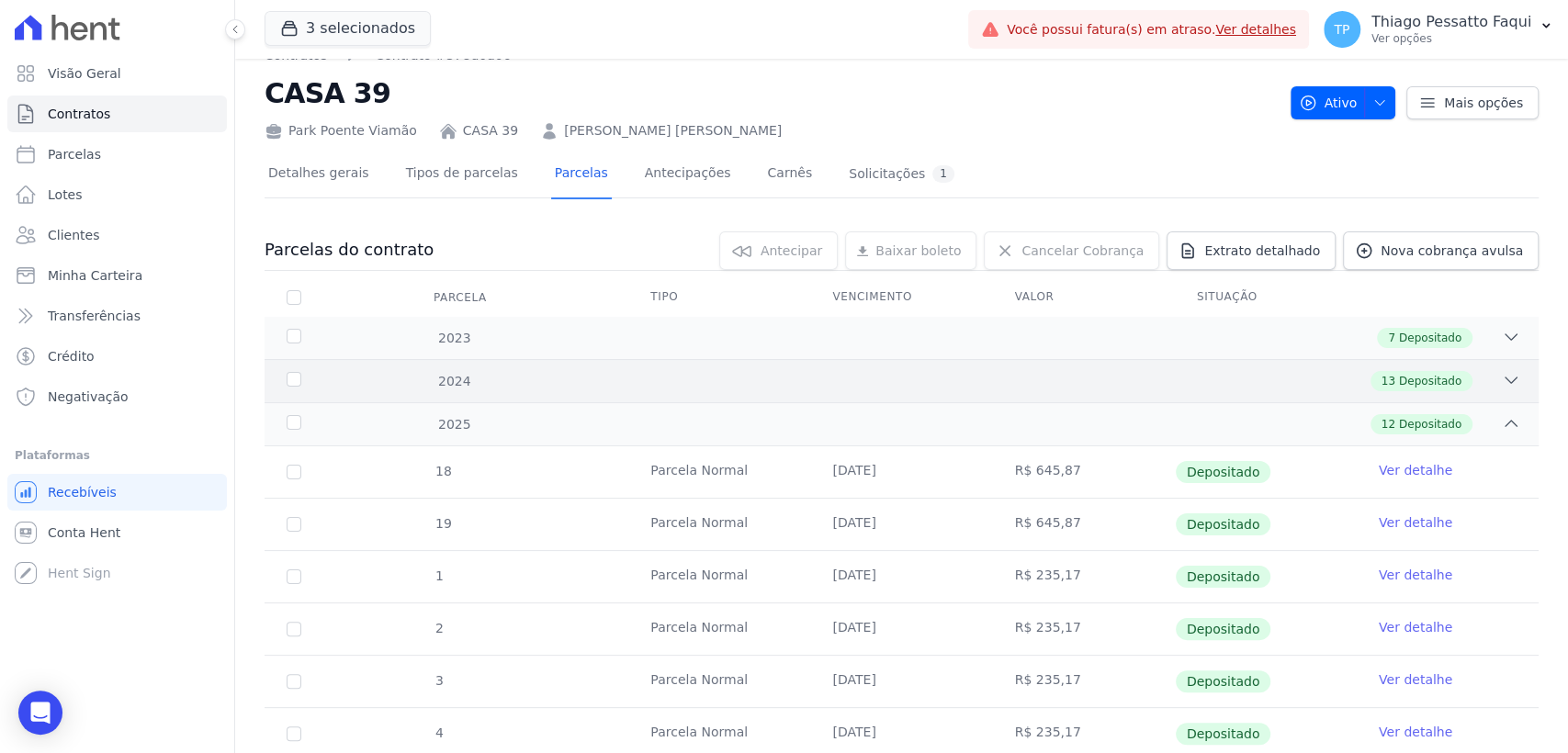
scroll to position [0, 0]
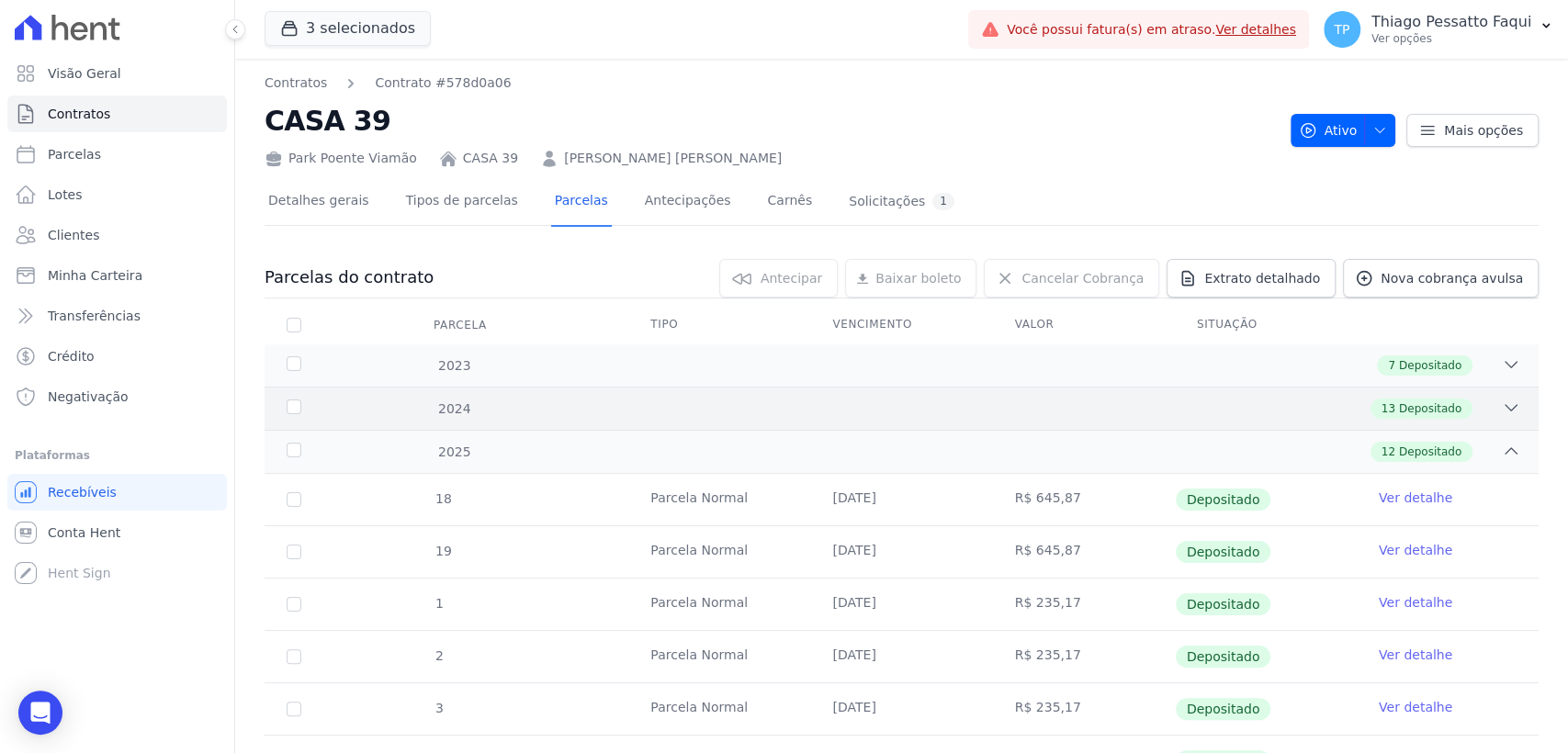
drag, startPoint x: 843, startPoint y: 411, endPoint x: 838, endPoint y: 394, distance: 17.7
click at [843, 411] on div "13 Depositado" at bounding box center [964, 408] width 1113 height 20
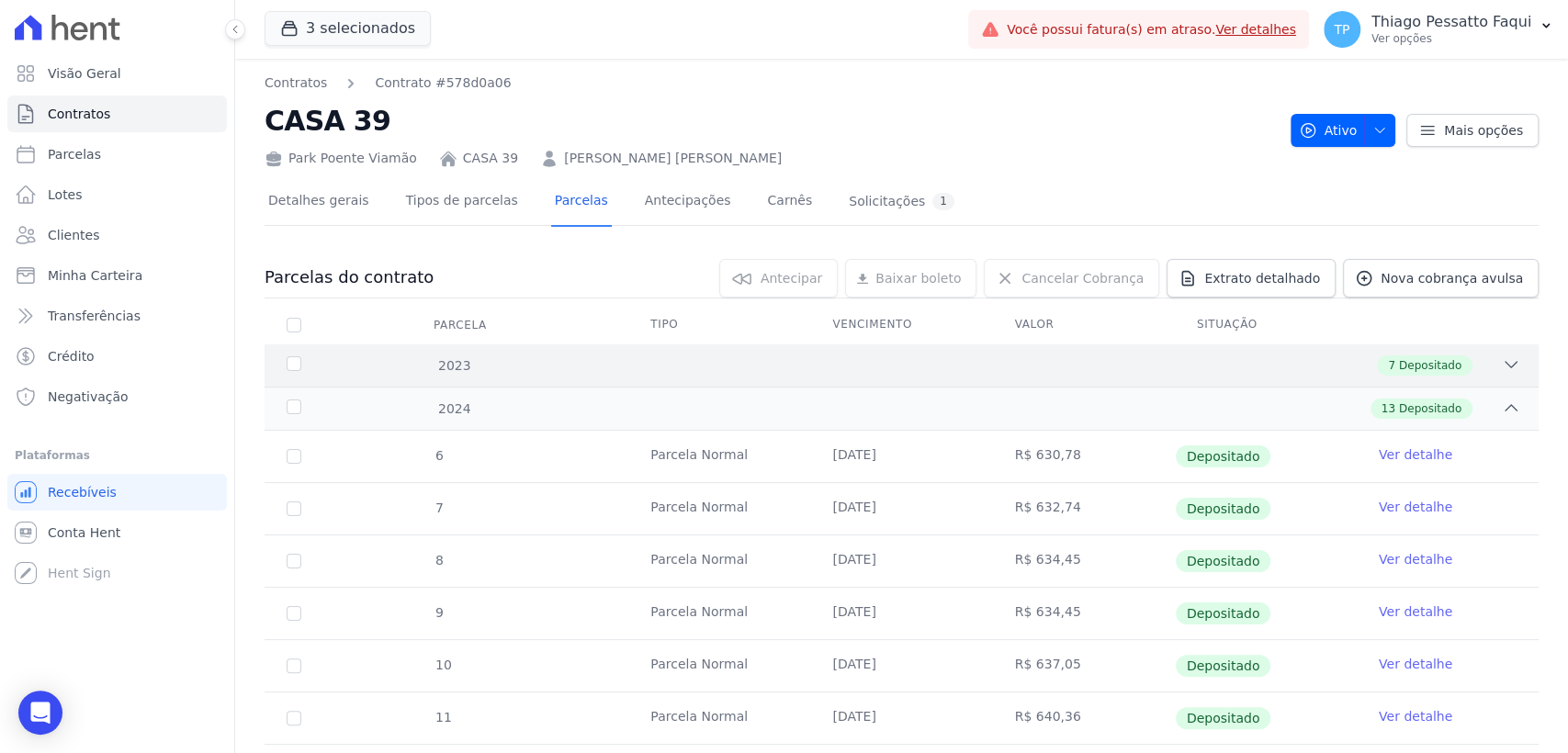
click at [827, 377] on div "2023 7 Depositado" at bounding box center [901, 365] width 1274 height 43
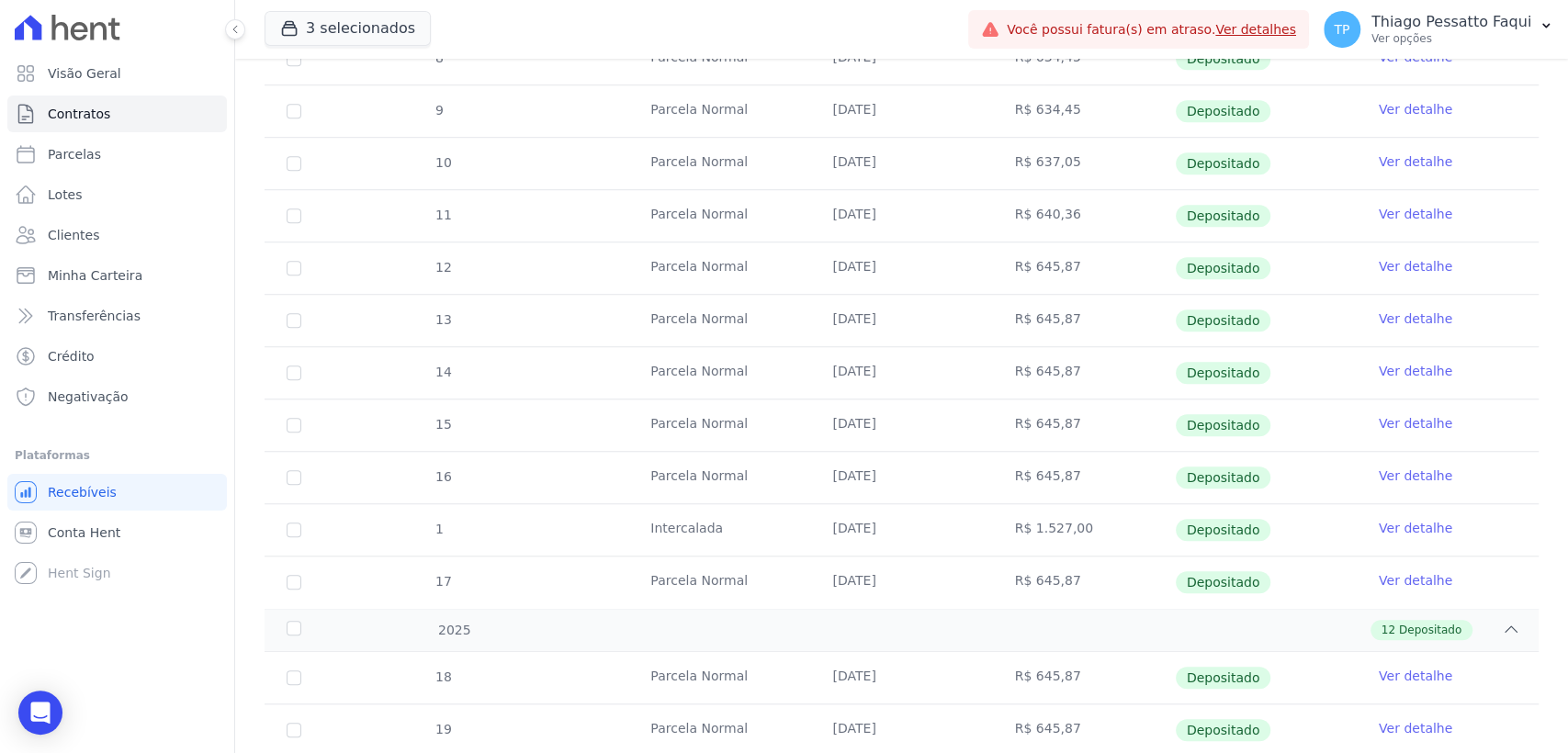
scroll to position [1123, 0]
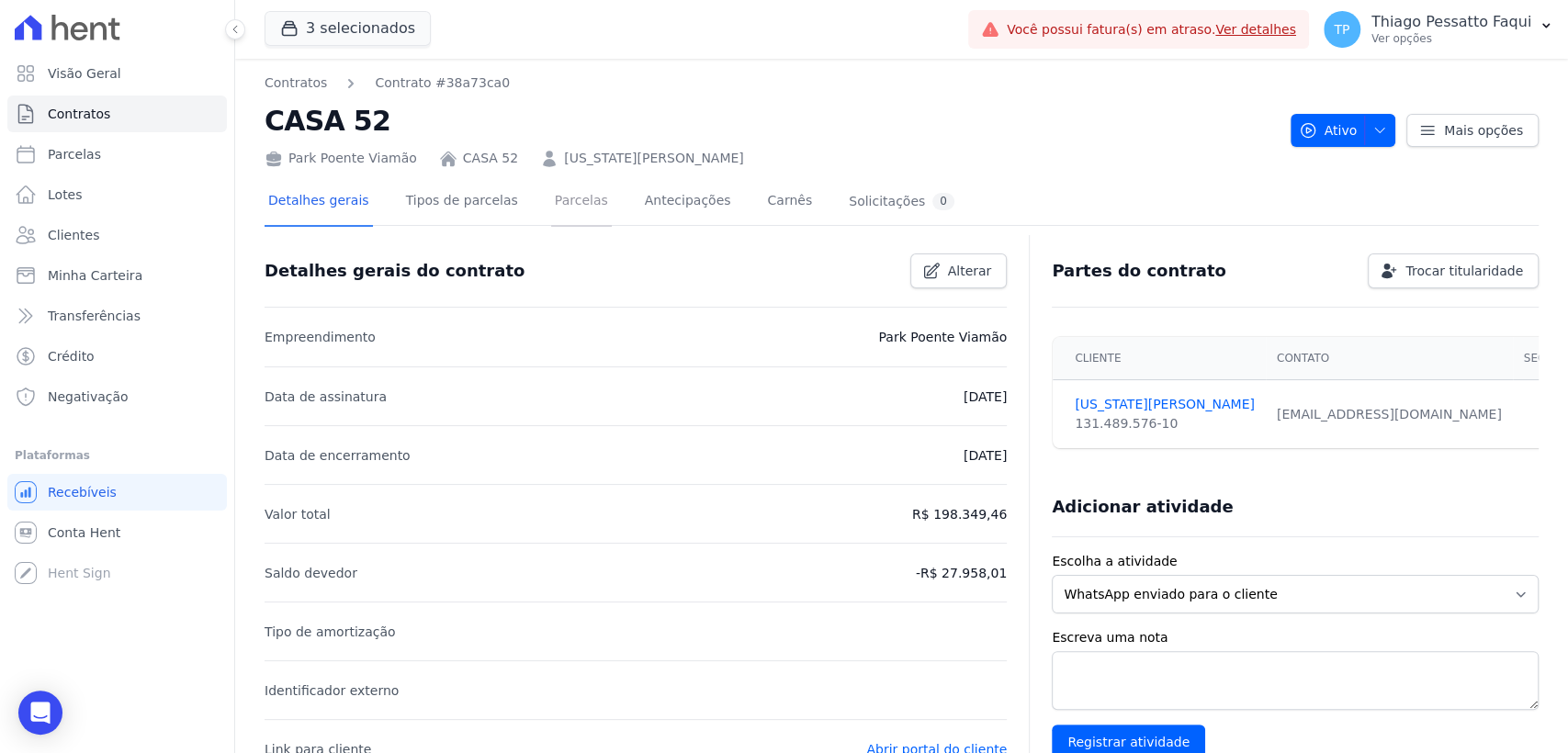
click at [565, 215] on link "Parcelas" at bounding box center [581, 202] width 61 height 48
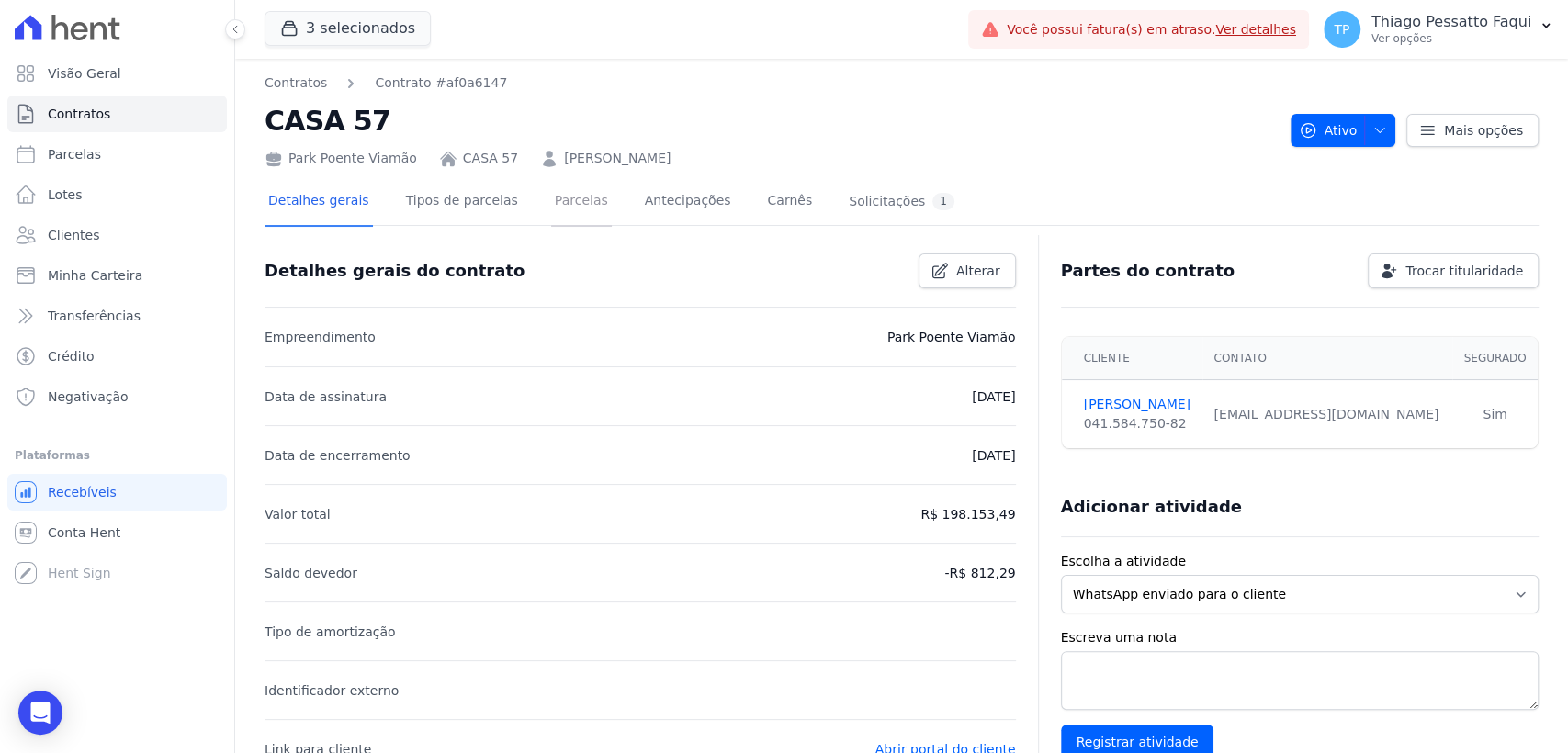
click at [551, 210] on link "Parcelas" at bounding box center [581, 202] width 61 height 48
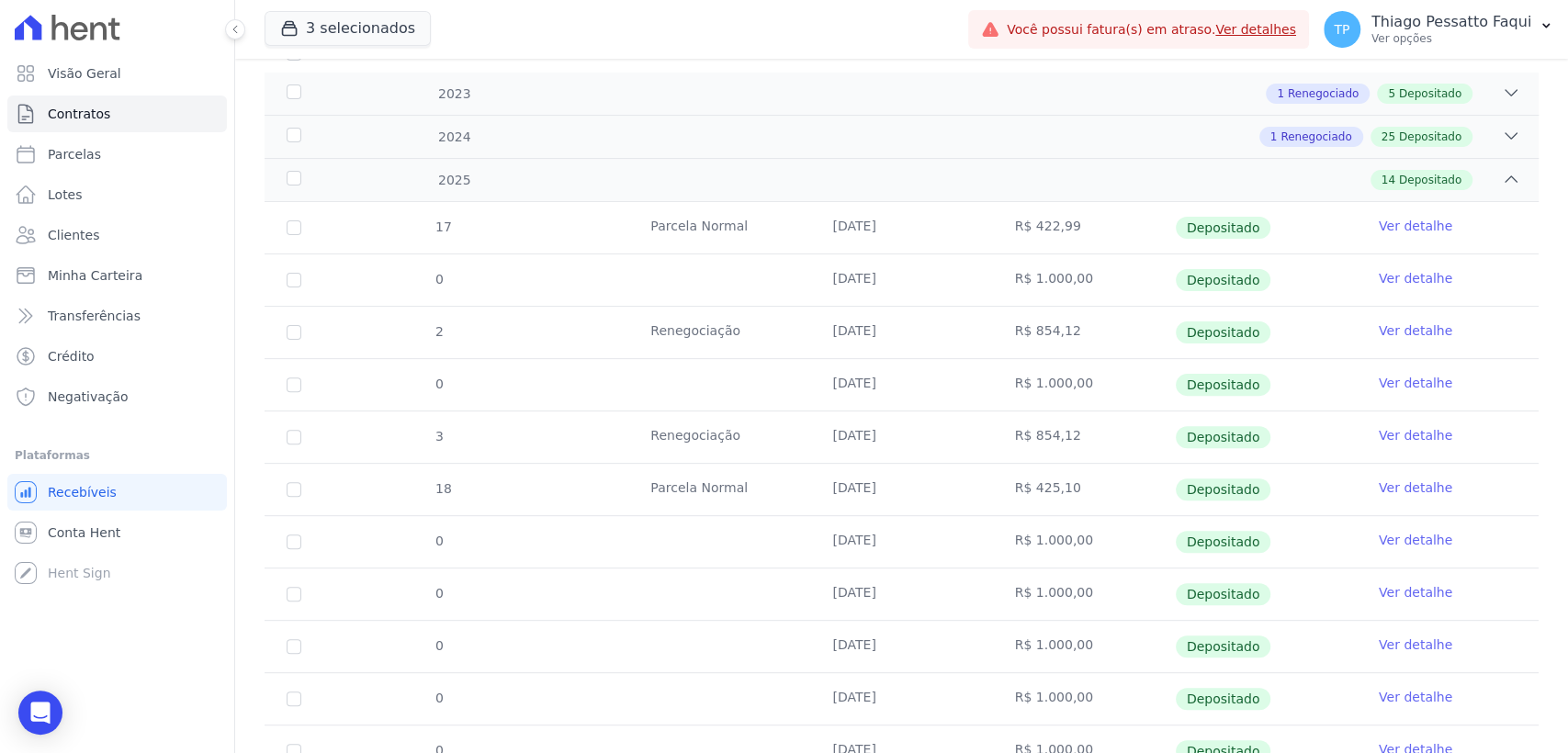
scroll to position [506, 0]
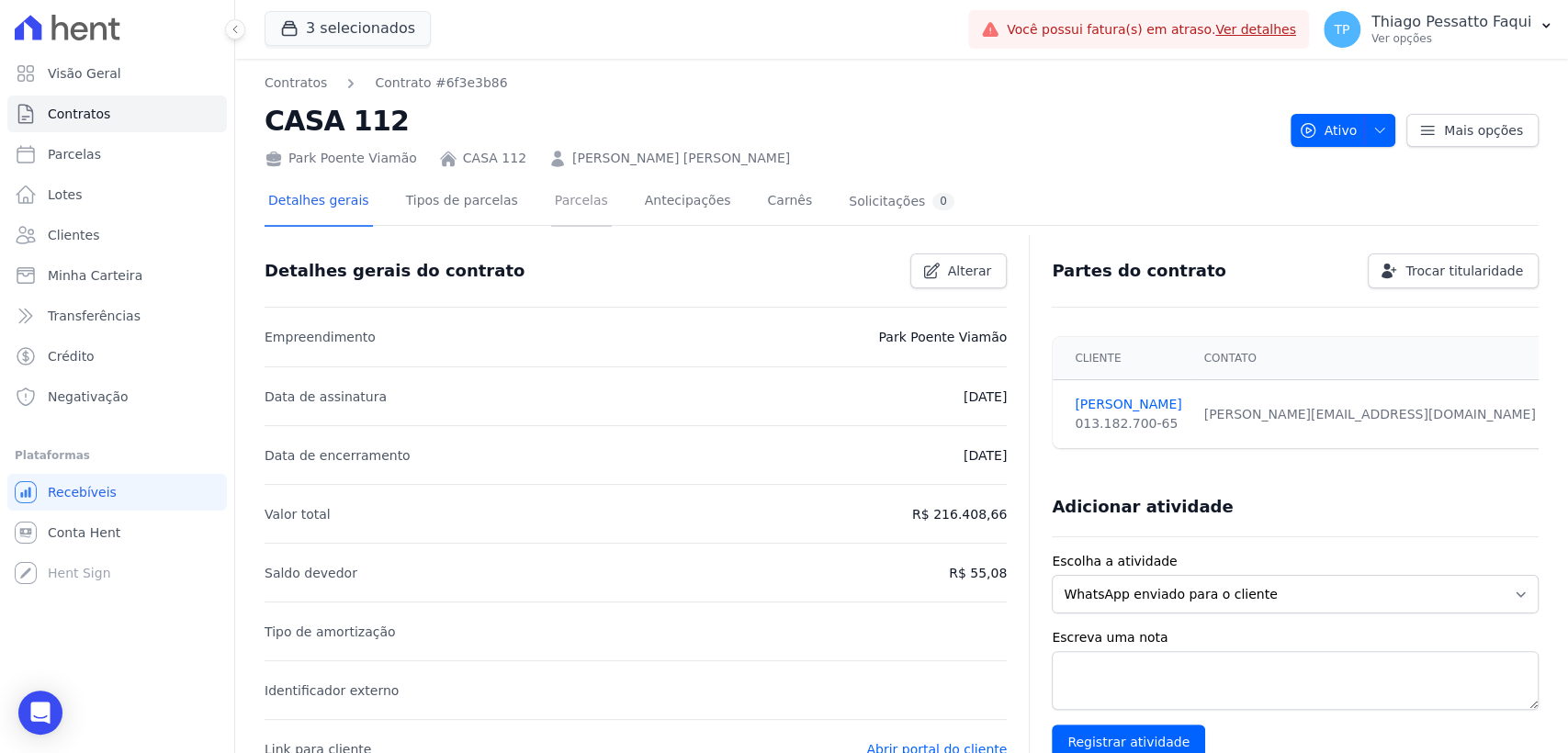
click at [551, 199] on link "Parcelas" at bounding box center [581, 202] width 61 height 48
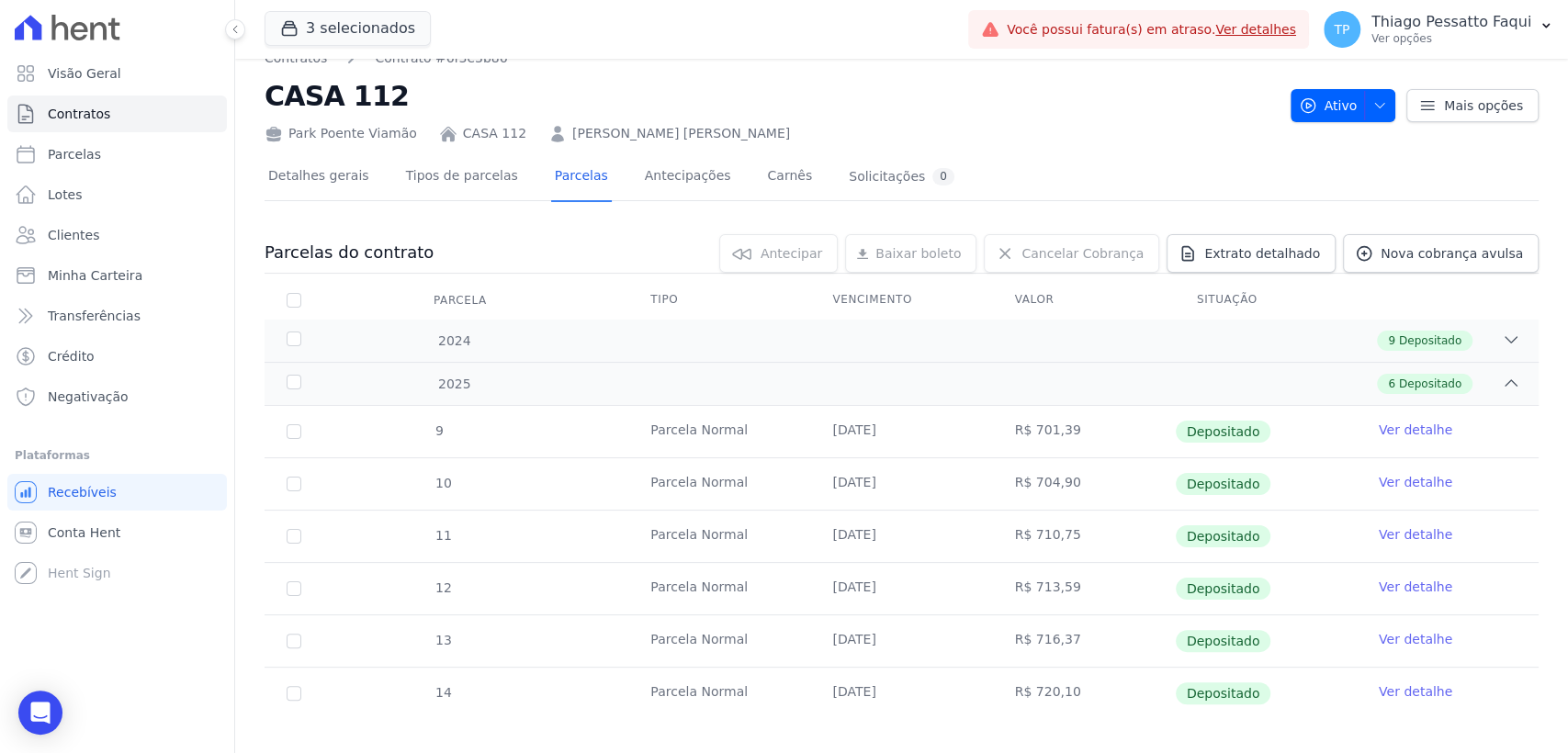
scroll to position [44, 0]
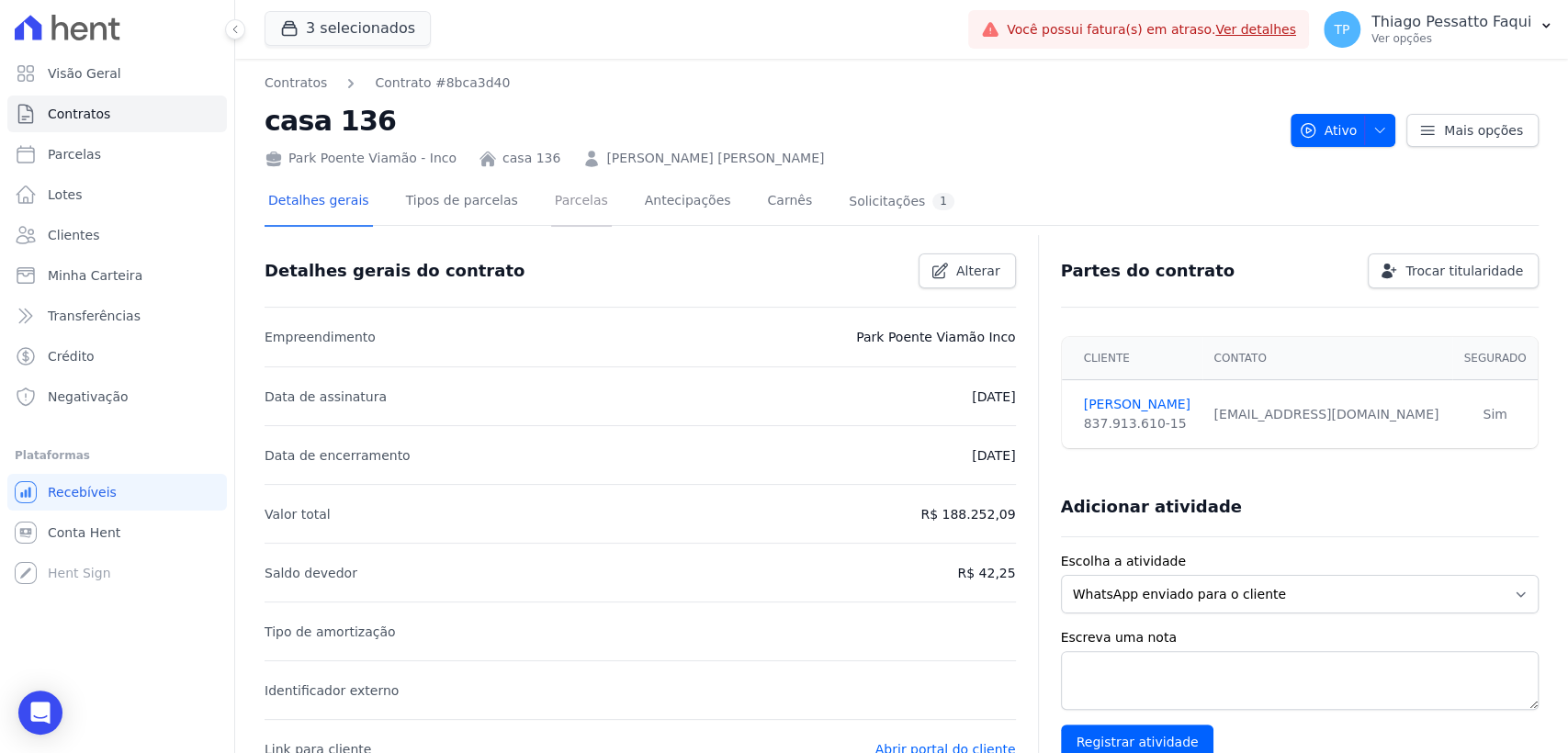
click at [573, 201] on link "Parcelas" at bounding box center [581, 202] width 61 height 48
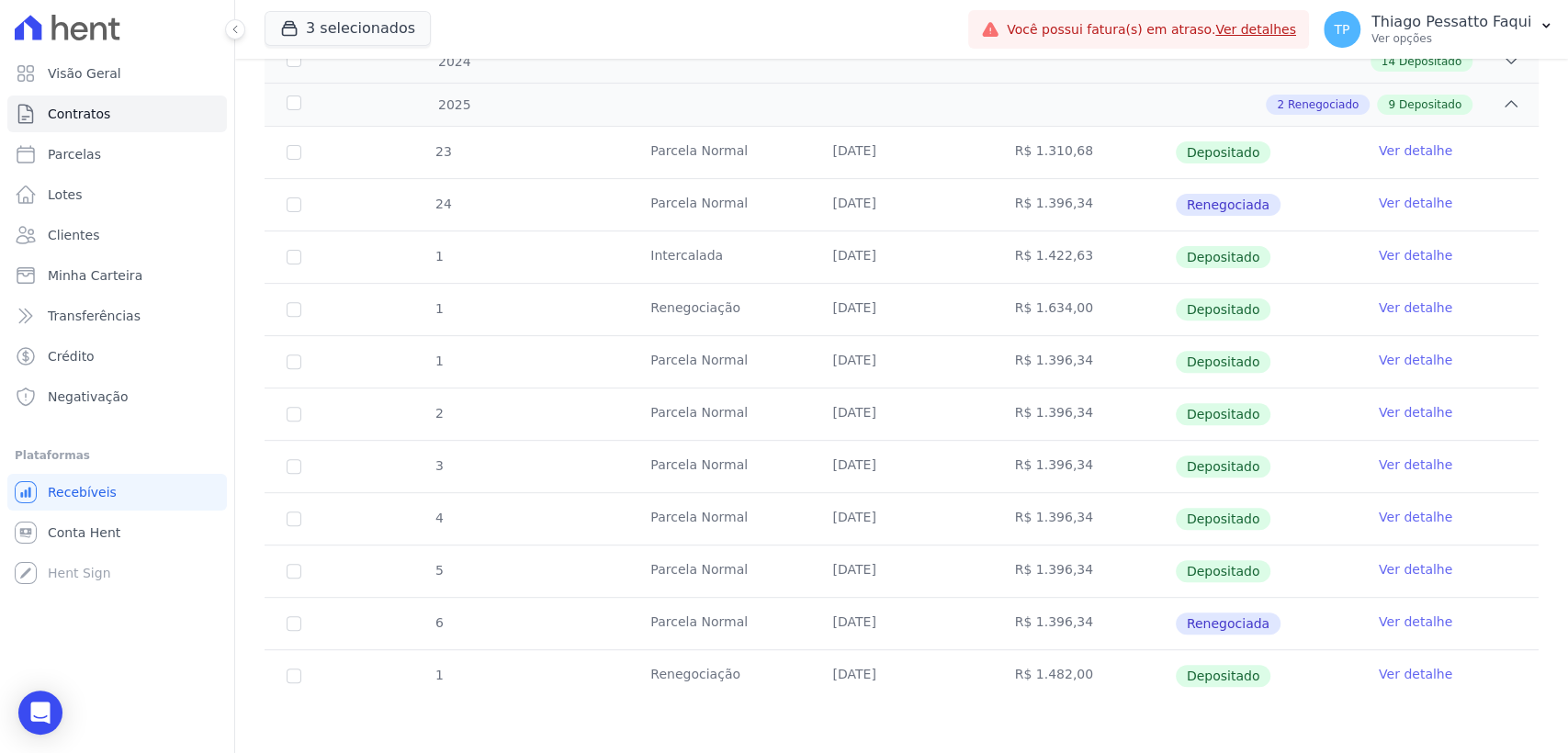
scroll to position [349, 0]
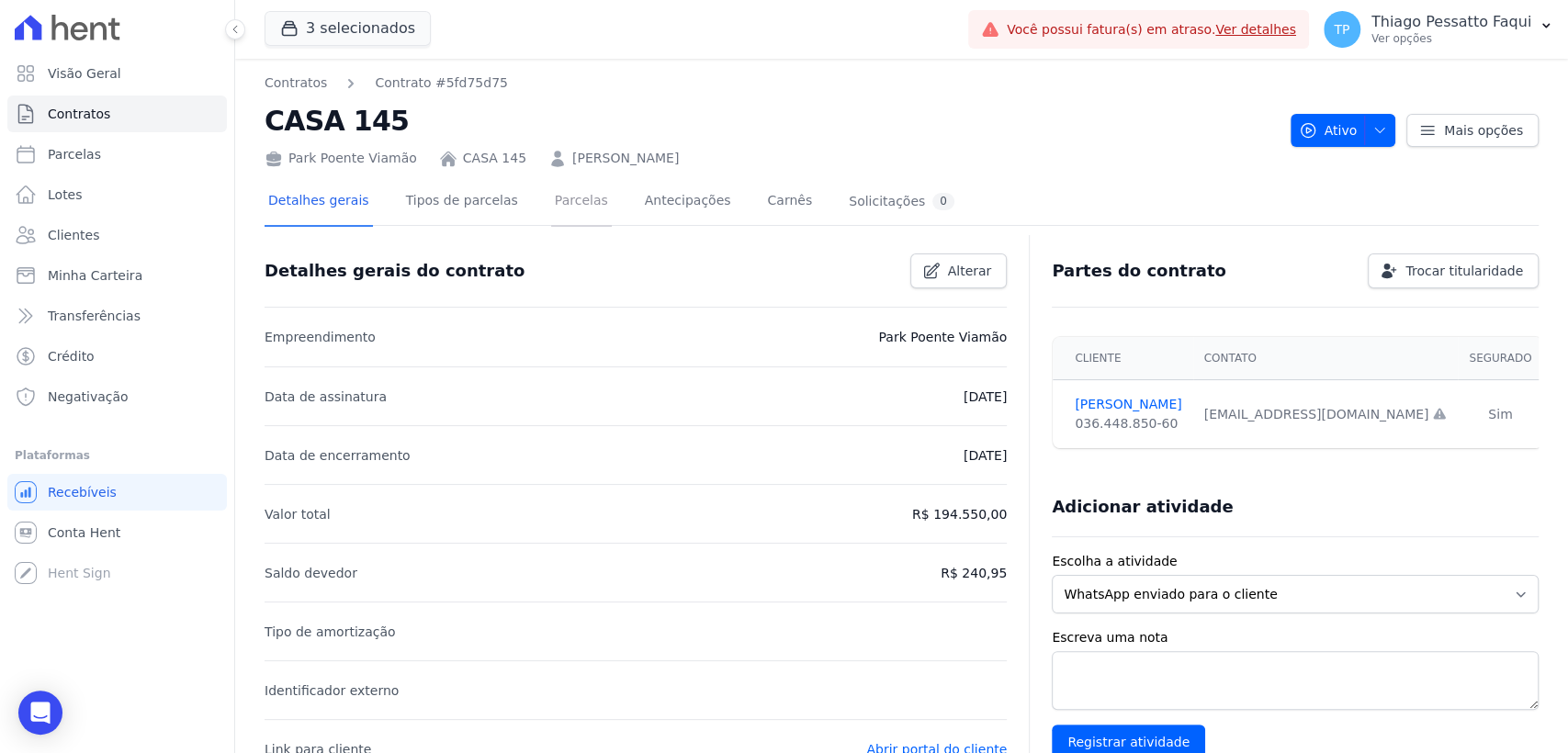
click at [569, 195] on link "Parcelas" at bounding box center [581, 202] width 61 height 48
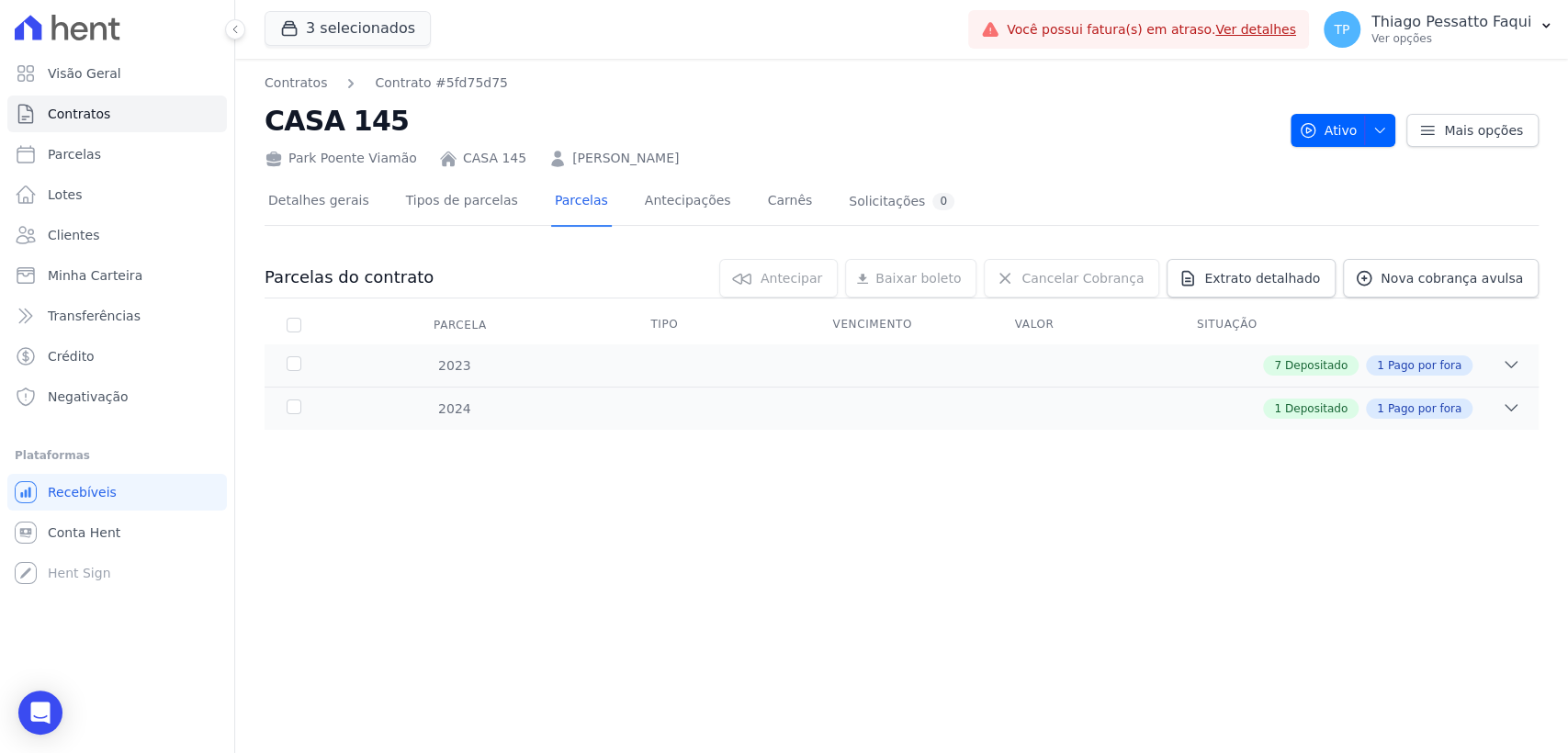
drag, startPoint x: 1149, startPoint y: 554, endPoint x: 955, endPoint y: 429, distance: 230.8
click at [1143, 546] on div "Contratos Contrato #5fd75d75 CASA 145 Park Poente Viamão CASA 145 WILLIAN VIDAL…" at bounding box center [901, 406] width 1333 height 694
click at [895, 406] on div "1 Depositado 1 Pago por fora" at bounding box center [964, 408] width 1113 height 20
click at [861, 379] on div "2023 7 Depositado 1 Pago por fora" at bounding box center [901, 365] width 1274 height 43
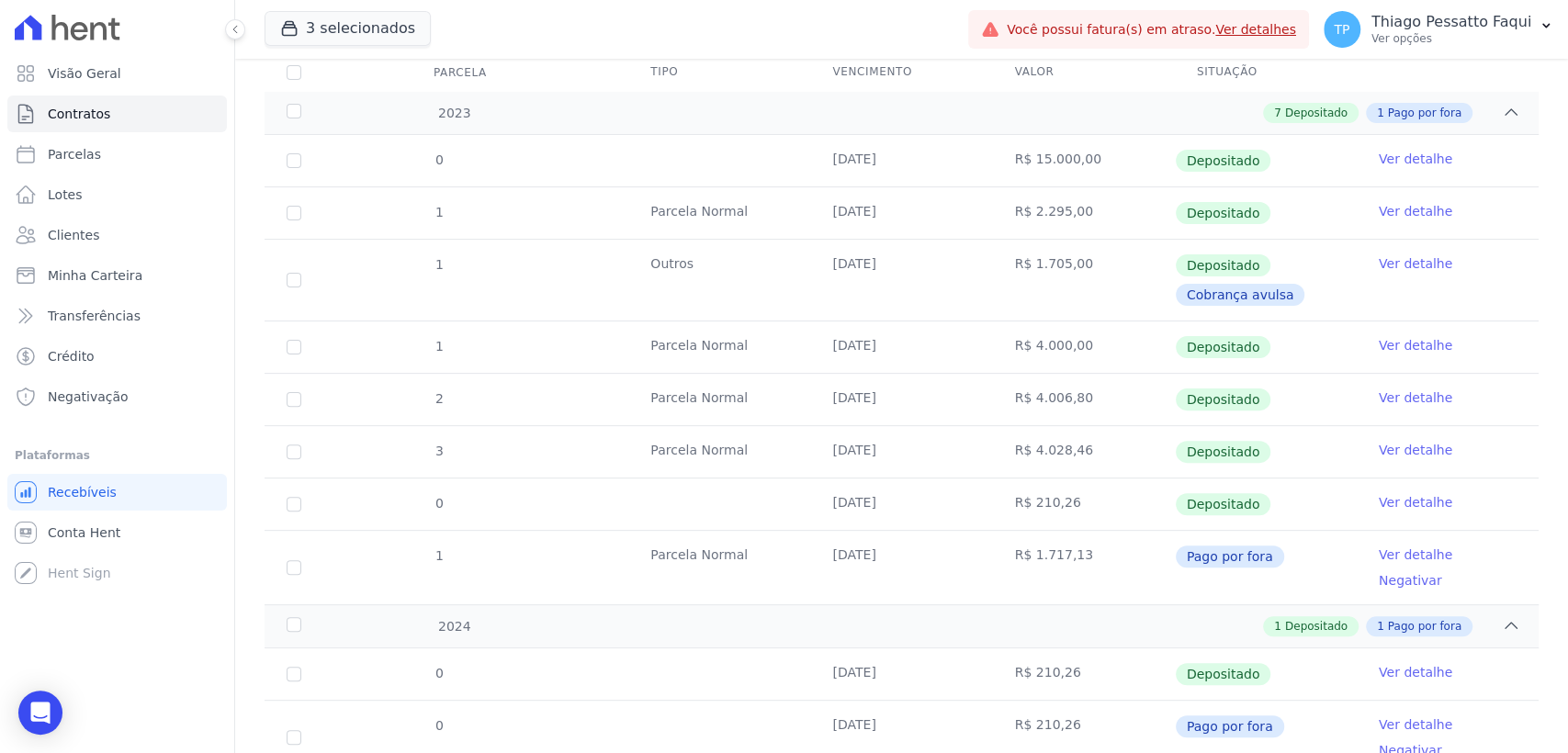
scroll to position [283, 0]
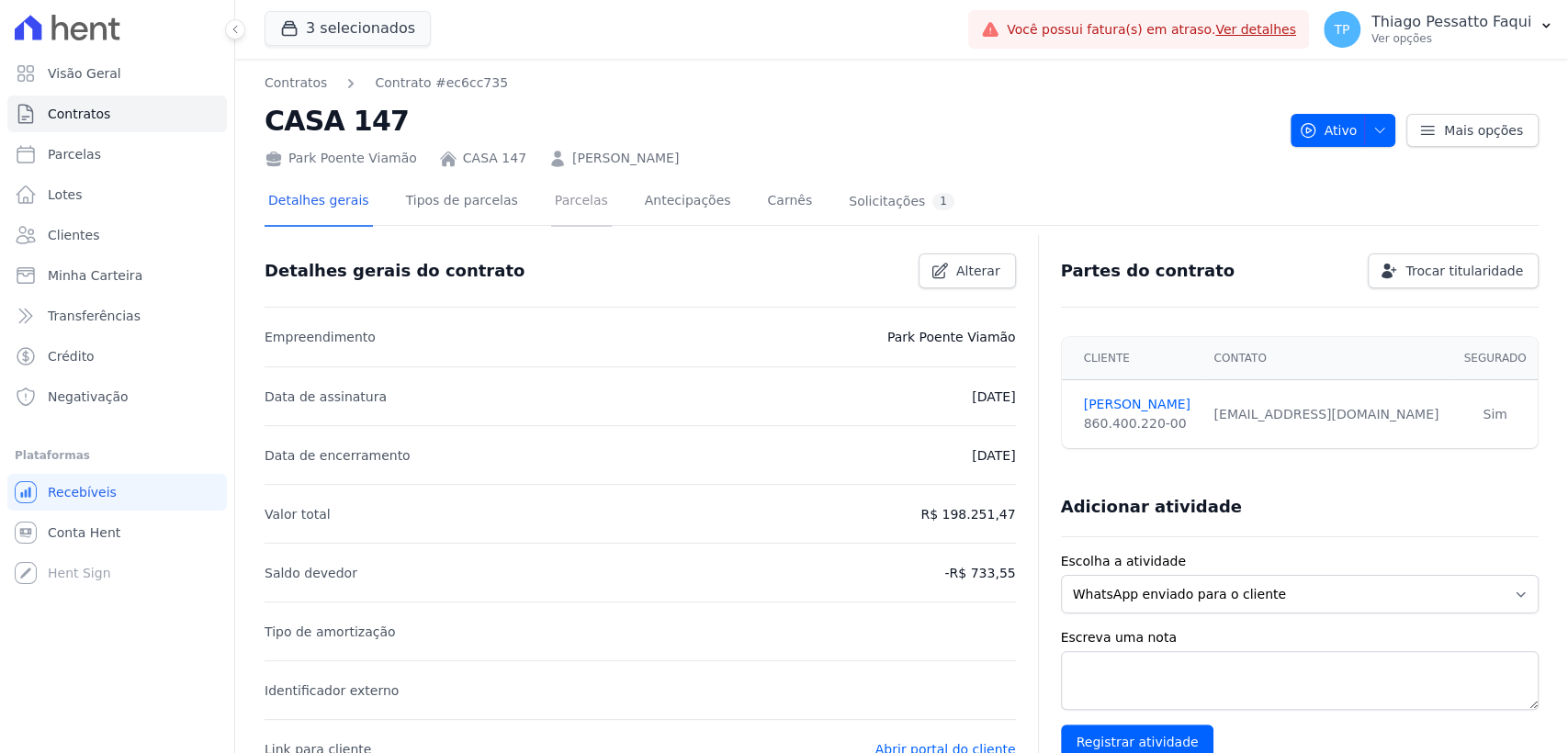
click at [551, 202] on link "Parcelas" at bounding box center [581, 202] width 61 height 48
click at [551, 215] on link "Parcelas" at bounding box center [581, 202] width 61 height 48
click at [563, 204] on link "Parcelas" at bounding box center [581, 202] width 61 height 48
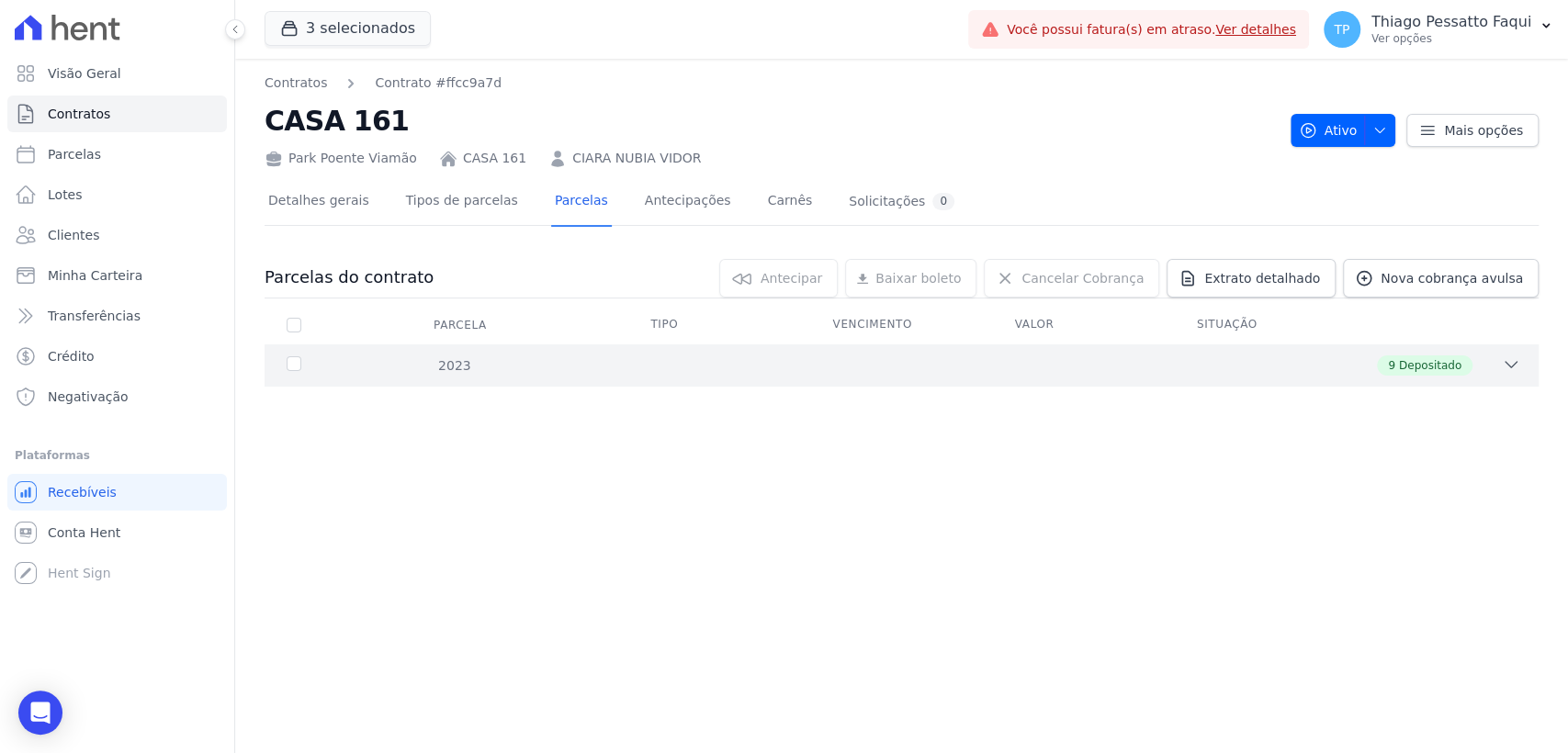
click at [669, 372] on div "9 Depositado" at bounding box center [964, 365] width 1113 height 20
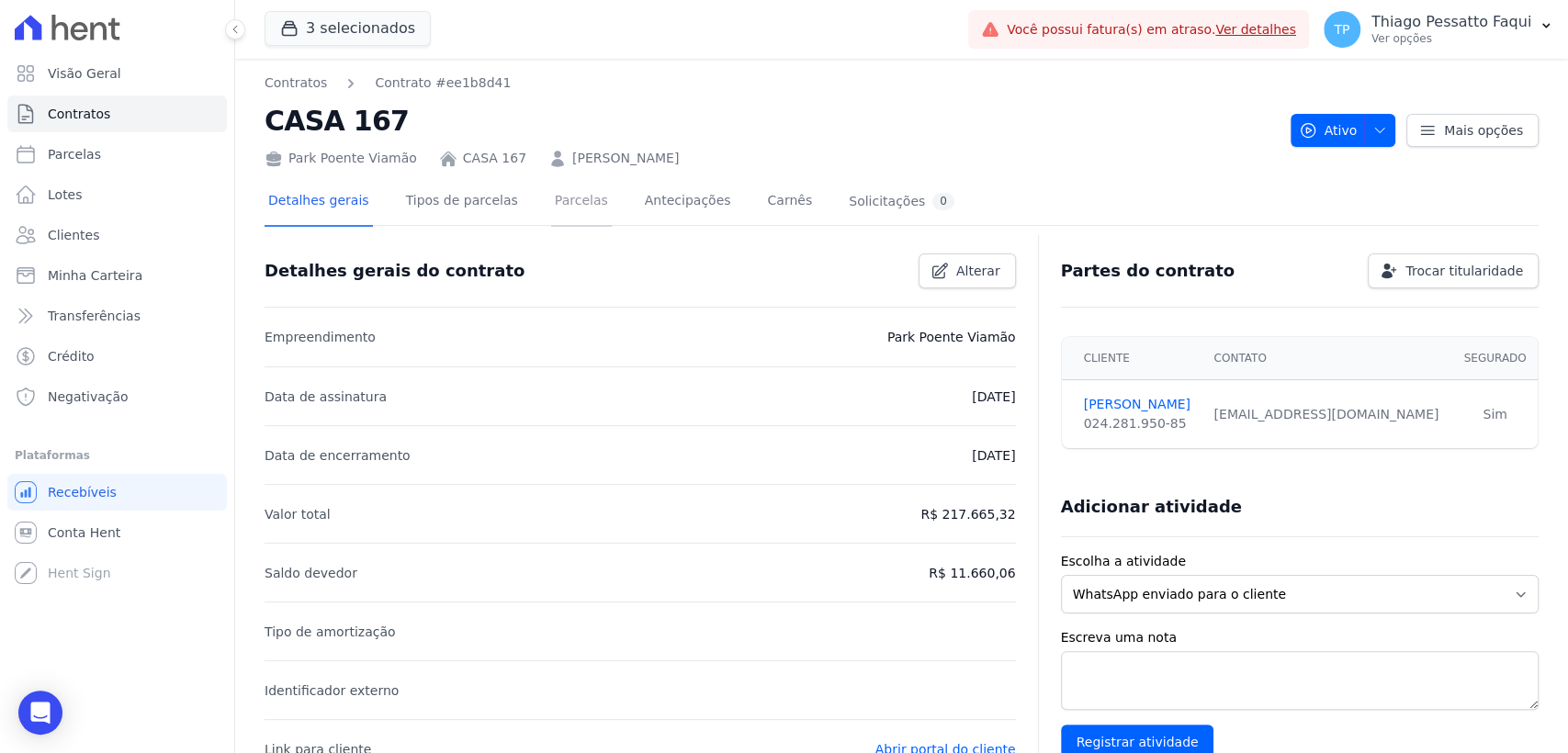
click at [551, 198] on link "Parcelas" at bounding box center [581, 202] width 61 height 48
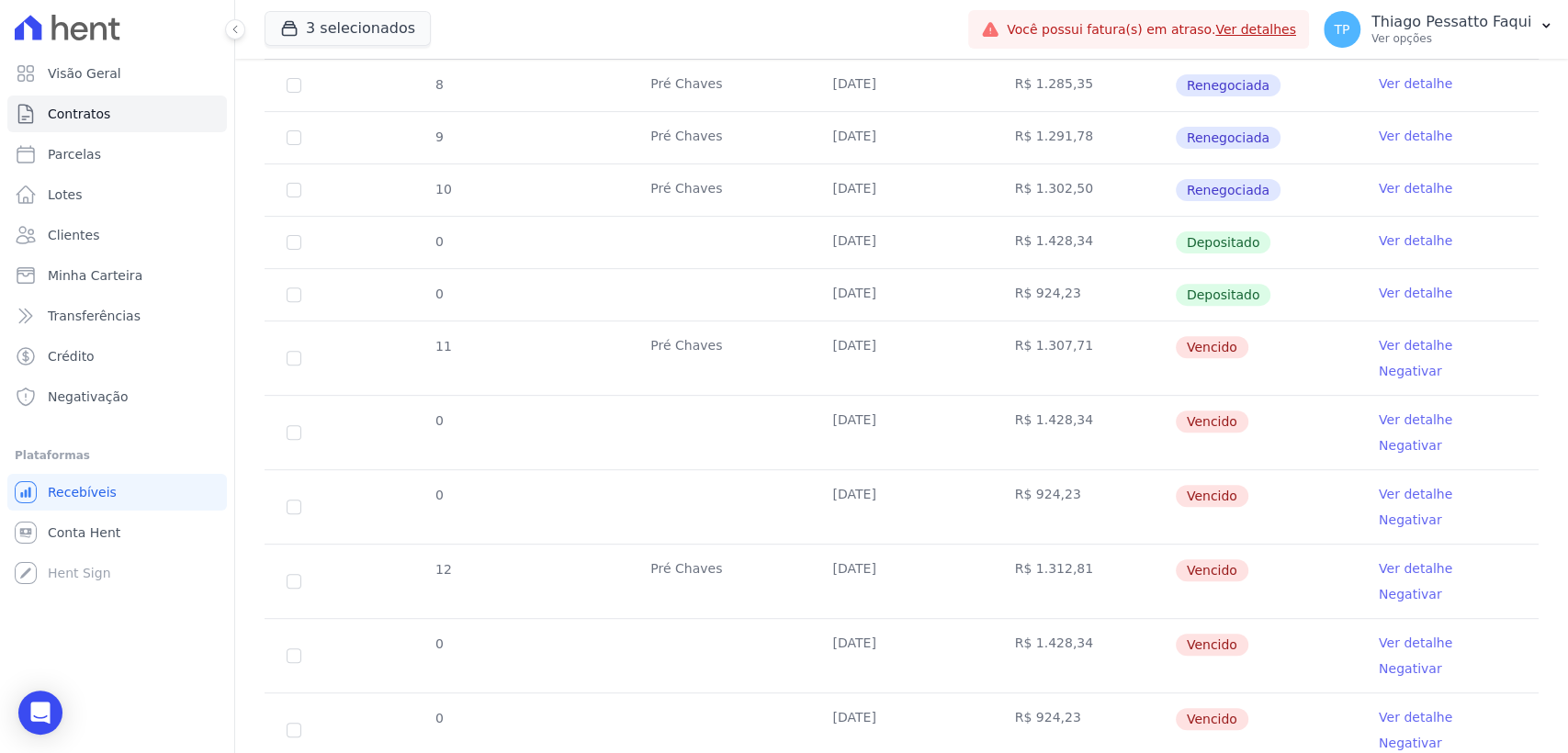
scroll to position [463, 0]
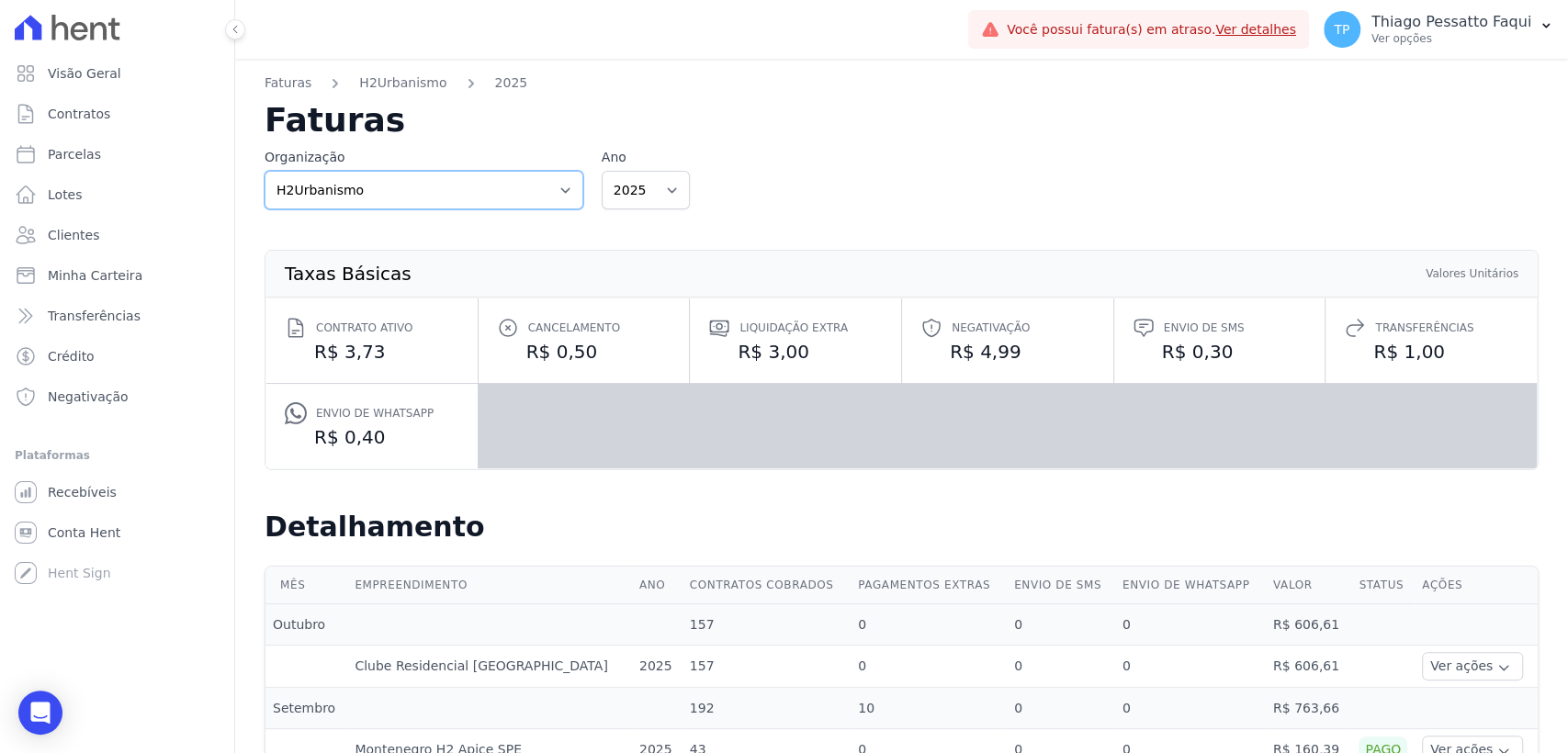
click at [434, 199] on select "Apice Incorporadora Apice Incorporadora - Inco H2Urbanismo" at bounding box center [424, 190] width 319 height 39
click at [265, 171] on select "Apice Incorporadora Apice Incorporadora - Inco H2Urbanismo" at bounding box center [424, 190] width 319 height 39
click at [398, 193] on select "Apice Incorporadora Apice Incorporadora - Inco H2Urbanismo" at bounding box center [424, 190] width 319 height 39
select select "d8ee6d41-a4a0-41a6-9390-656f73471309"
click at [265, 171] on select "Apice Incorporadora Apice Incorporadora - Inco H2Urbanismo" at bounding box center [424, 190] width 319 height 39
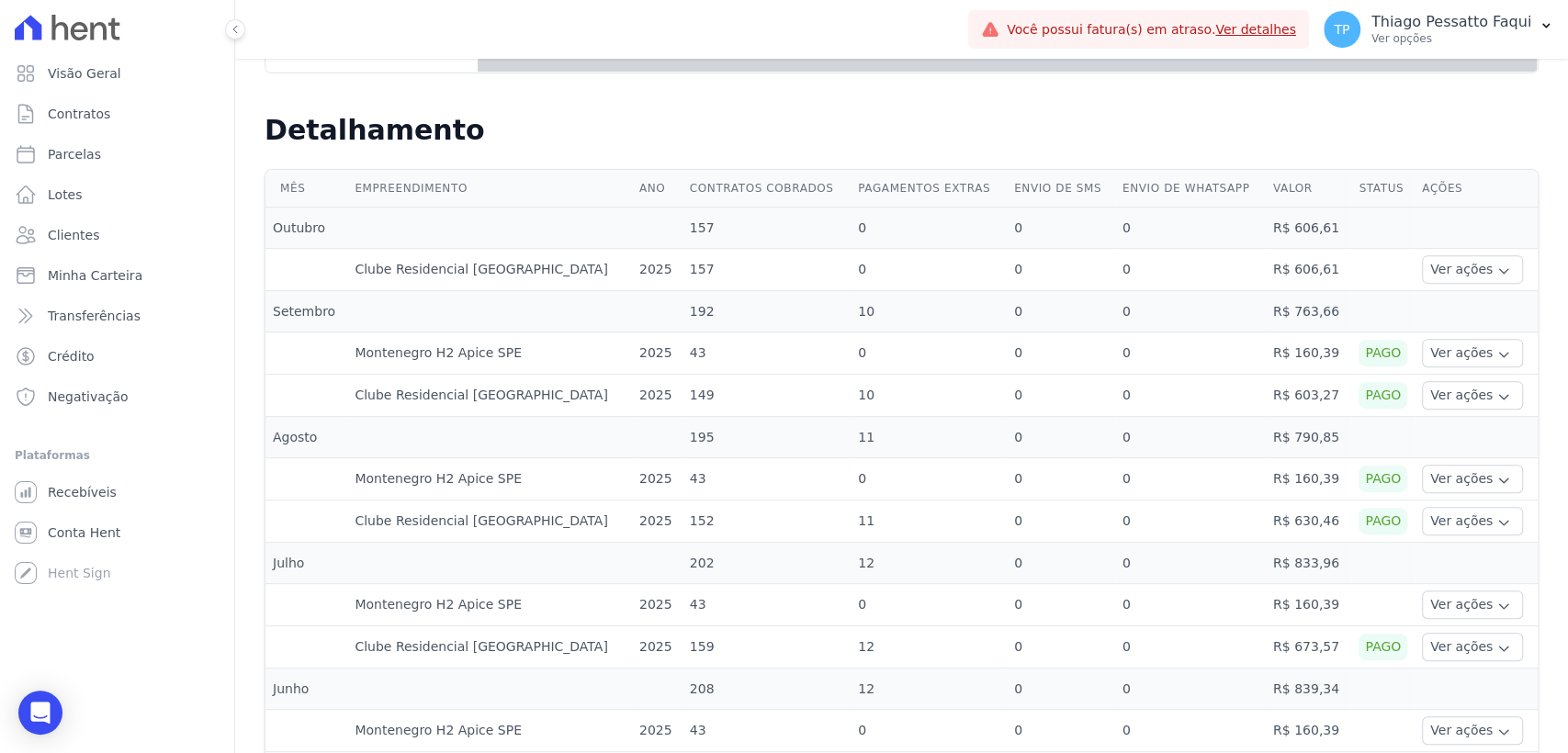
scroll to position [408, 0]
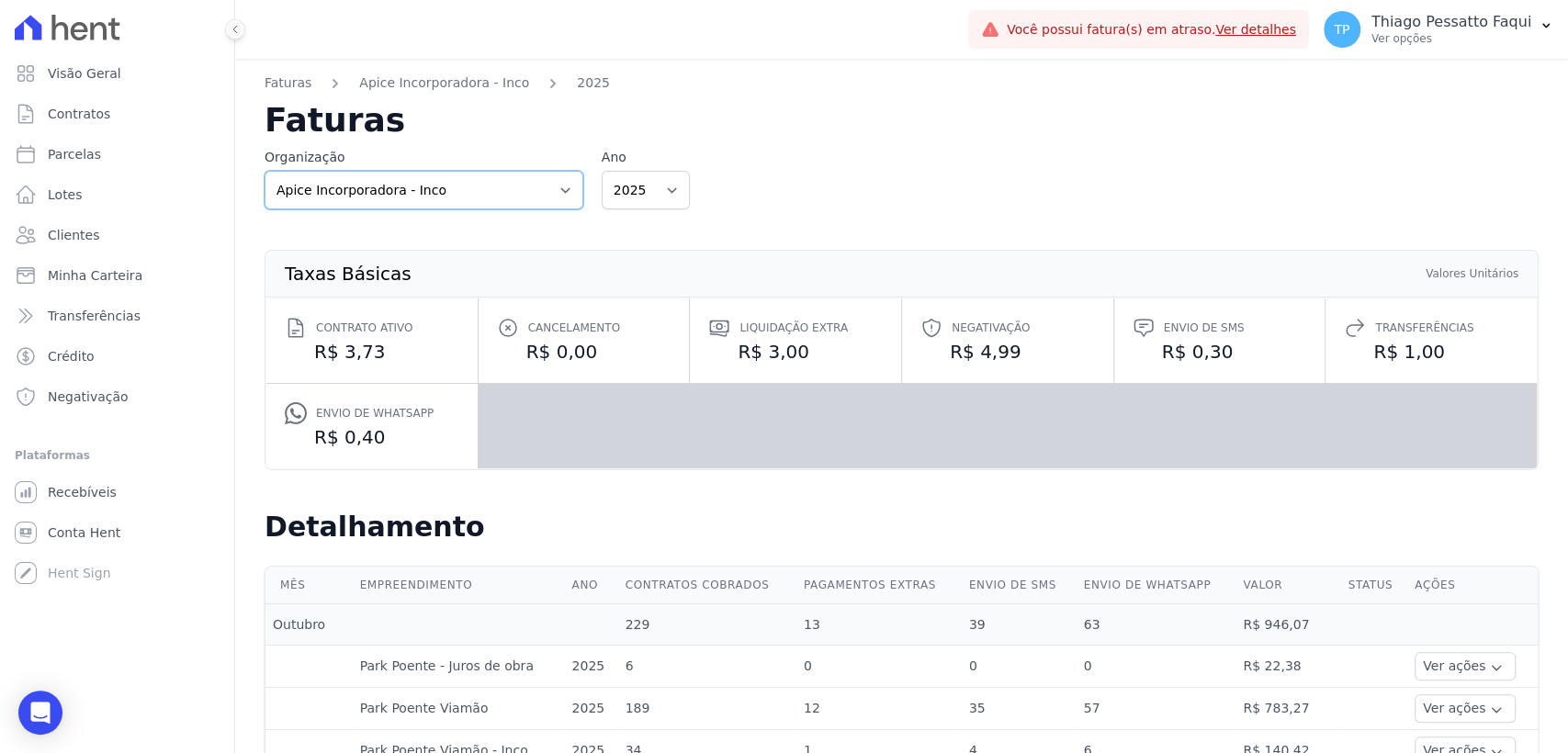
drag, startPoint x: 460, startPoint y: 184, endPoint x: 438, endPoint y: 208, distance: 32.6
click at [460, 184] on select "Apice Incorporadora Apice Incorporadora - Inco H2Urbanismo" at bounding box center [424, 190] width 319 height 39
drag, startPoint x: 406, startPoint y: 190, endPoint x: 386, endPoint y: 207, distance: 26.2
click at [406, 190] on select "Apice Incorporadora Apice Incorporadora - Inco H2Urbanismo" at bounding box center [424, 190] width 319 height 39
select select "0718d752-0d0d-493f-90e9-7c85e0801cea"
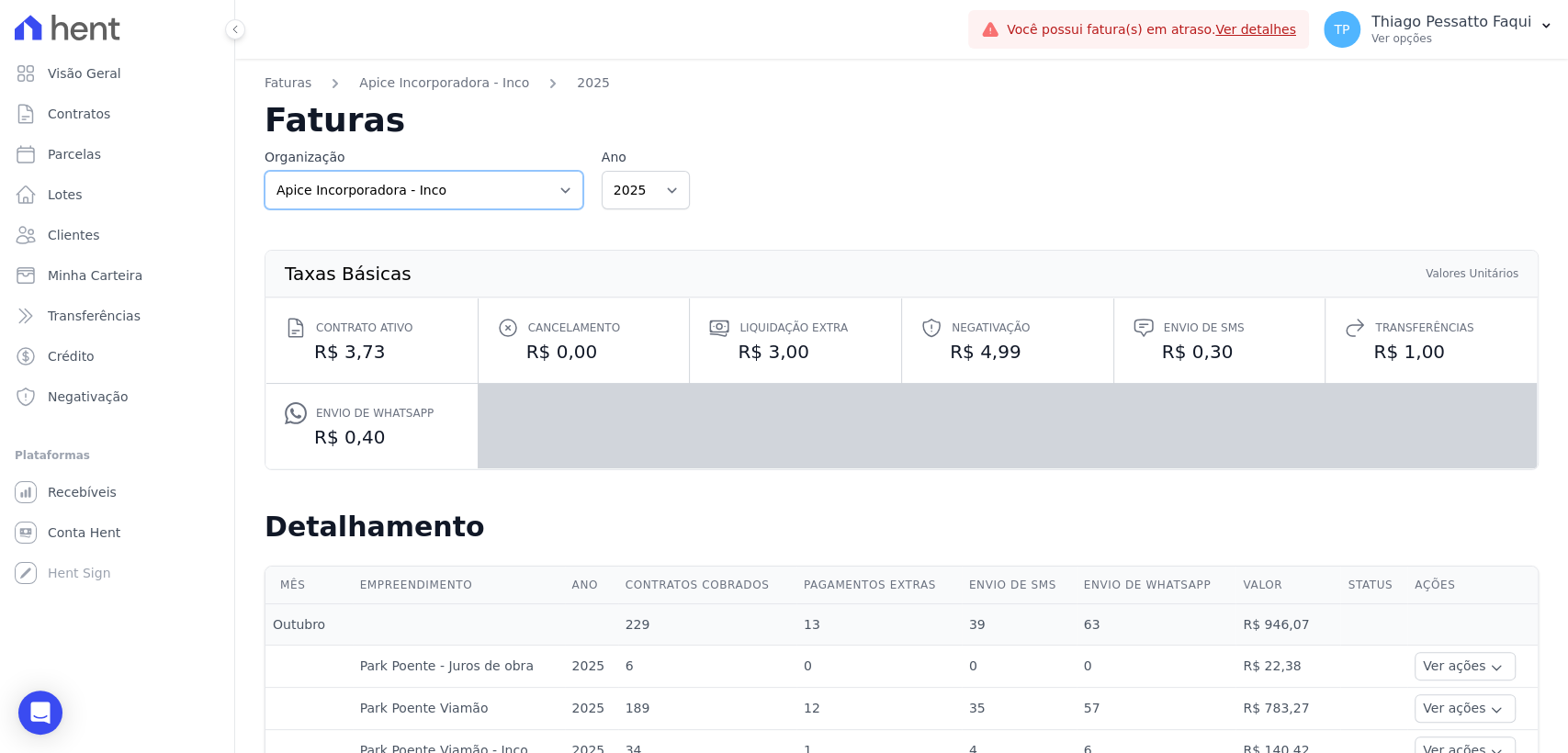
click at [265, 171] on select "Apice Incorporadora Apice Incorporadora - Inco H2Urbanismo" at bounding box center [424, 190] width 319 height 39
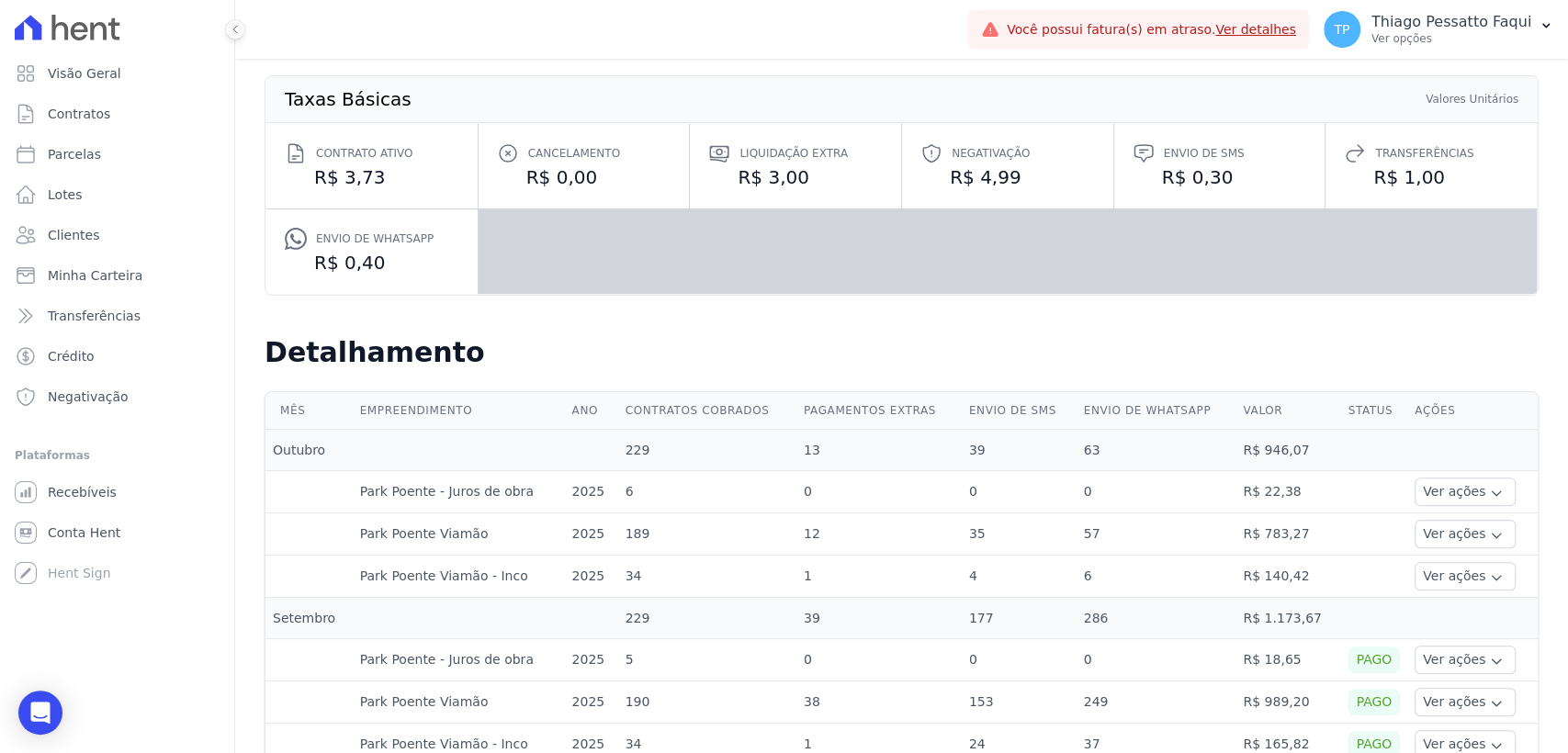
scroll to position [204, 0]
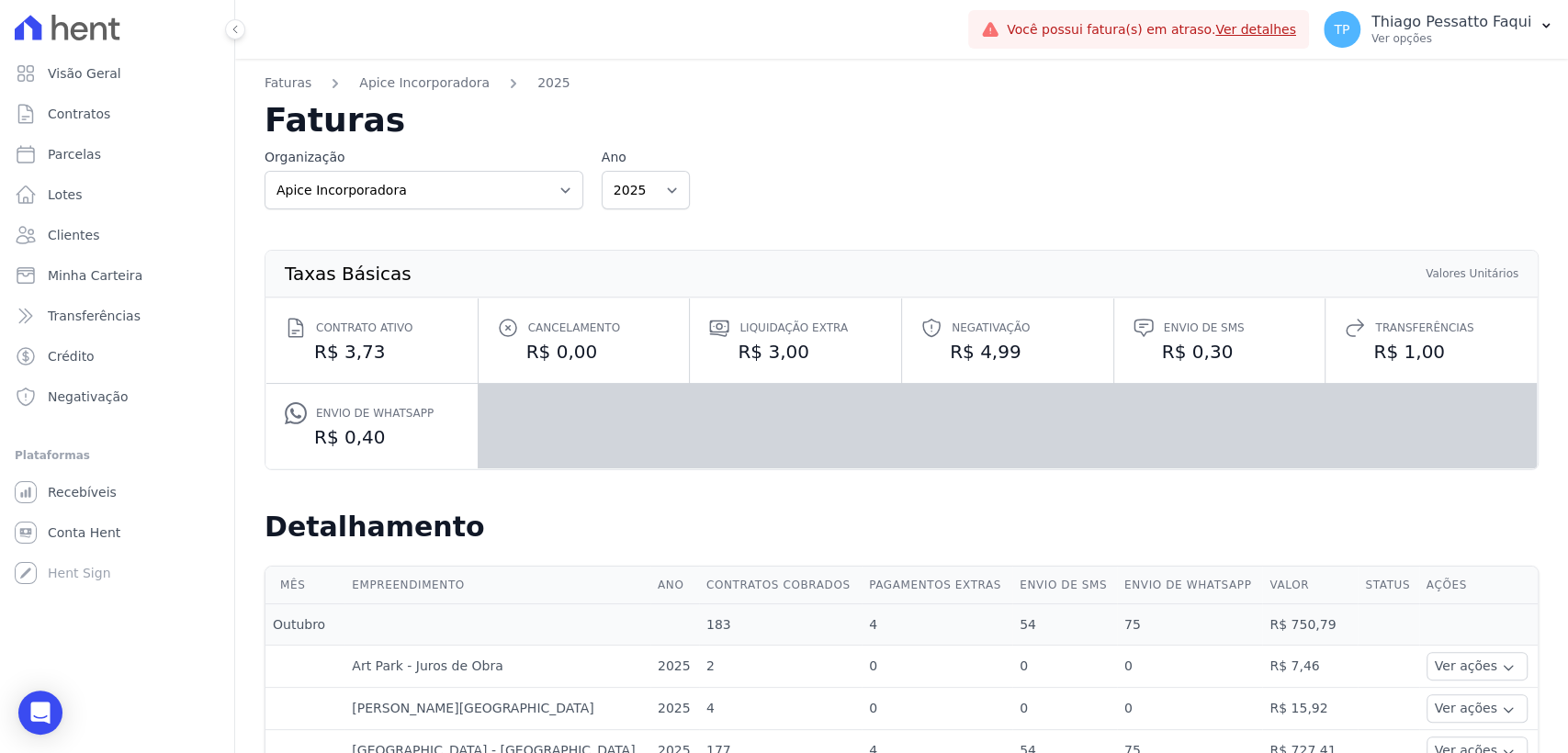
click at [1076, 38] on span "Você possui fatura(s) em atraso. Ver detalhes" at bounding box center [1152, 29] width 289 height 19
drag, startPoint x: 835, startPoint y: 432, endPoint x: 461, endPoint y: 215, distance: 432.4
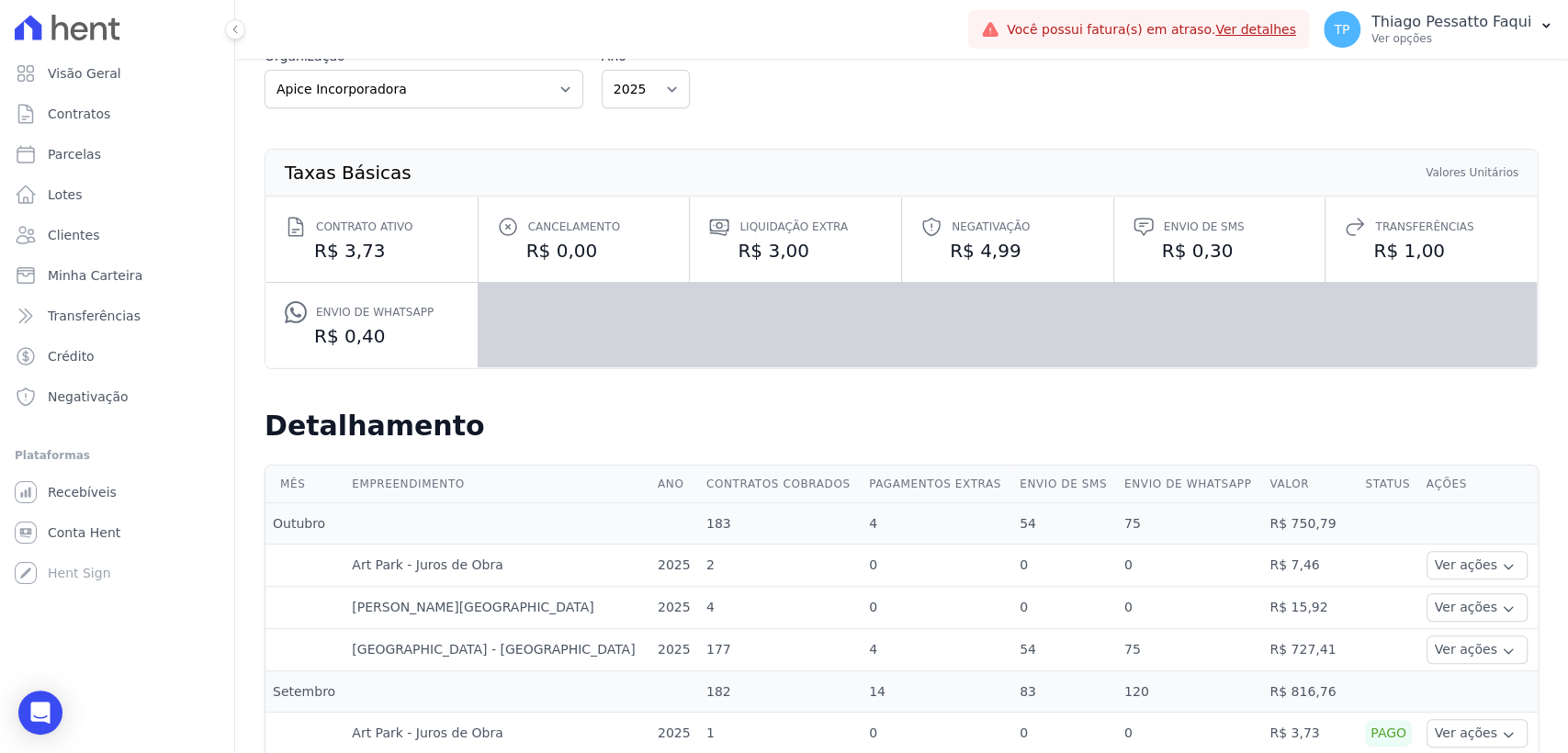
scroll to position [102, 0]
click at [452, 90] on select "Apice Incorporadora Apice Incorporadora - Inco H2Urbanismo" at bounding box center [424, 88] width 319 height 39
select select "4df0ad99-6daf-4b5a-aa2d-0f67aa1304cd"
click at [265, 69] on select "Apice Incorporadora Apice Incorporadora - Inco H2Urbanismo" at bounding box center [424, 88] width 319 height 39
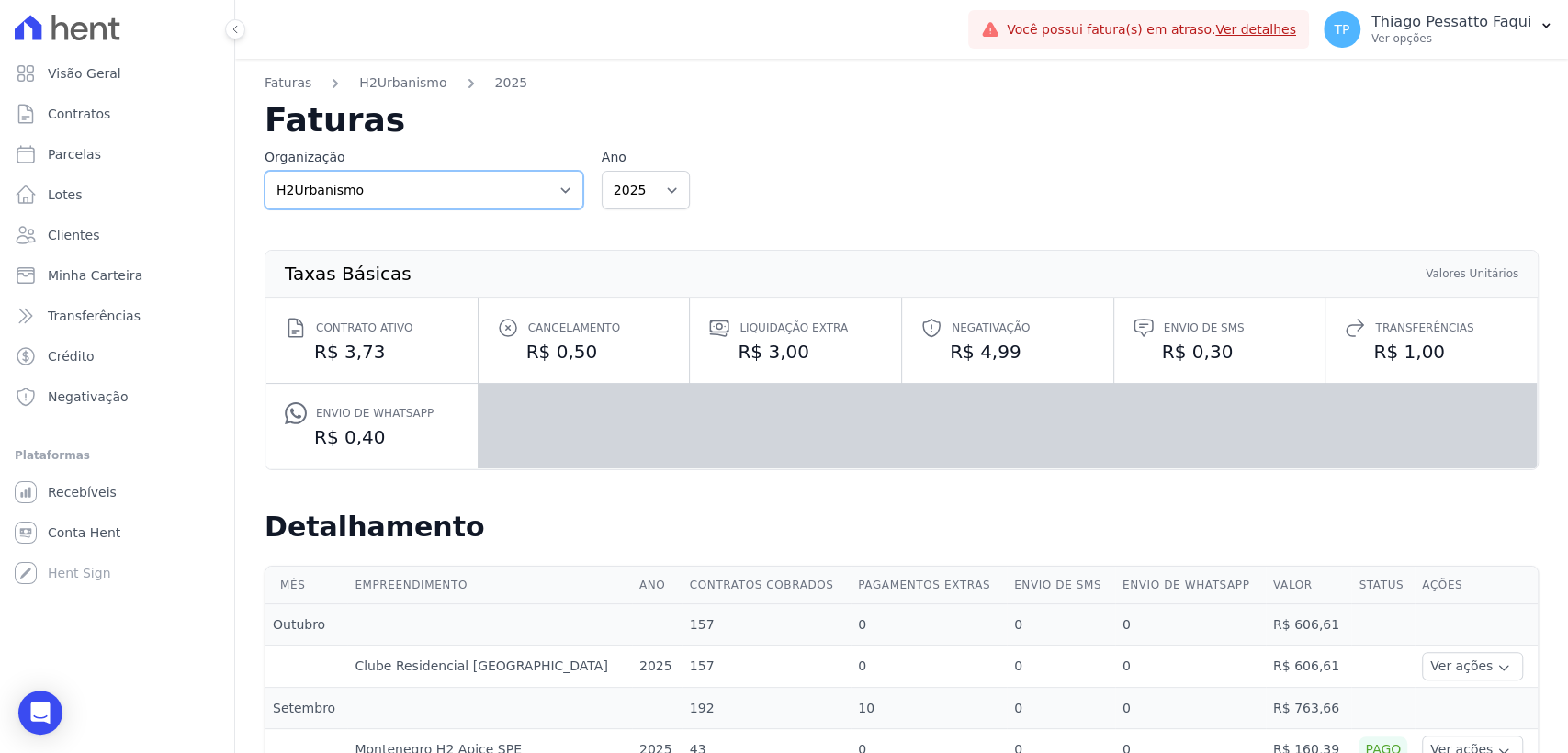
click at [391, 191] on select "Apice Incorporadora Apice Incorporadora - Inco H2Urbanismo" at bounding box center [424, 190] width 319 height 39
select select "d8ee6d41-a4a0-41a6-9390-656f73471309"
click at [265, 171] on select "Apice Incorporadora Apice Incorporadora - Inco H2Urbanismo" at bounding box center [424, 190] width 319 height 39
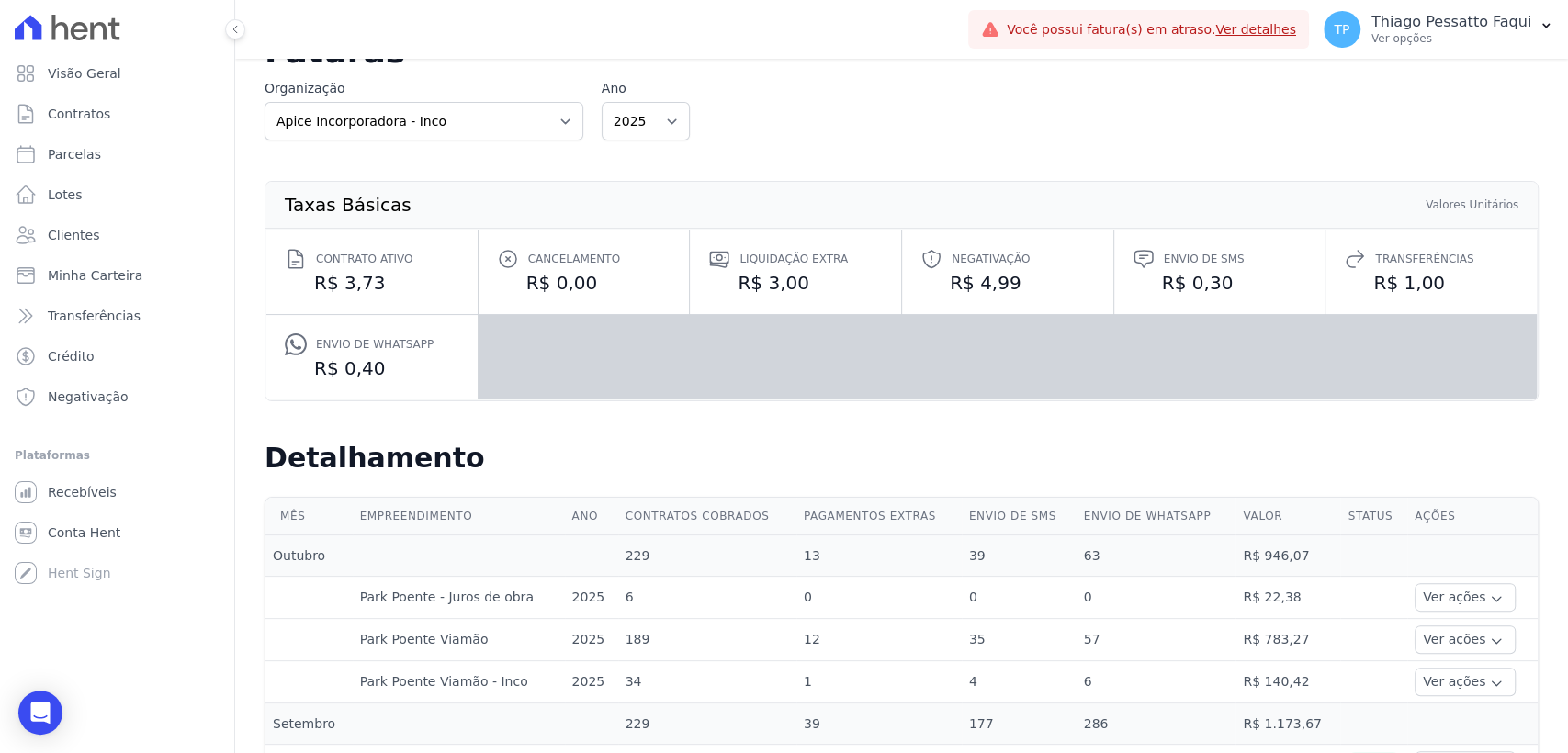
scroll to position [408, 0]
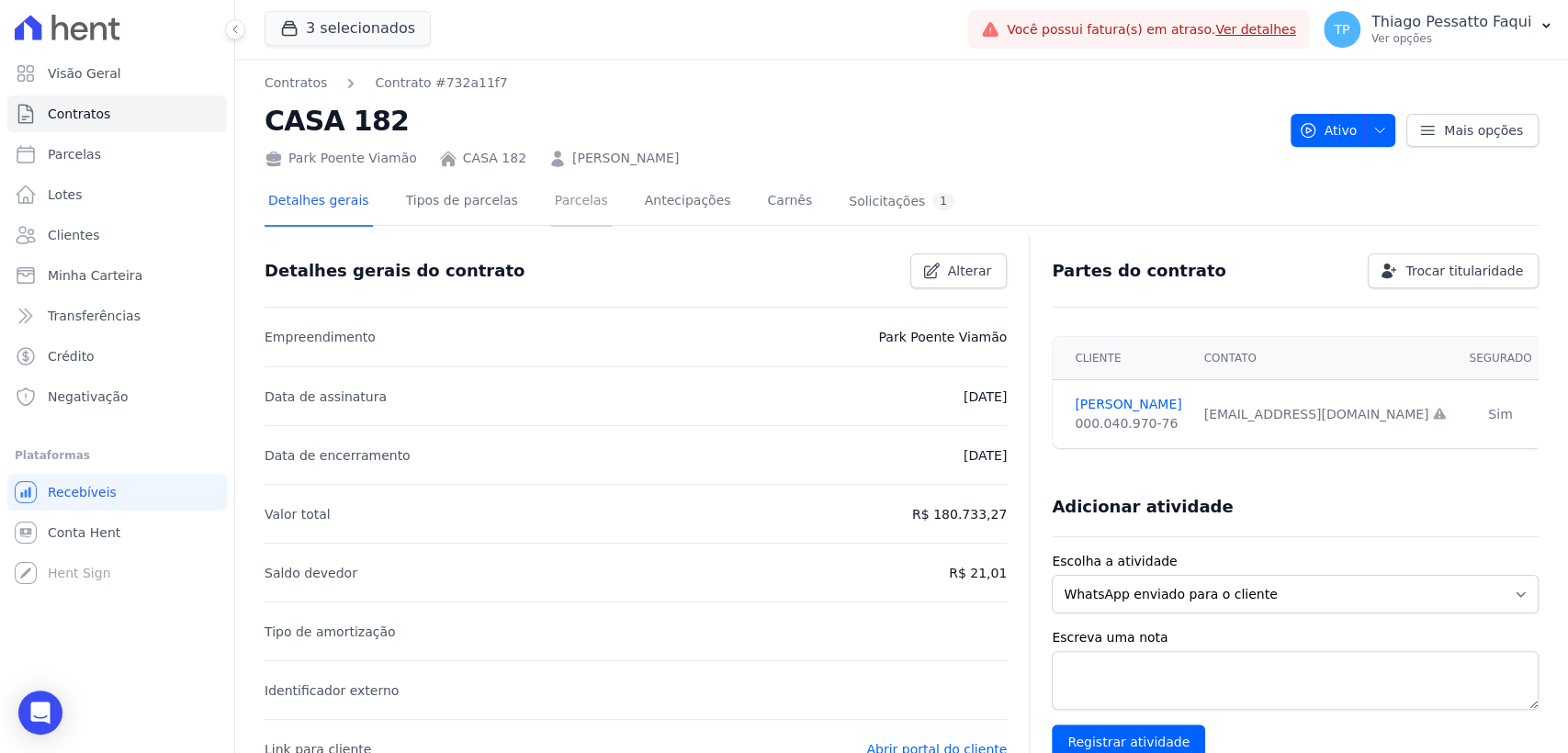
click at [560, 211] on link "Parcelas" at bounding box center [581, 202] width 61 height 48
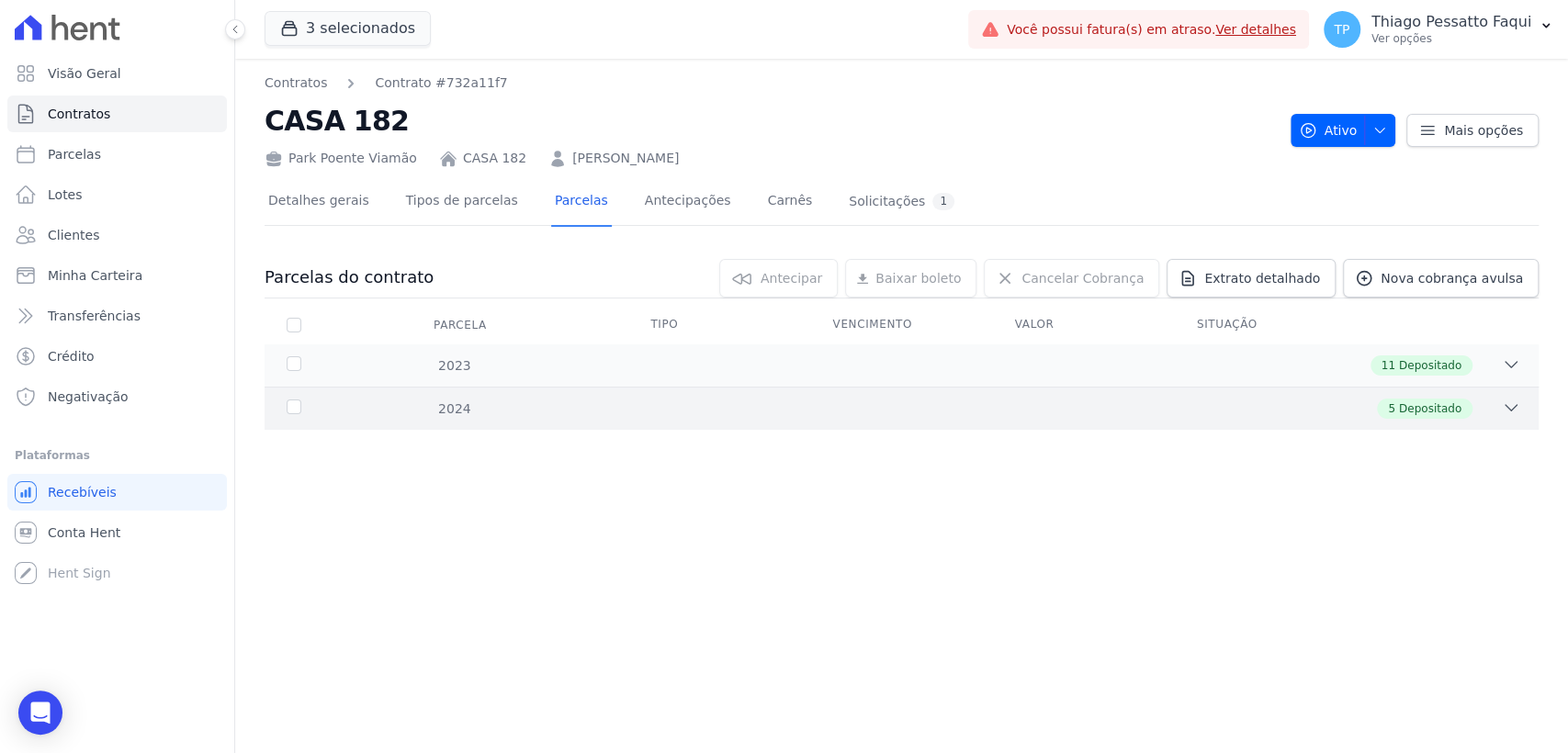
click at [599, 398] on div "5 Depositado" at bounding box center [964, 408] width 1113 height 20
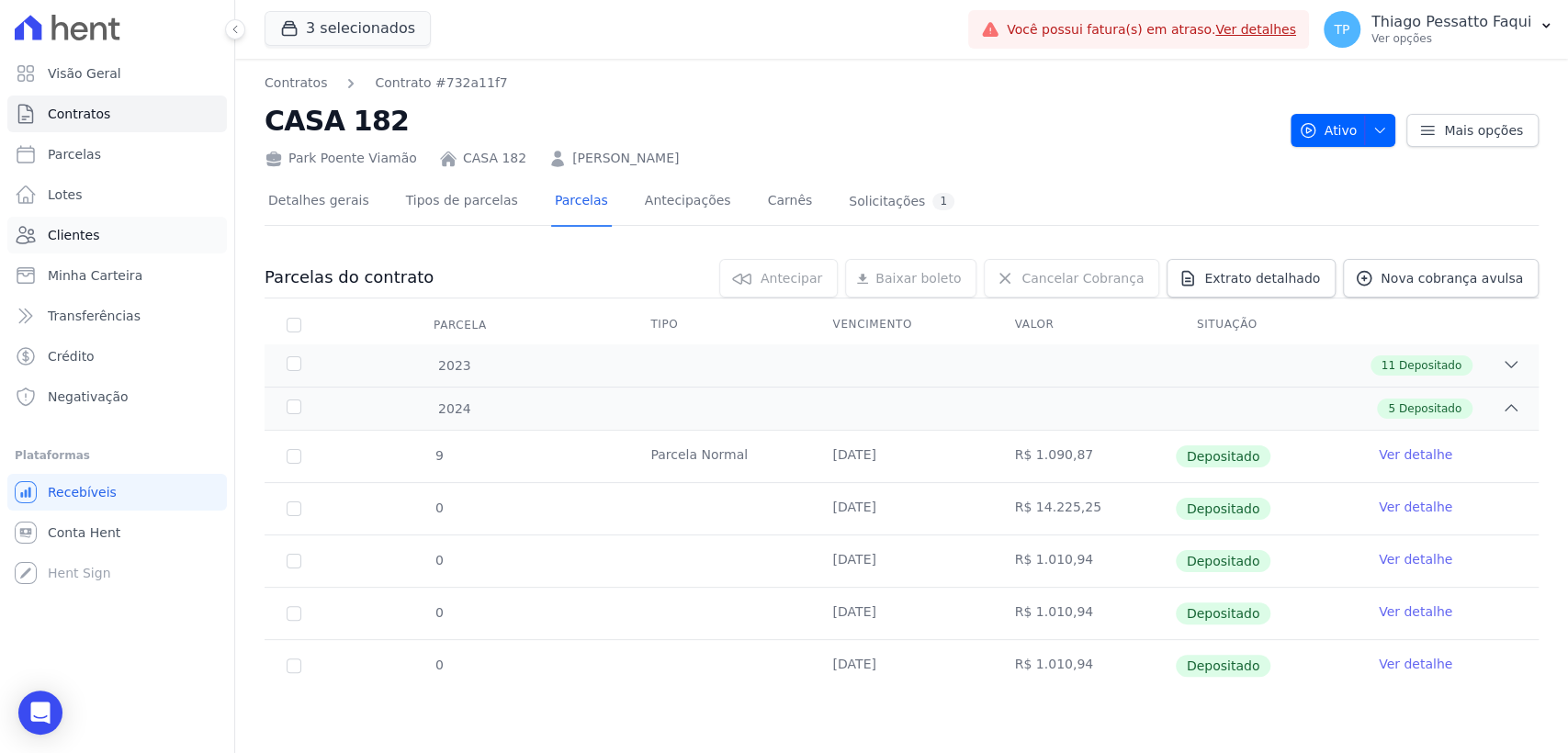
click at [126, 233] on link "Clientes" at bounding box center [117, 235] width 219 height 37
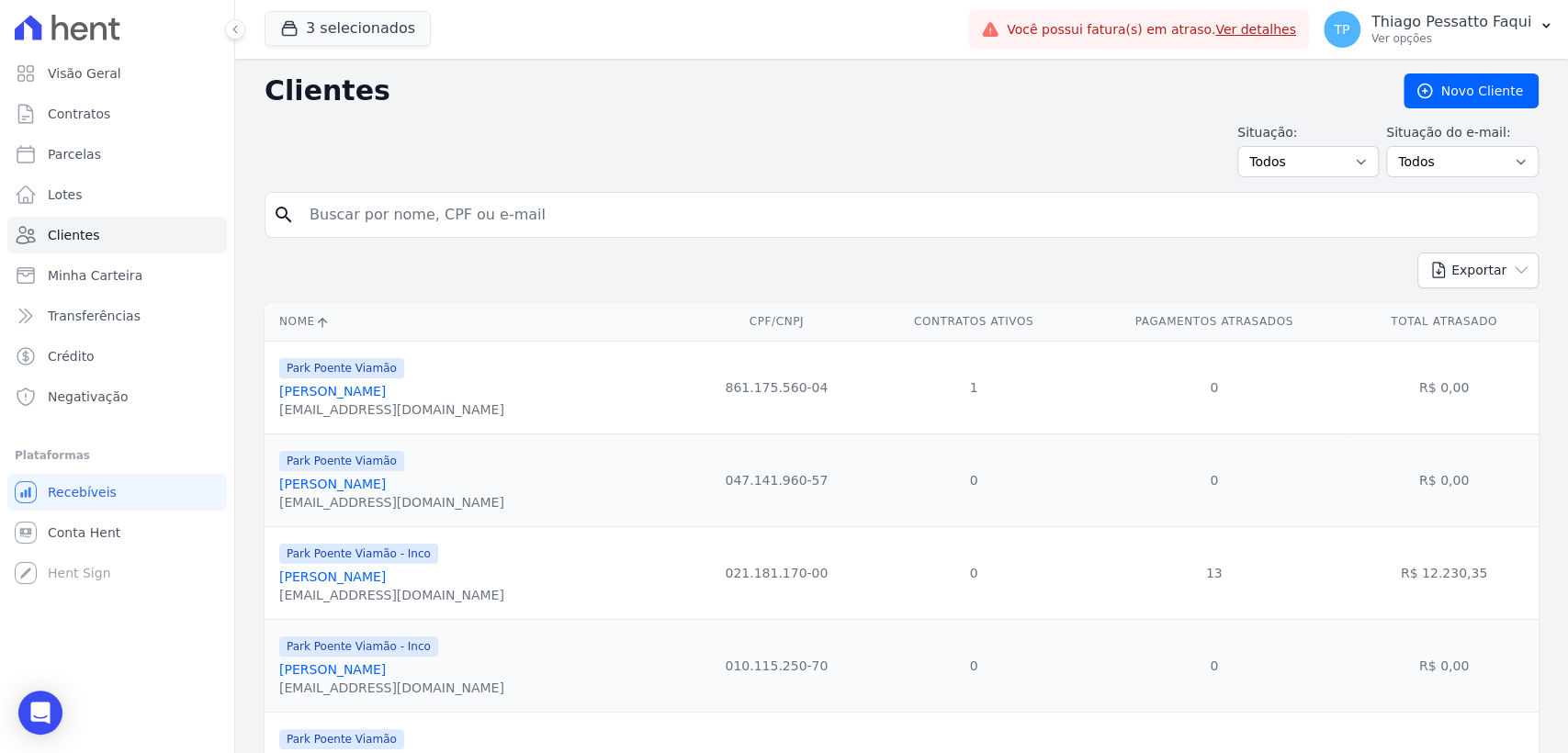
click at [368, 223] on input "search" at bounding box center [914, 214] width 1232 height 37
paste input "[PERSON_NAME]"
type input "[PERSON_NAME]"
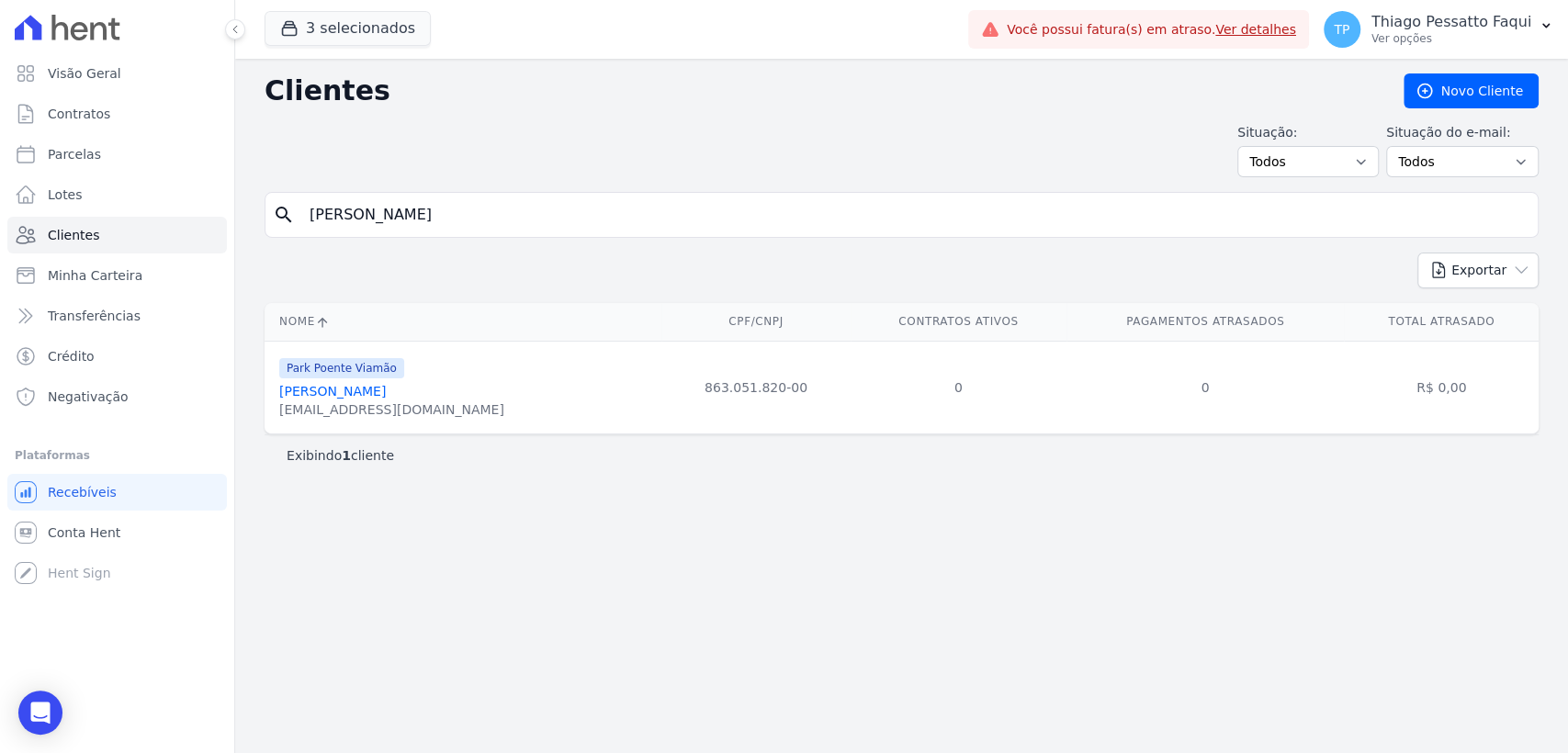
click at [341, 387] on link "[PERSON_NAME]" at bounding box center [332, 391] width 106 height 14
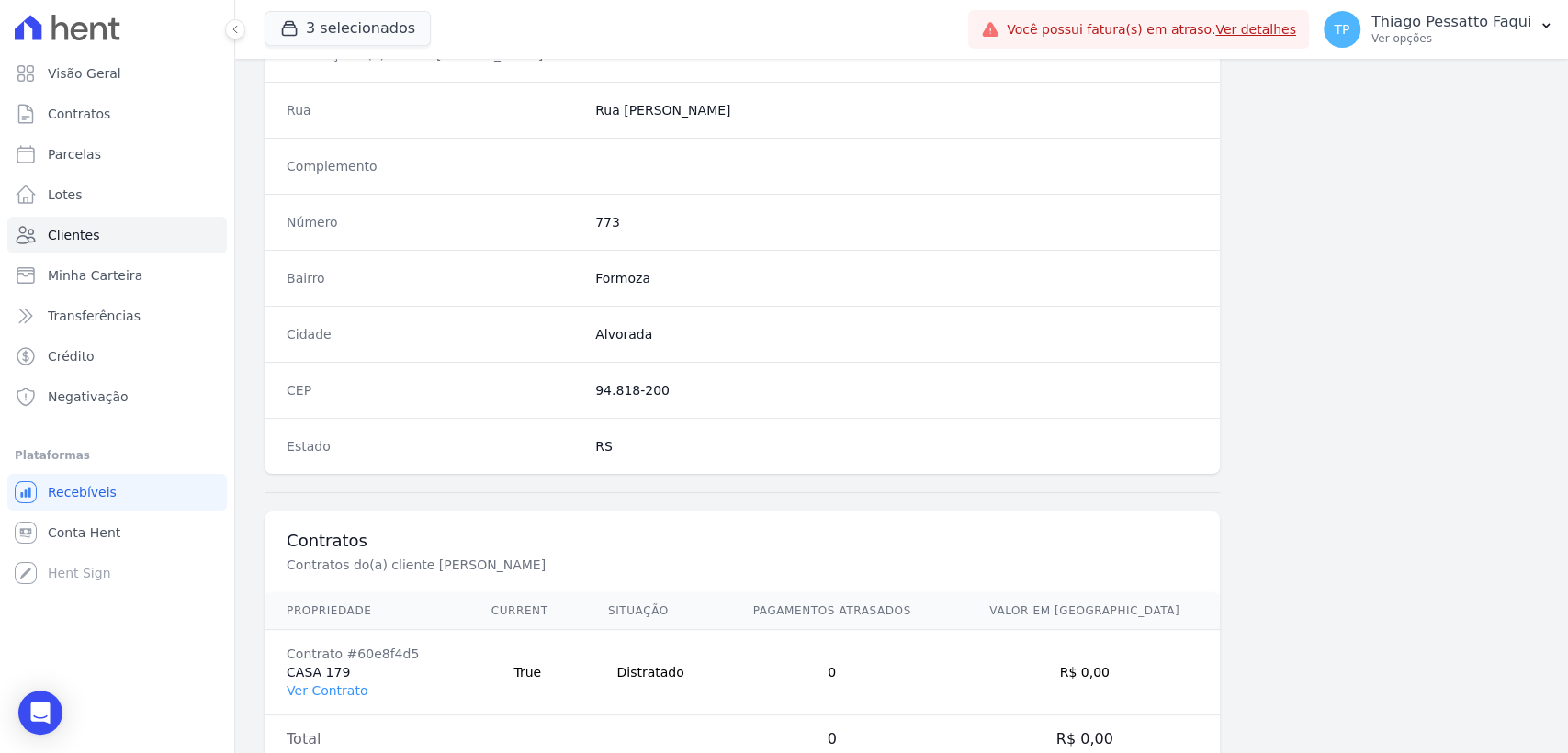
scroll to position [963, 0]
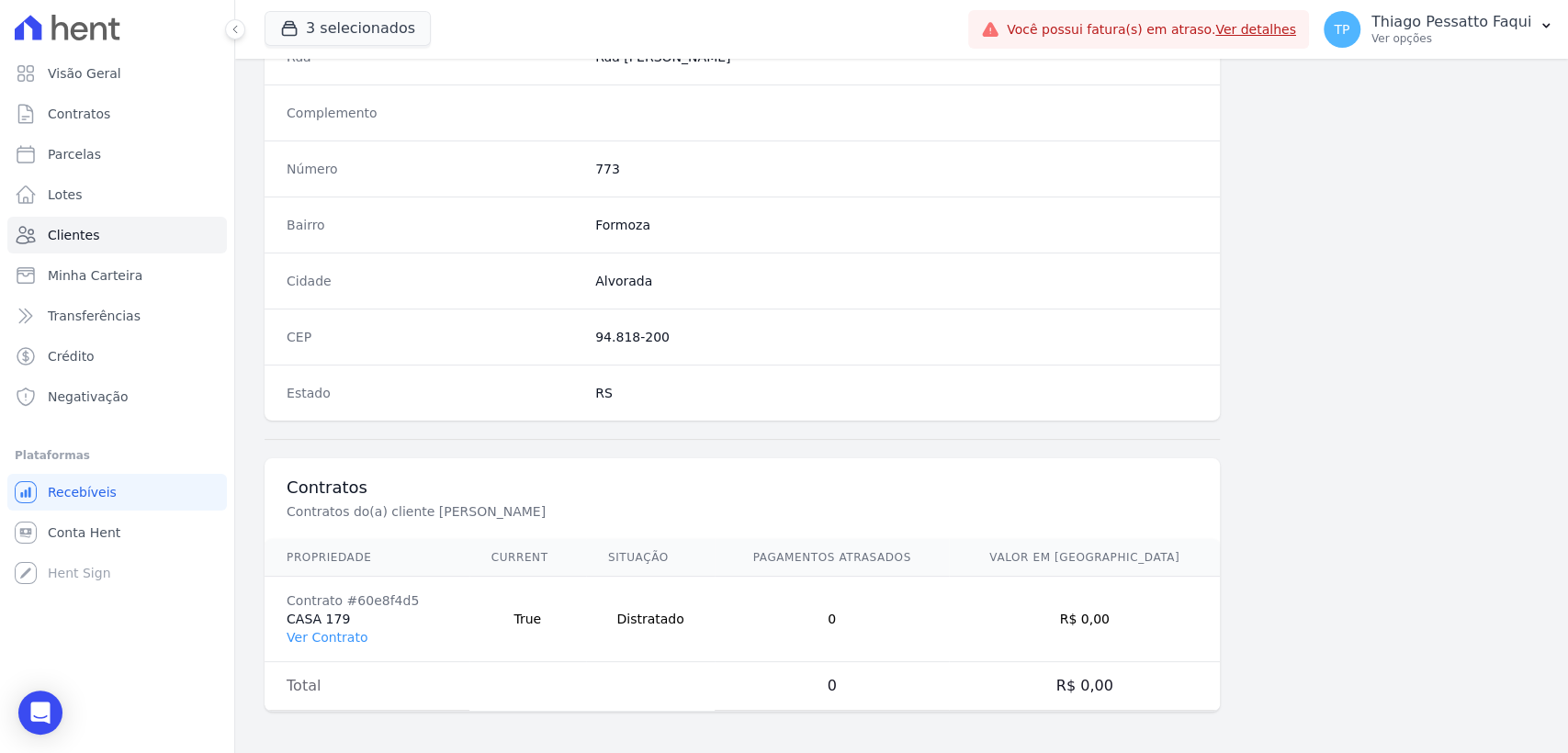
click at [336, 644] on td "Contrato #60e8f4d5 CASA 179 Ver Contrato" at bounding box center [367, 619] width 205 height 85
click at [327, 637] on link "Ver Contrato" at bounding box center [326, 636] width 81 height 14
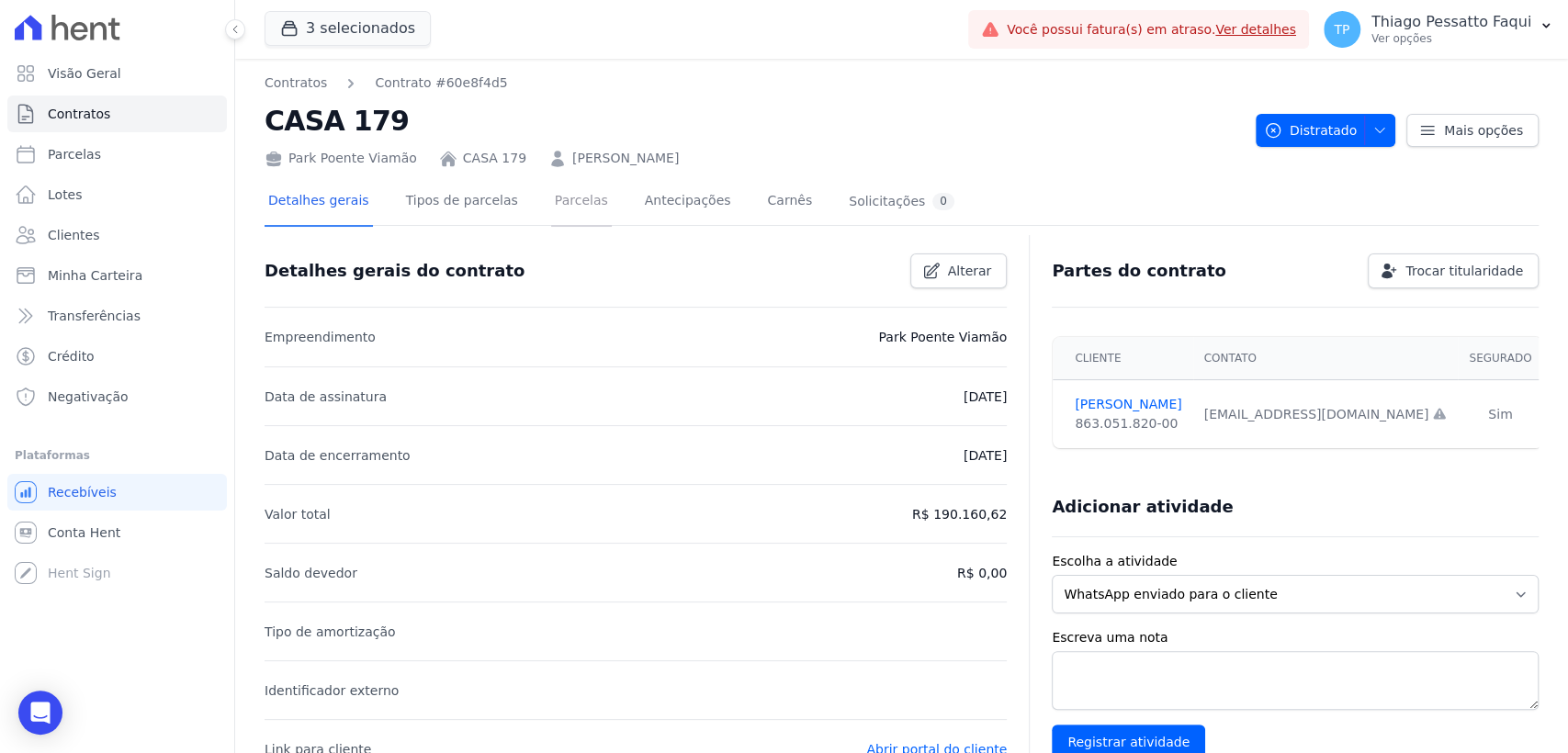
click at [574, 203] on link "Parcelas" at bounding box center [581, 202] width 61 height 48
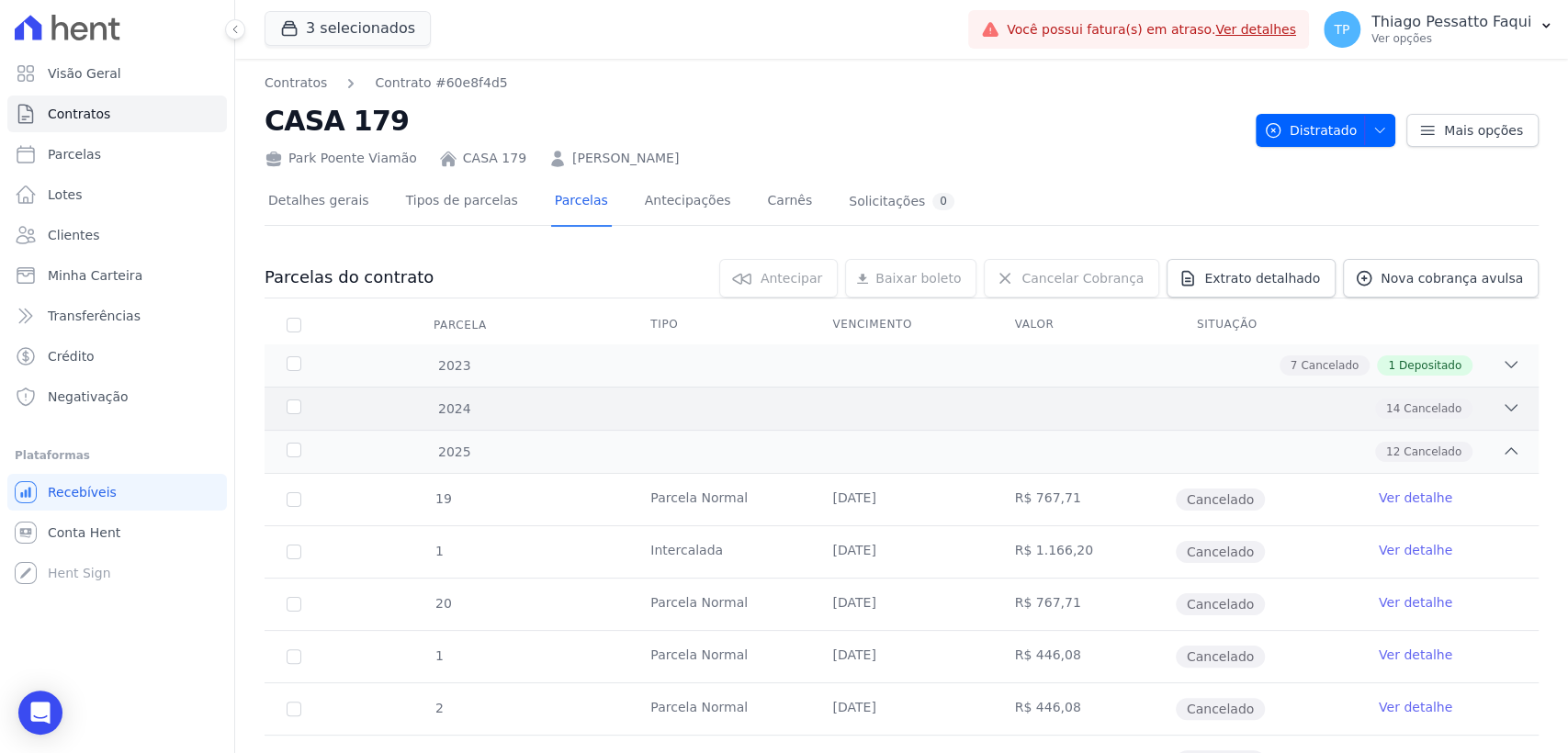
click at [692, 409] on div "14 Cancelado" at bounding box center [964, 408] width 1113 height 20
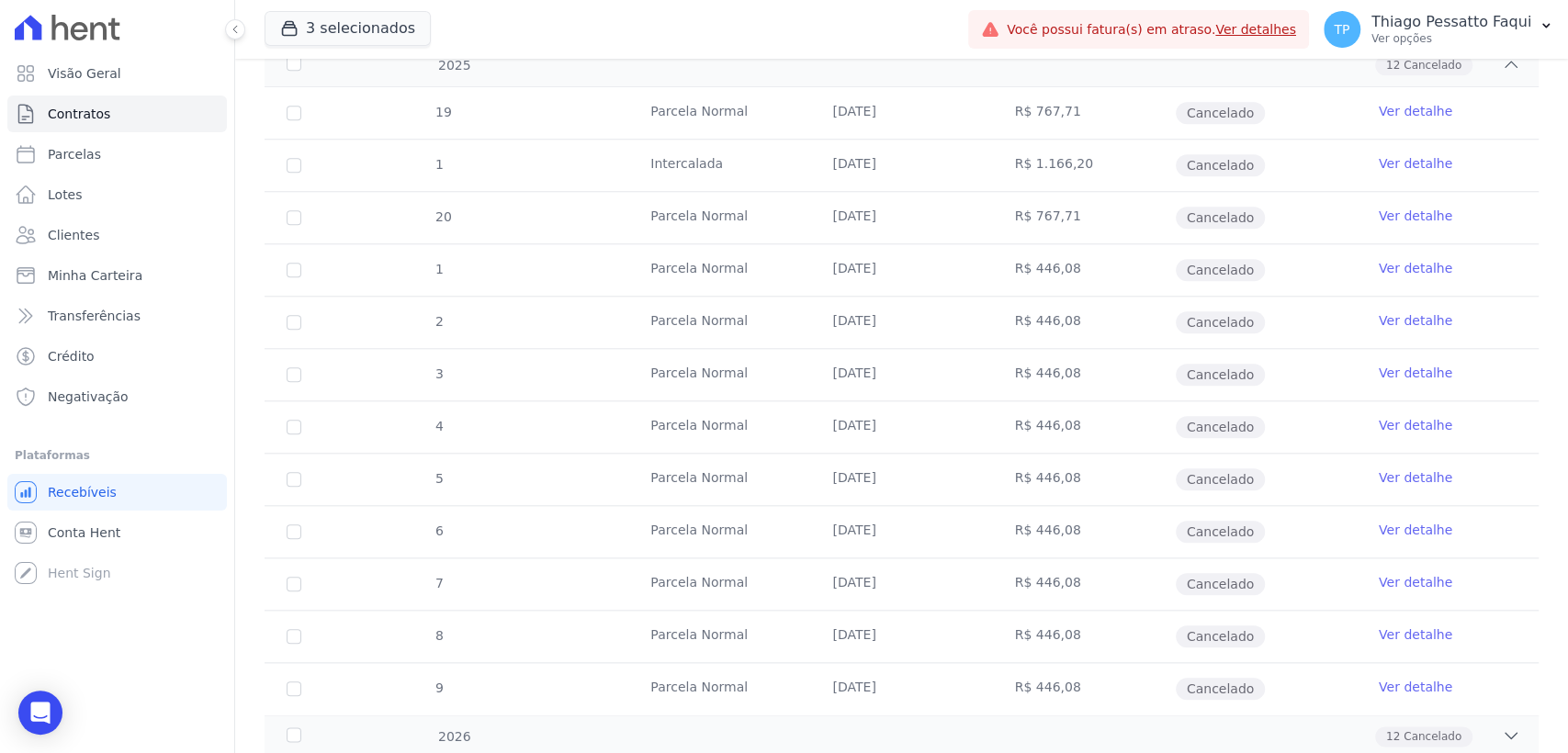
scroll to position [1123, 0]
